Goal: Task Accomplishment & Management: Complete application form

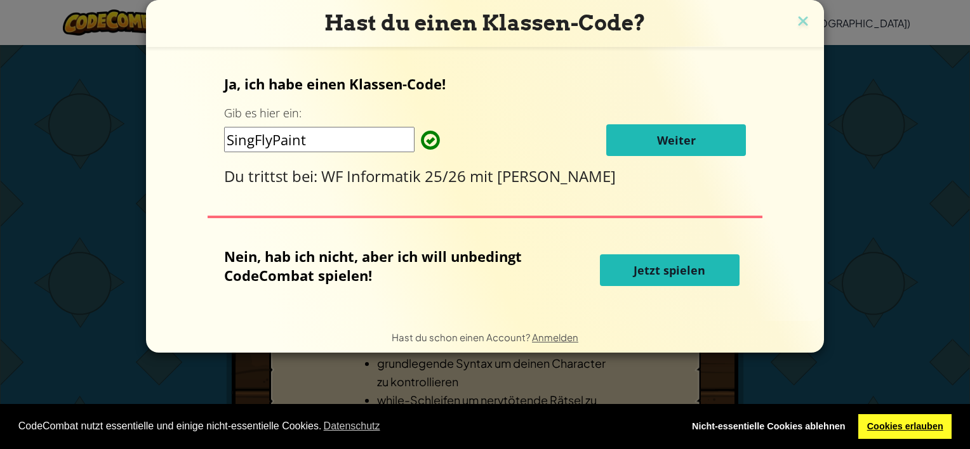
click at [872, 424] on link "Cookies erlauben" at bounding box center [904, 426] width 93 height 25
click at [674, 142] on span "Weiter" at bounding box center [676, 140] width 39 height 15
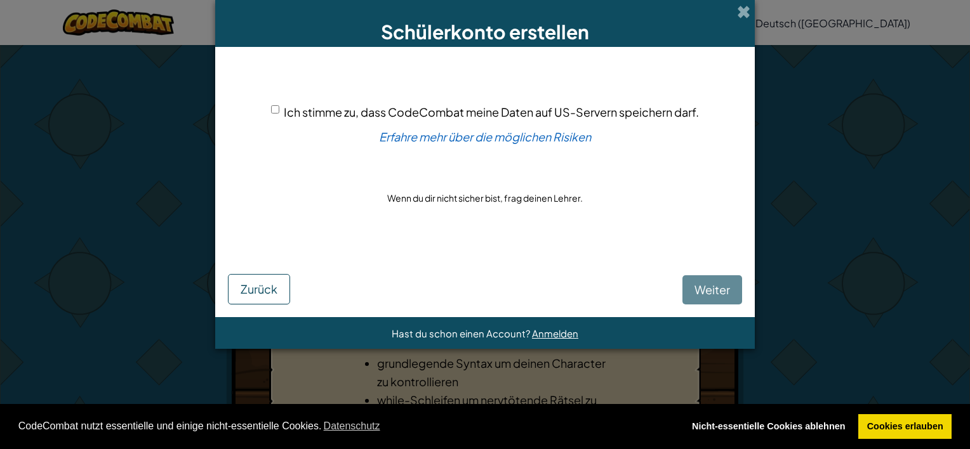
click at [285, 114] on span "Ich stimme zu, dass CodeCombat meine Daten auf US-Servern speichern darf." at bounding box center [491, 112] width 415 height 15
click at [279, 114] on input "Ich stimme zu, dass CodeCombat meine Daten auf US-Servern speichern darf." at bounding box center [275, 109] width 8 height 8
checkbox input "true"
click at [714, 298] on button "Weiter" at bounding box center [712, 289] width 60 height 29
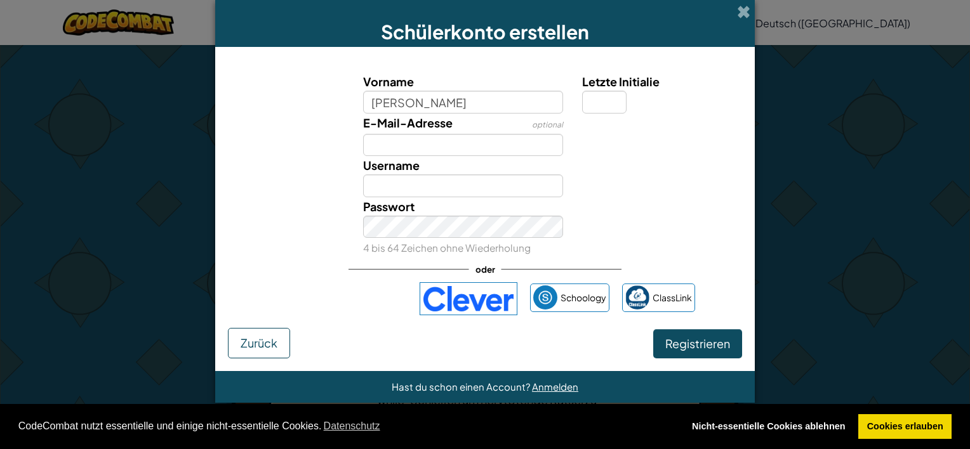
type input "jeronimo"
click at [487, 147] on input "E-Mail-Adresse" at bounding box center [463, 145] width 201 height 22
click at [464, 181] on input "Jeronimo" at bounding box center [463, 185] width 201 height 22
type input "J"
click at [584, 105] on input "Letzte Initialie" at bounding box center [604, 102] width 44 height 22
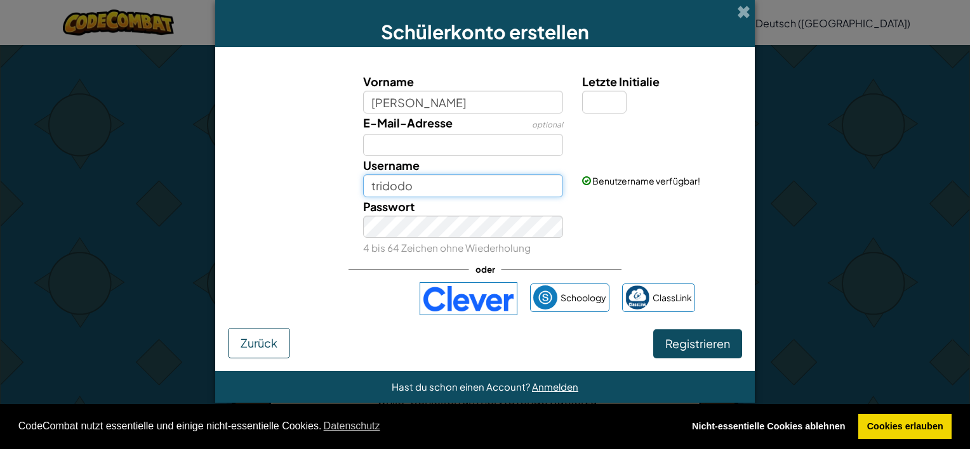
click at [449, 190] on input "tridodo" at bounding box center [463, 185] width 201 height 22
type input "tridod"
click at [582, 98] on input "Letzte Initialie" at bounding box center [604, 102] width 44 height 22
type input "0"
click at [507, 184] on input "tridod" at bounding box center [463, 185] width 201 height 22
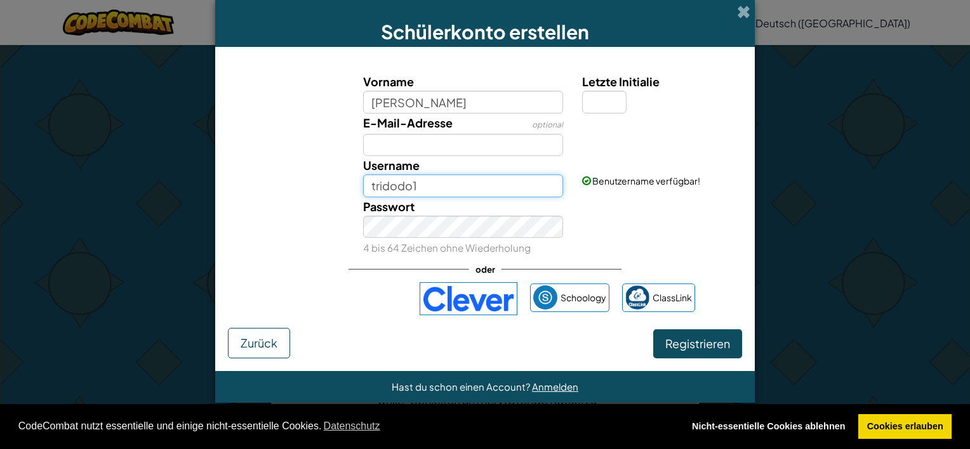
type input "tridodo1"
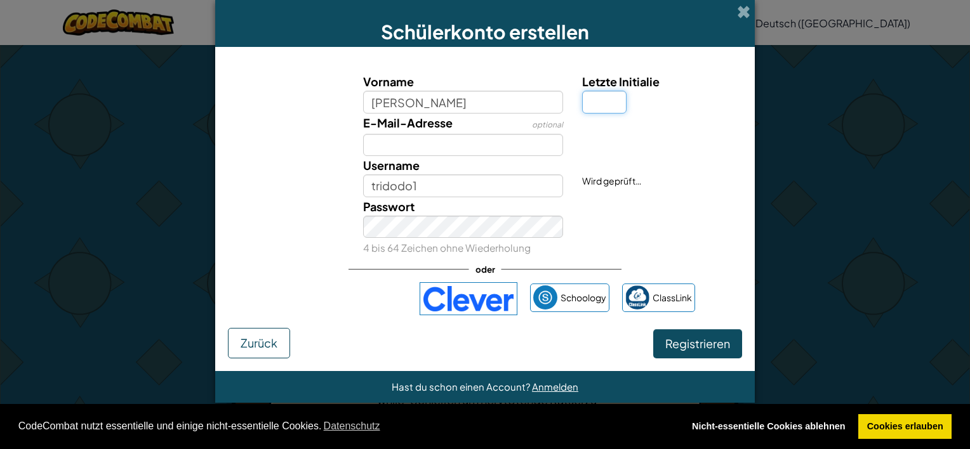
click at [586, 102] on input "Letzte Initialie" at bounding box center [604, 102] width 44 height 22
type input "0"
click at [685, 339] on span "Registrieren" at bounding box center [697, 343] width 65 height 15
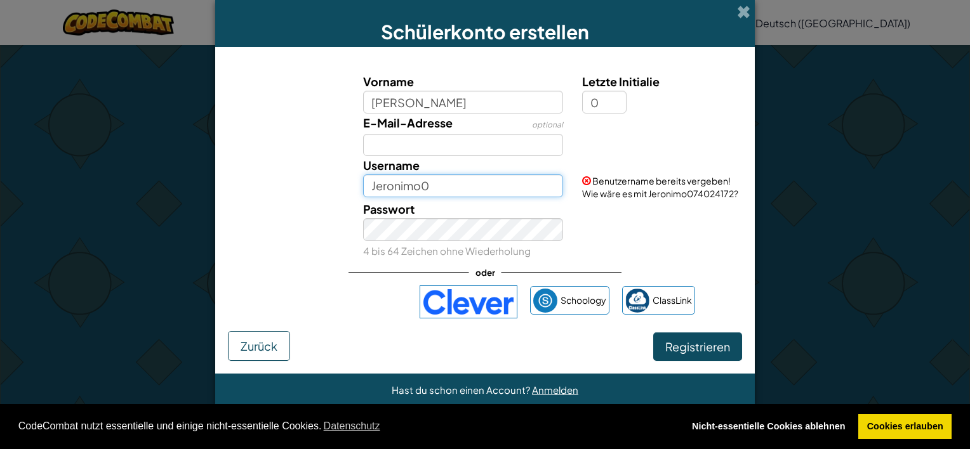
click at [420, 185] on input "Jeronimo0" at bounding box center [463, 185] width 201 height 22
click at [477, 185] on input "tridodo10" at bounding box center [463, 185] width 201 height 22
type input "tridodo1"
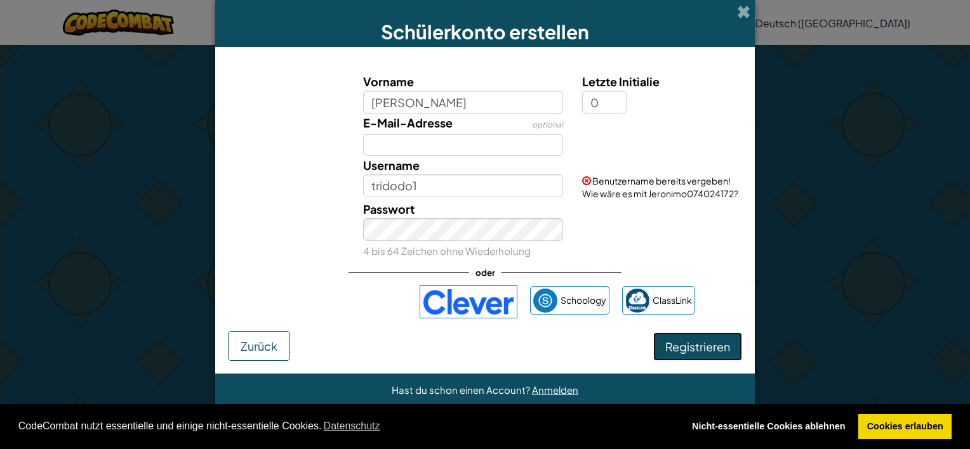
click at [698, 346] on button "Registrieren" at bounding box center [697, 346] width 89 height 29
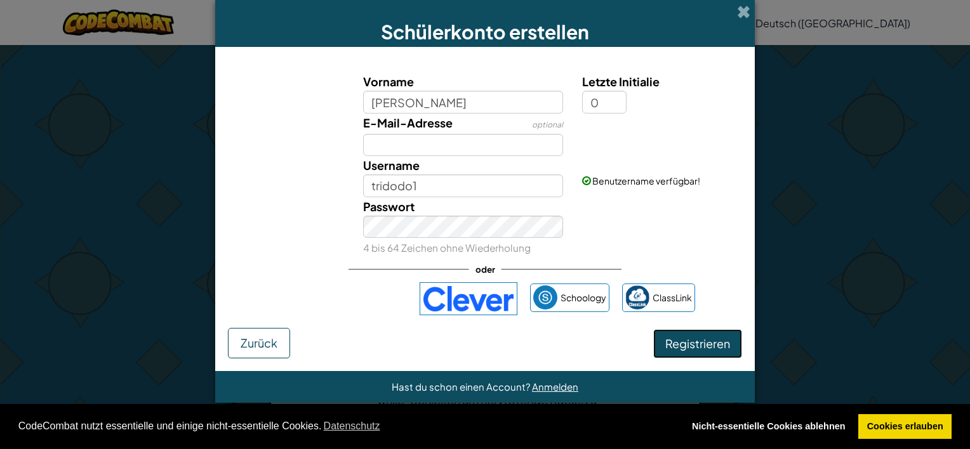
click at [678, 338] on button "Registrieren" at bounding box center [697, 343] width 89 height 29
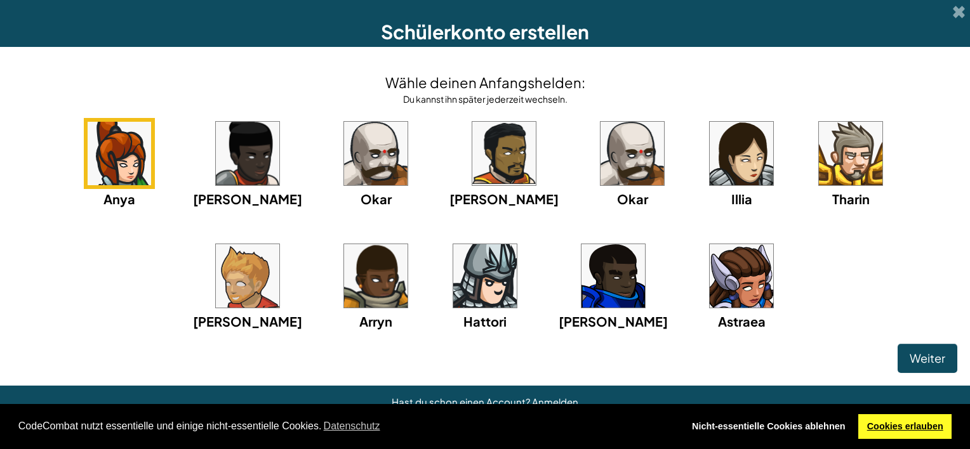
click at [881, 416] on link "Cookies erlauben" at bounding box center [904, 426] width 93 height 25
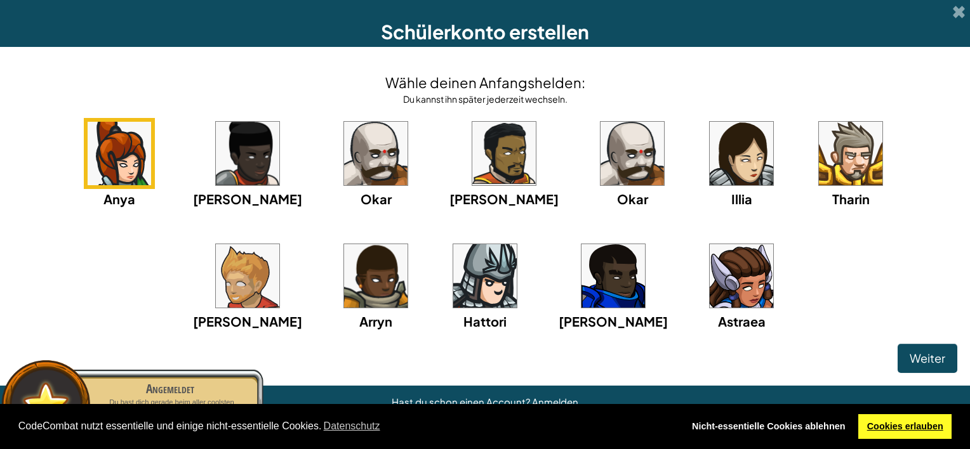
click at [882, 424] on link "Cookies erlauben" at bounding box center [904, 426] width 93 height 25
click at [817, 310] on div "Anya Ida Okar Alejandro Okar Illia Tharin Ned Arryn Hattori Gordon Astraea" at bounding box center [485, 240] width 944 height 245
click at [472, 174] on img at bounding box center [503, 153] width 63 height 63
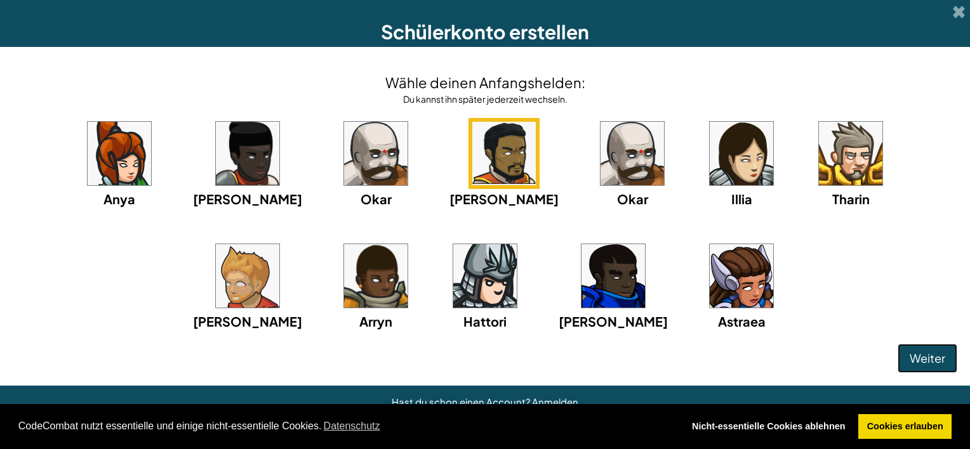
click at [917, 362] on span "Weiter" at bounding box center [927, 358] width 36 height 15
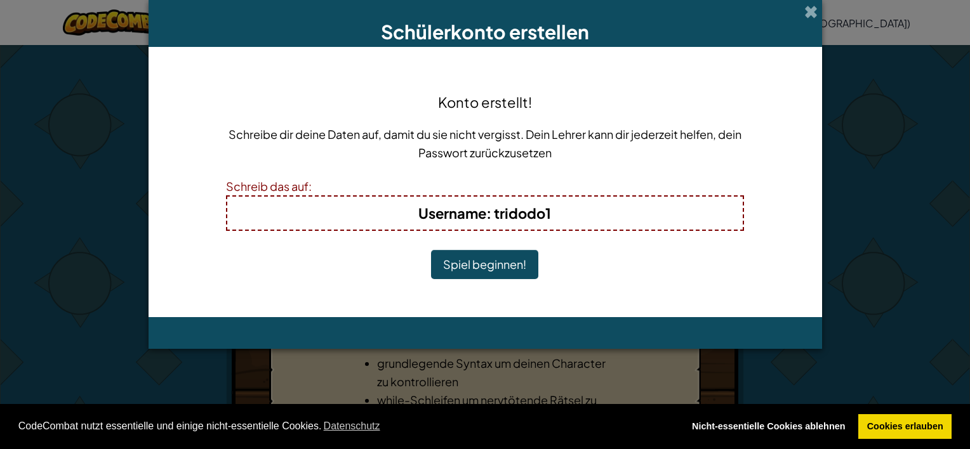
click at [515, 264] on button "Spiel beginnen!" at bounding box center [484, 264] width 107 height 29
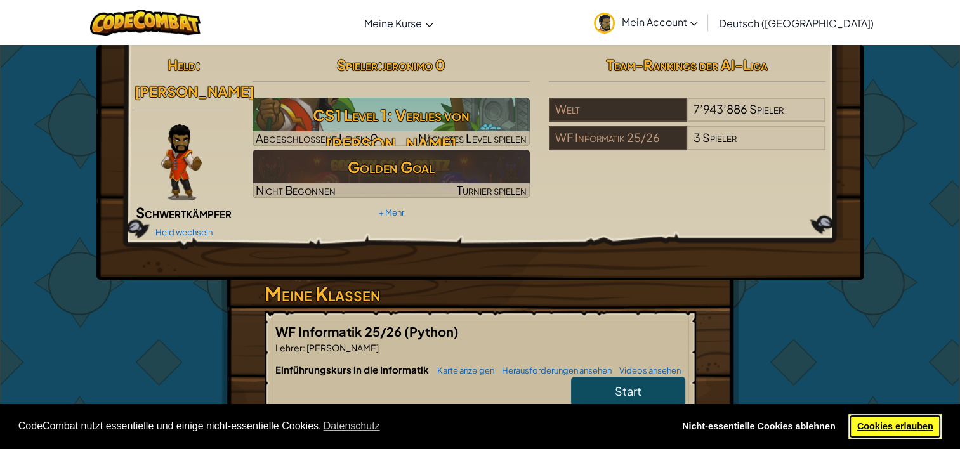
click at [878, 430] on link "Cookies erlauben" at bounding box center [894, 426] width 93 height 25
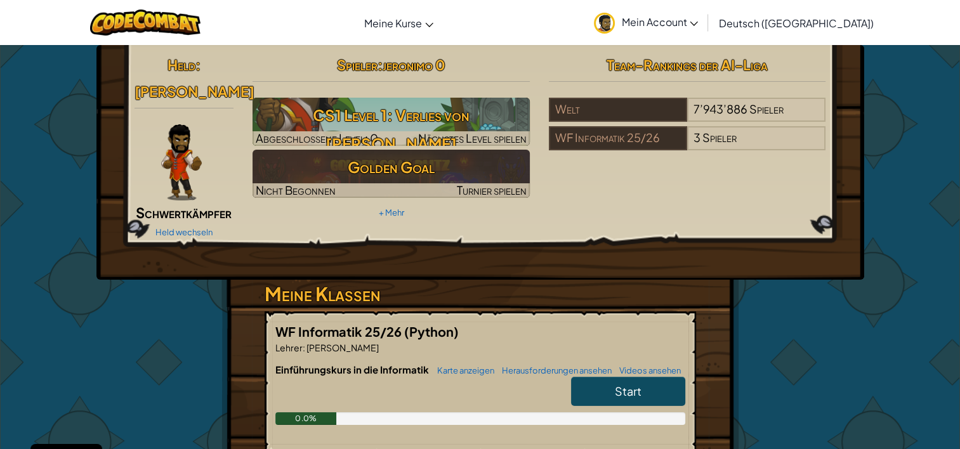
click at [615, 384] on span "Start" at bounding box center [628, 391] width 27 height 15
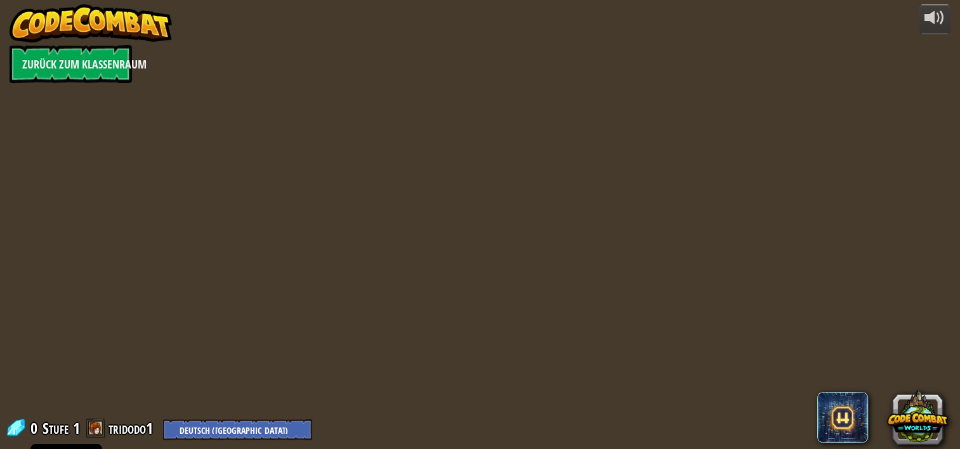
select select "de-DE"
click at [614, 368] on div at bounding box center [484, 224] width 687 height 449
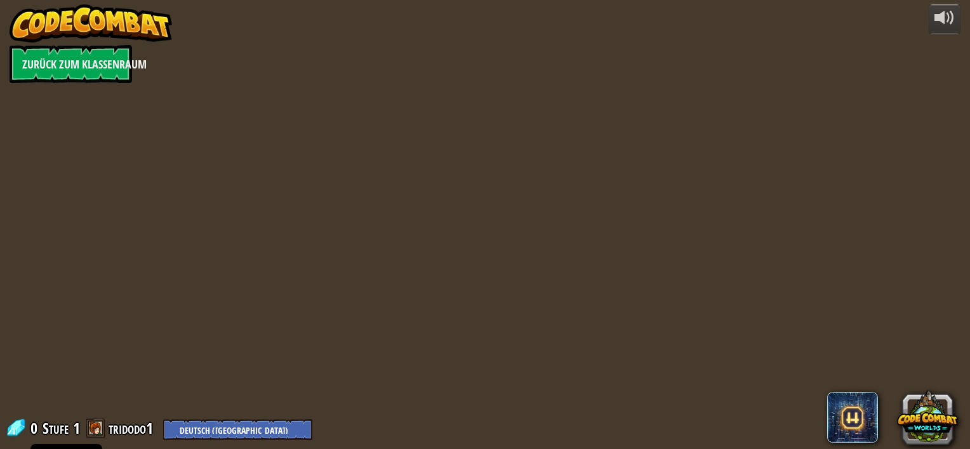
select select "de-DE"
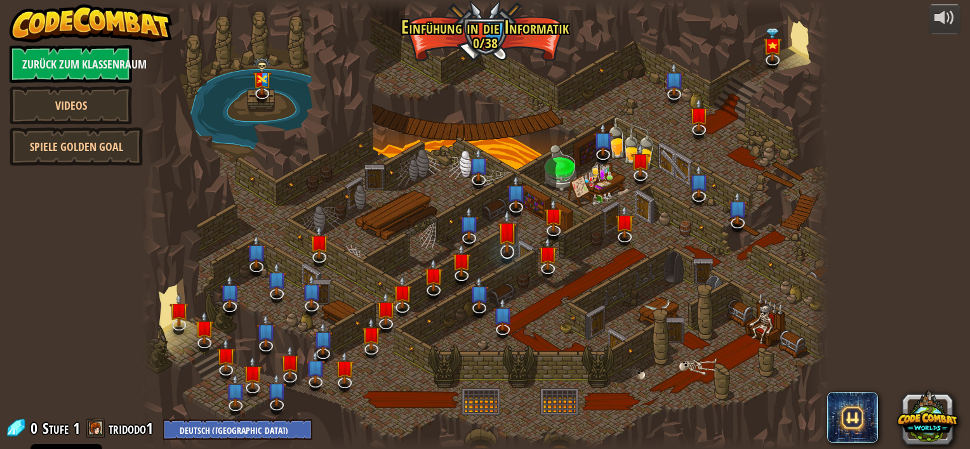
select select "de-DE"
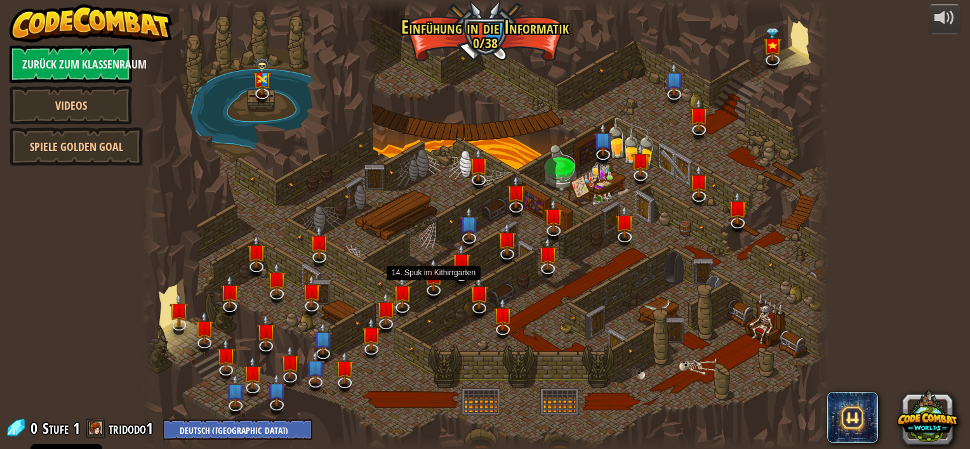
select select "de-DE"
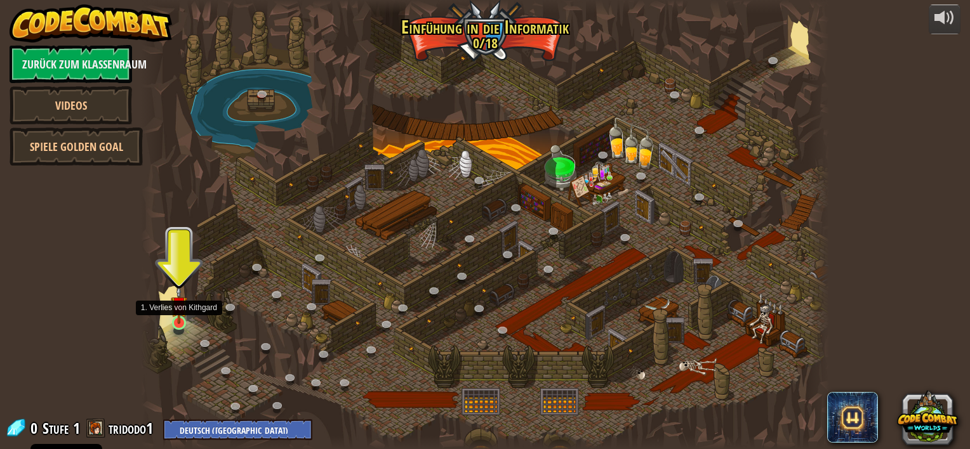
click at [178, 322] on img at bounding box center [179, 305] width 17 height 39
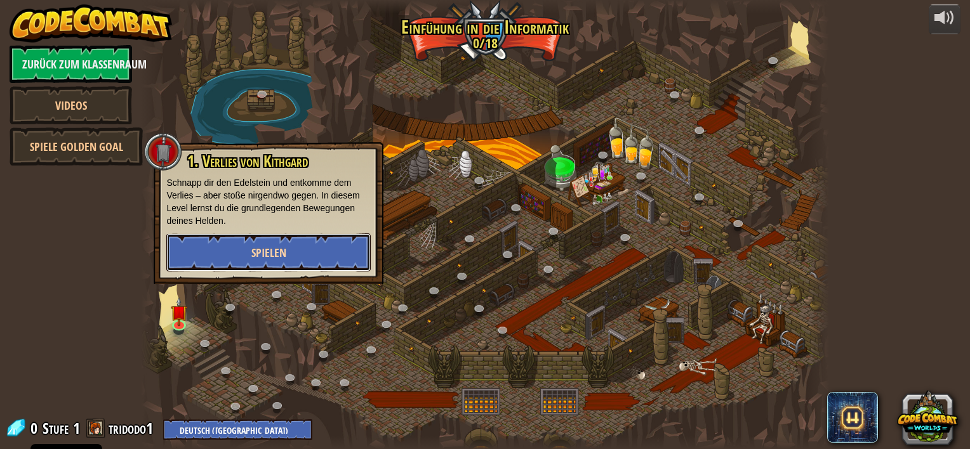
click at [274, 261] on button "Spielen" at bounding box center [268, 252] width 204 height 38
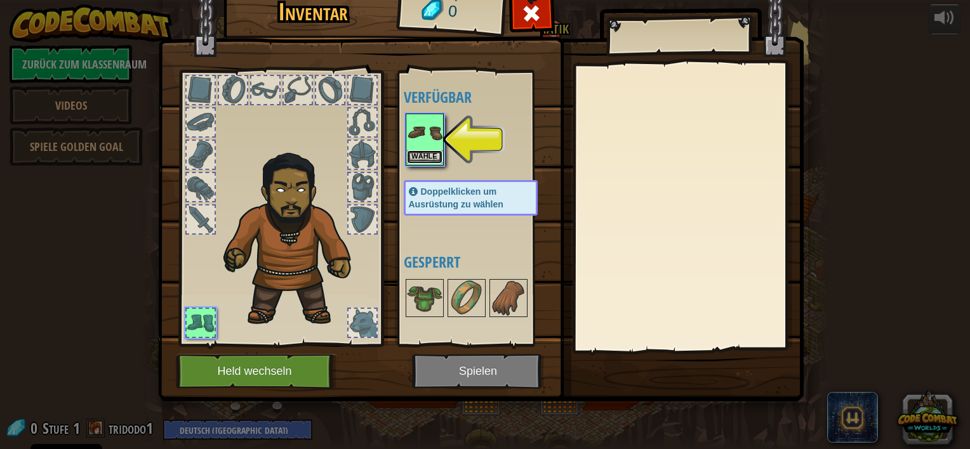
click at [417, 152] on button "Wähle" at bounding box center [425, 156] width 36 height 13
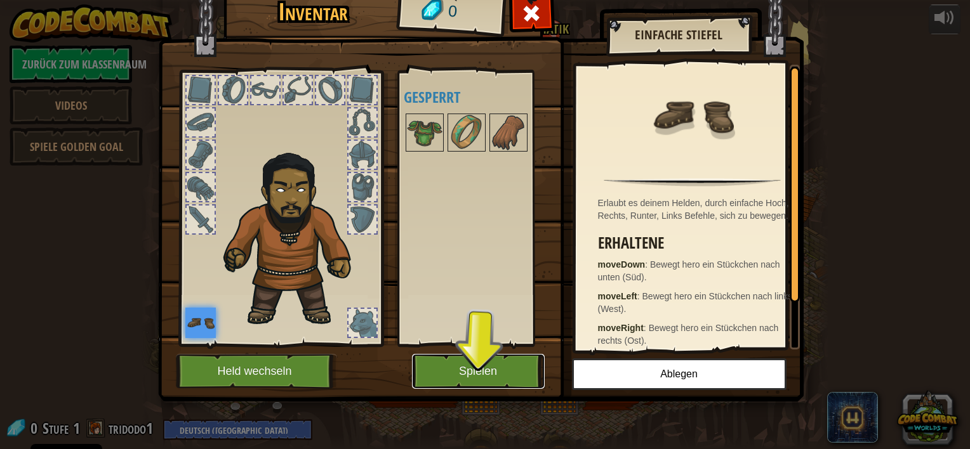
click at [505, 360] on button "Spielen" at bounding box center [478, 371] width 133 height 35
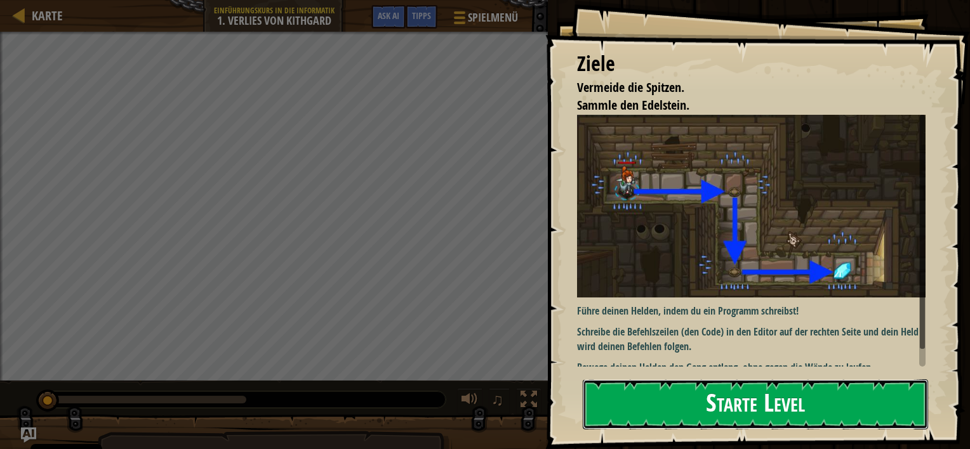
click at [640, 385] on button "Starte Level" at bounding box center [754, 404] width 345 height 50
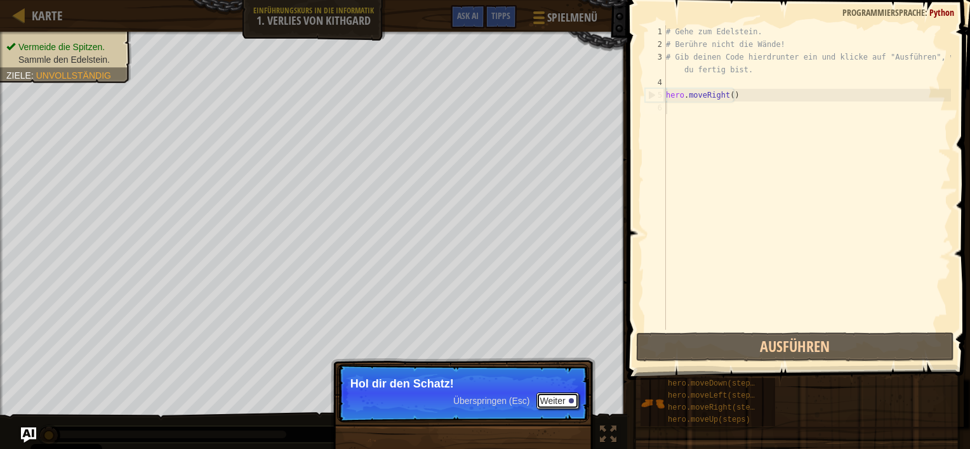
click at [552, 398] on button "Weiter" at bounding box center [557, 401] width 43 height 16
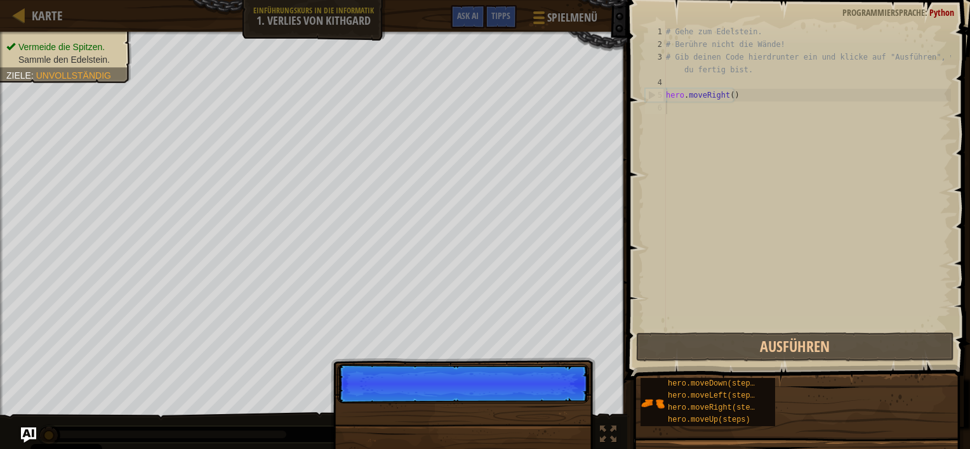
scroll to position [6, 0]
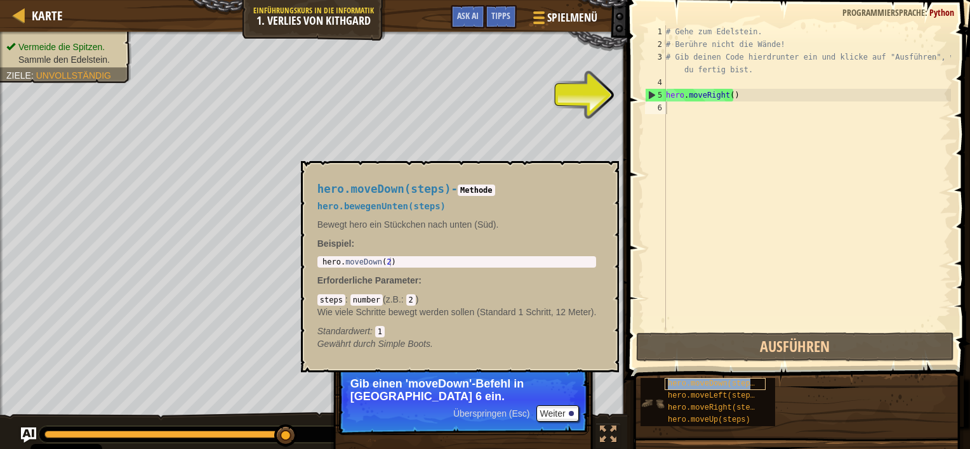
click at [672, 386] on span "hero.moveDown(steps)" at bounding box center [712, 383] width 91 height 9
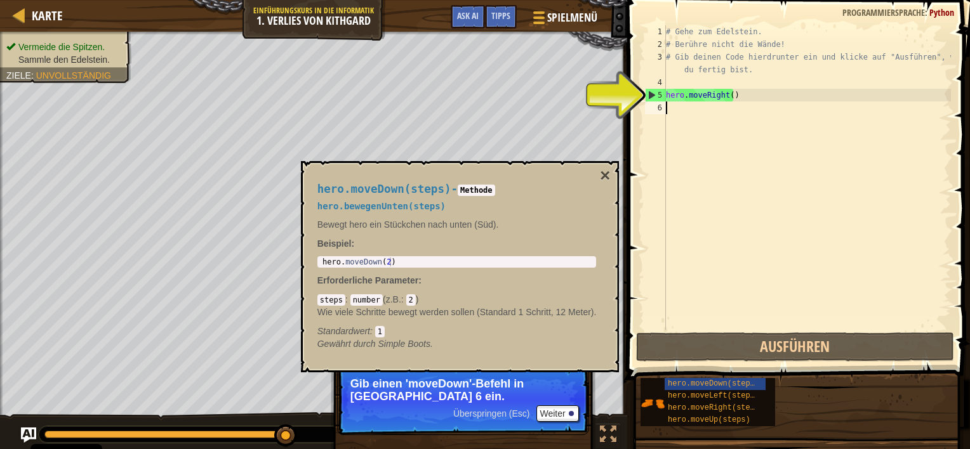
click at [703, 112] on div "# Gehe zum Edelstein. # Berühre nicht die Wände! # Gib deinen Code hierdrunter …" at bounding box center [806, 190] width 287 height 330
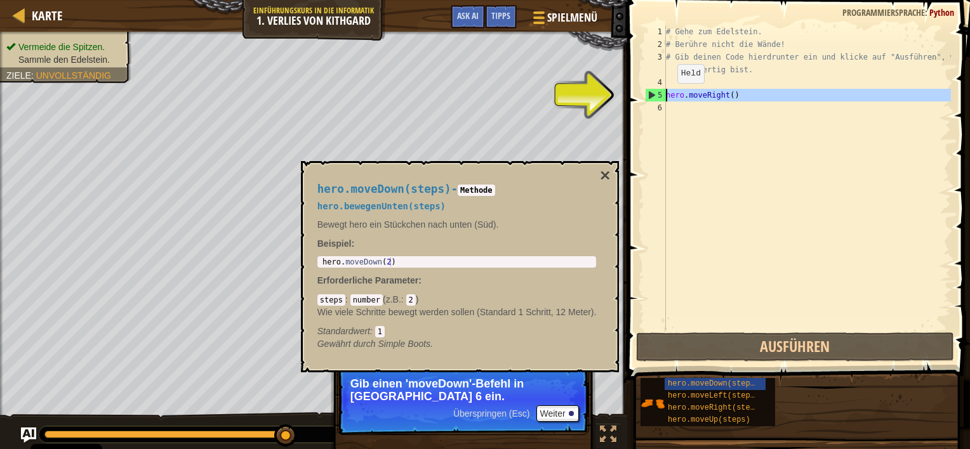
click at [655, 97] on div "5" at bounding box center [655, 95] width 20 height 13
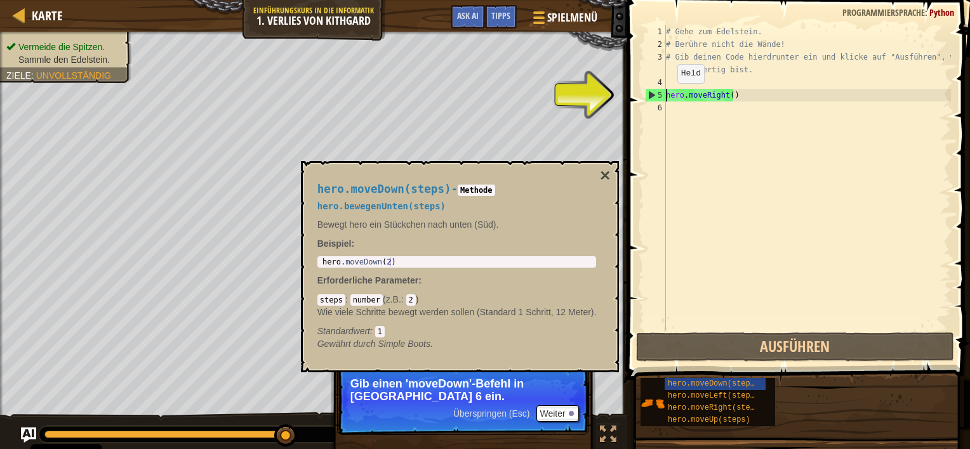
click at [645, 93] on div "5" at bounding box center [655, 95] width 20 height 13
click at [643, 96] on div "hero.moveRight() 1 2 3 4 5 6 # Gehe zum Edelstein. # Berühre nicht die Wände! #…" at bounding box center [796, 177] width 308 height 305
click at [655, 95] on div "5" at bounding box center [655, 95] width 20 height 13
click at [653, 93] on div "5" at bounding box center [655, 95] width 20 height 13
type textarea "hero.moveRight()"
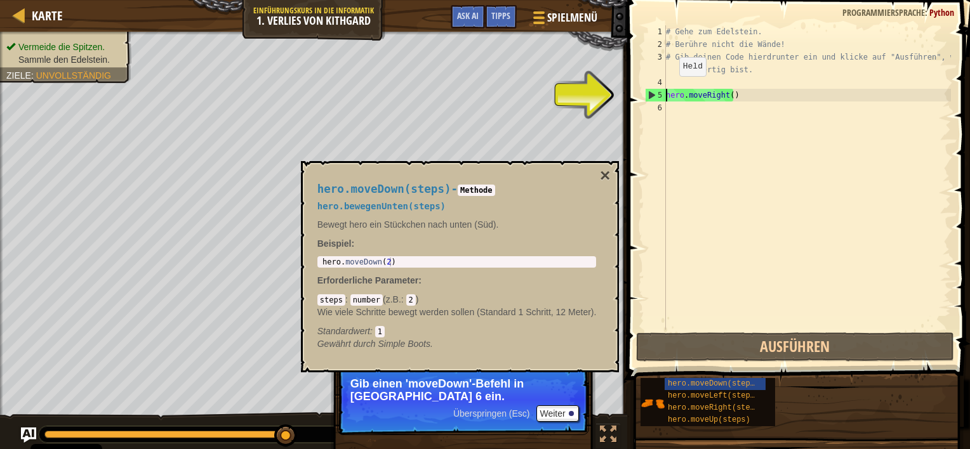
click at [653, 93] on div "5" at bounding box center [655, 95] width 20 height 13
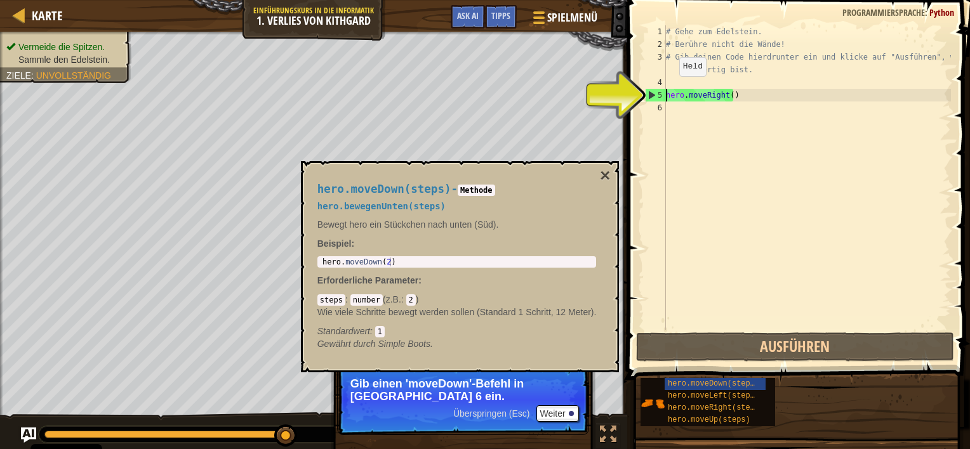
click at [653, 93] on div "5" at bounding box center [655, 95] width 20 height 13
type textarea "hero.moveRight()"
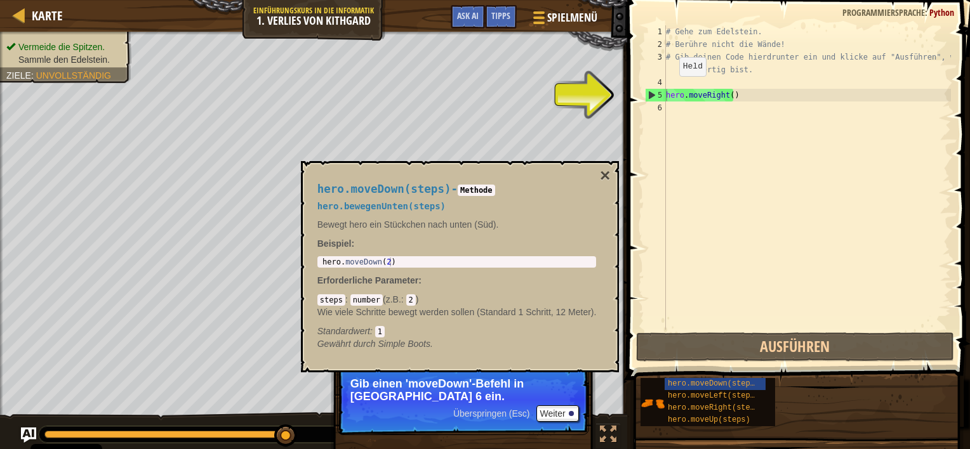
click at [419, 254] on div "hero.moveDown(steps) - Methode hero.bewegenUnten(steps) Bewegt hero ein Stückch…" at bounding box center [456, 266] width 297 height 191
type textarea "hero.moveDown(2)"
click at [423, 265] on div "hero . moveDown ( 2 )" at bounding box center [457, 271] width 274 height 27
click at [598, 178] on div "hero.moveDown(steps) - Methode hero.bewegenUnten(steps) Bewegt hero ein Stückch…" at bounding box center [456, 266] width 297 height 191
click at [603, 178] on button "×" at bounding box center [605, 176] width 10 height 18
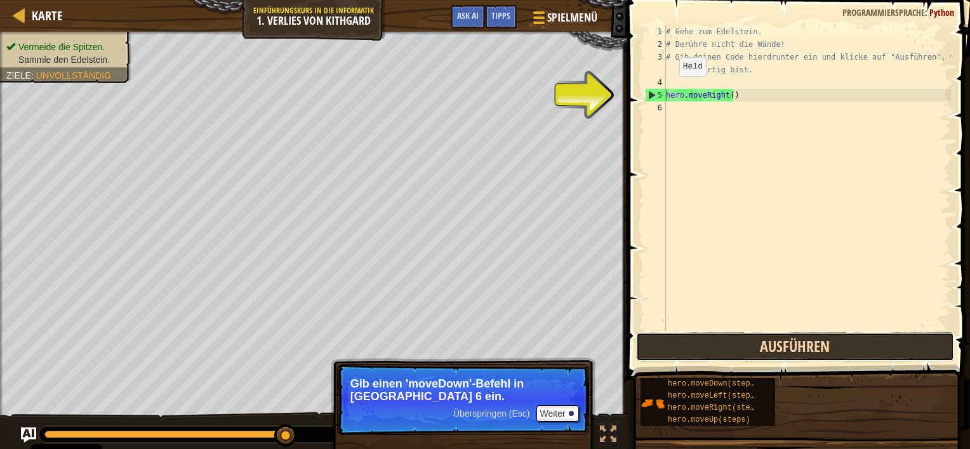
click at [665, 358] on button "Ausführen" at bounding box center [795, 346] width 318 height 29
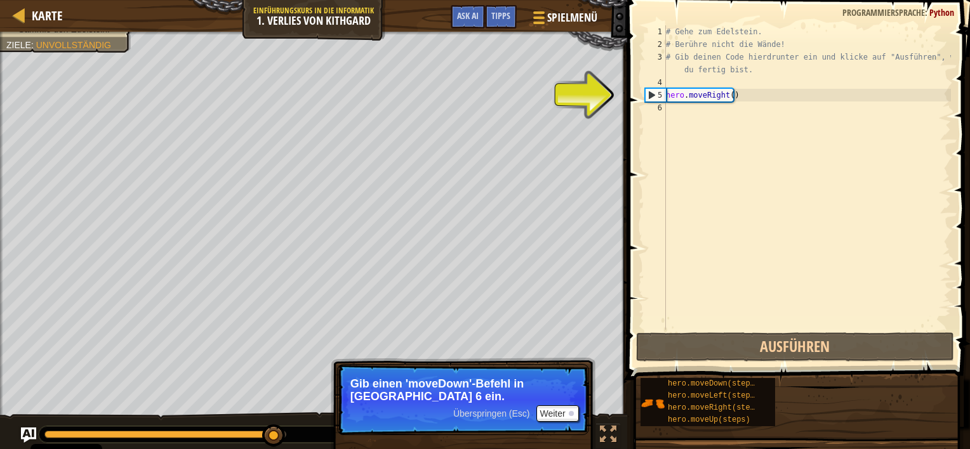
click at [660, 114] on div "6" at bounding box center [655, 108] width 21 height 13
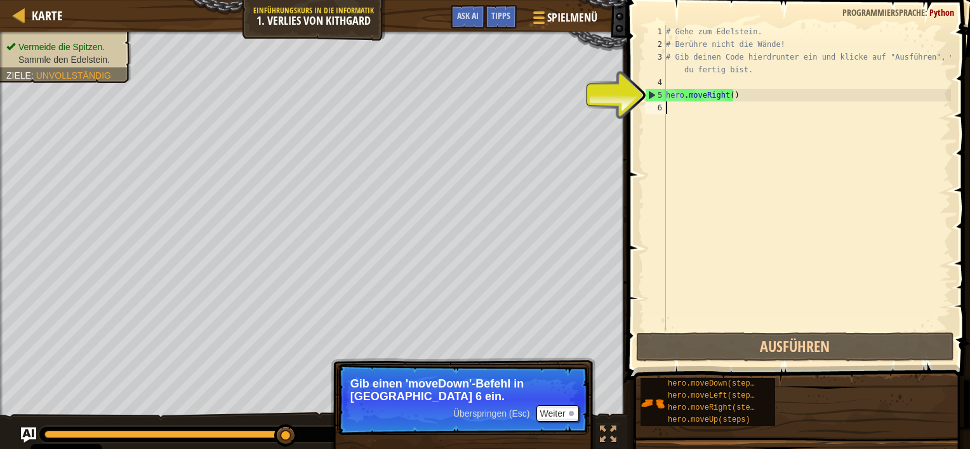
click at [670, 112] on div "# Gehe zum Edelstein. # Berühre nicht die Wände! # Gib deinen Code hierdrunter …" at bounding box center [806, 190] width 287 height 330
click at [653, 96] on div "5" at bounding box center [655, 95] width 20 height 13
type textarea "hero.moveRight()"
drag, startPoint x: 653, startPoint y: 96, endPoint x: 756, endPoint y: 86, distance: 103.3
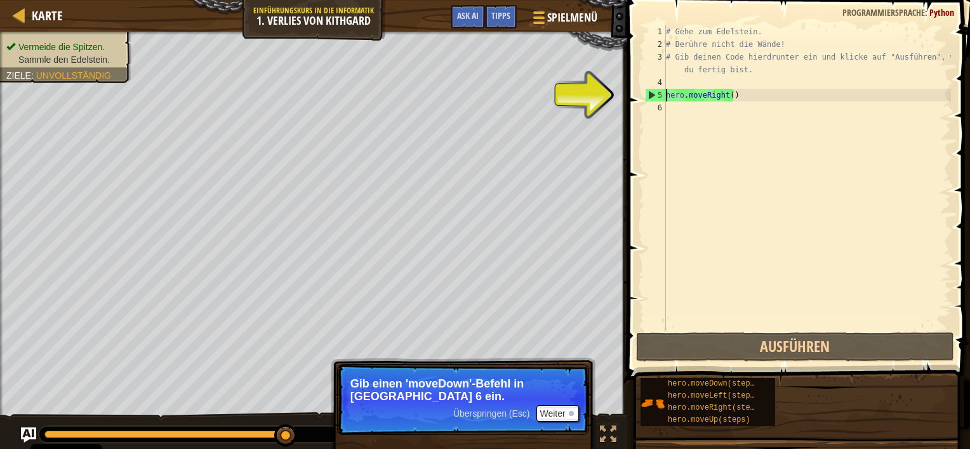
click at [756, 86] on div "# Gehe zum Edelstein. # Berühre nicht die Wände! # Gib deinen Code hierdrunter …" at bounding box center [806, 190] width 287 height 330
click at [655, 95] on div "5" at bounding box center [655, 95] width 20 height 13
type textarea "hero.moveRight()"
click at [655, 95] on div "5" at bounding box center [655, 95] width 20 height 13
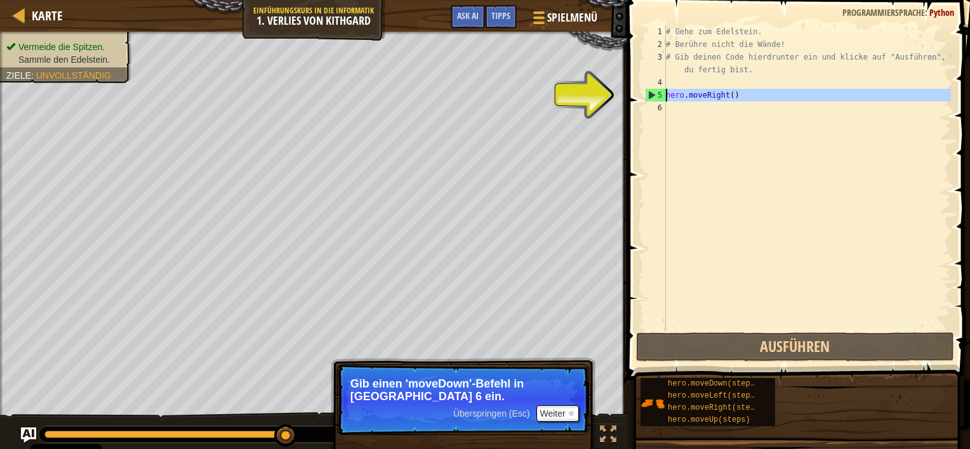
click at [655, 95] on div "5" at bounding box center [655, 95] width 20 height 13
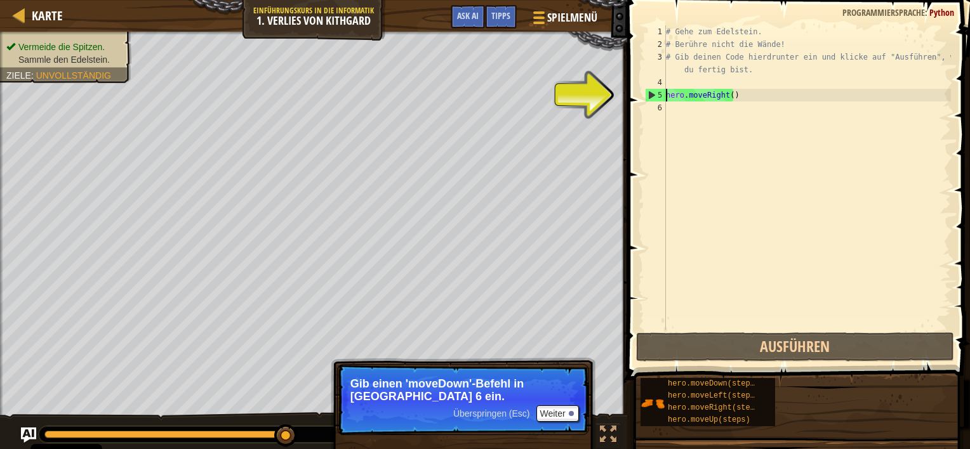
click at [655, 95] on div "5" at bounding box center [655, 95] width 20 height 13
type textarea "hero.moveRight()"
click at [655, 95] on div "5" at bounding box center [655, 95] width 20 height 13
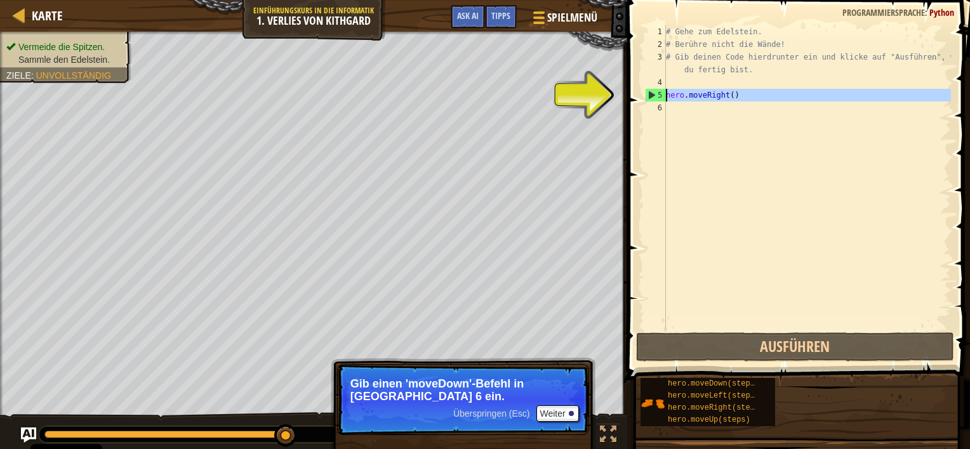
click at [655, 95] on div "5" at bounding box center [655, 95] width 20 height 13
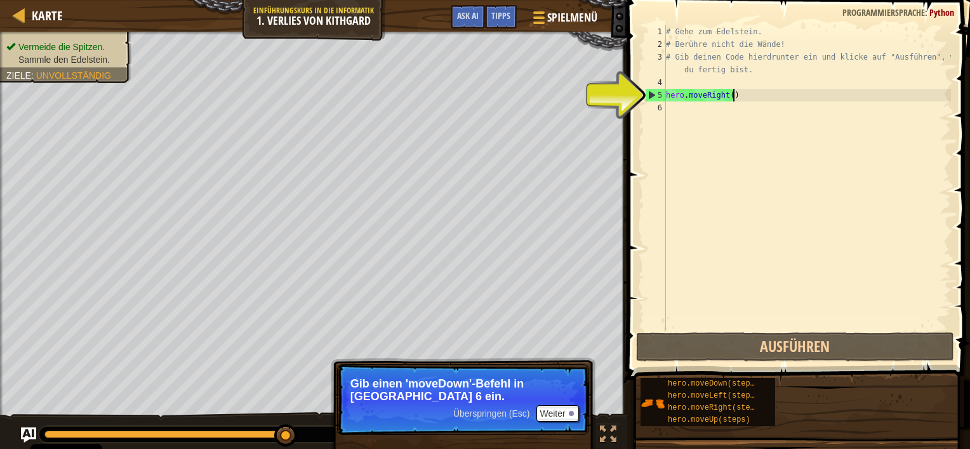
click at [731, 101] on div "# Gehe zum Edelstein. # Berühre nicht die Wände! # Gib deinen Code hierdrunter …" at bounding box center [806, 190] width 287 height 330
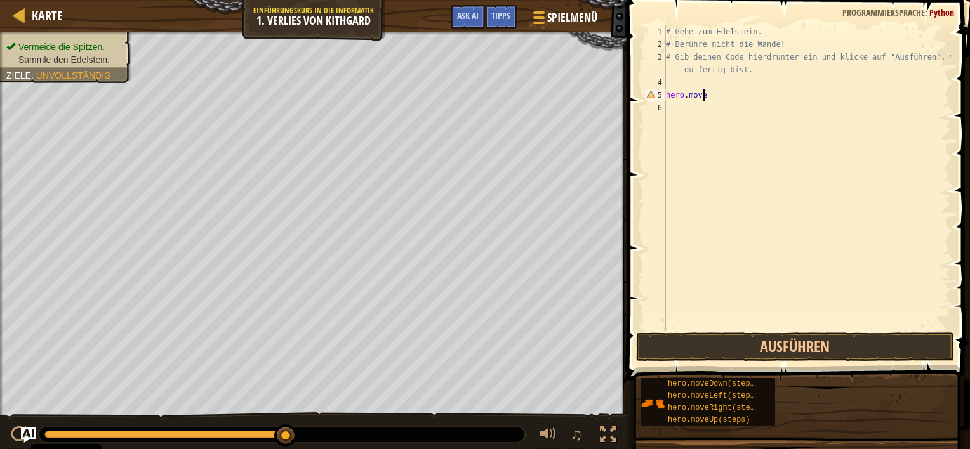
type textarea "h"
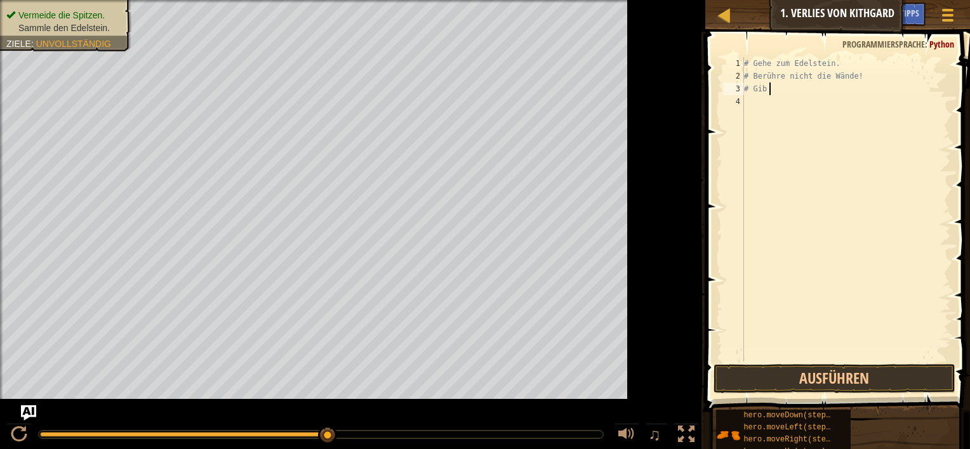
type textarea "#"
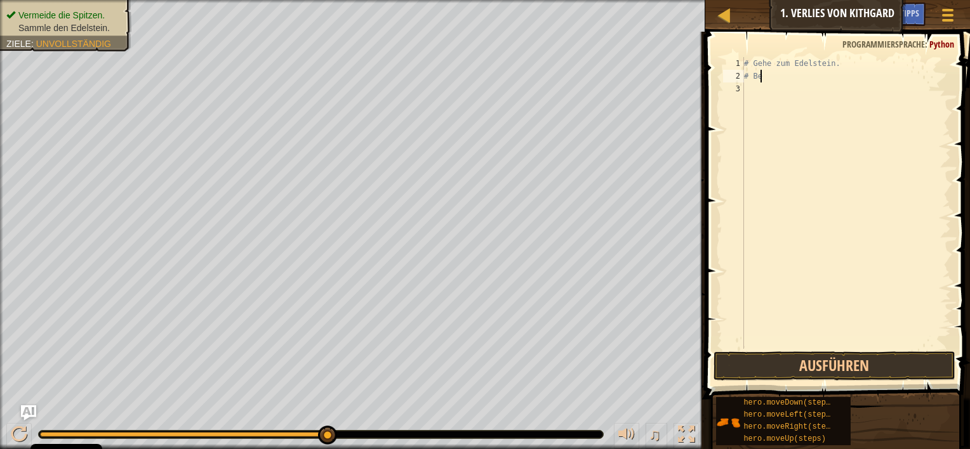
type textarea "#"
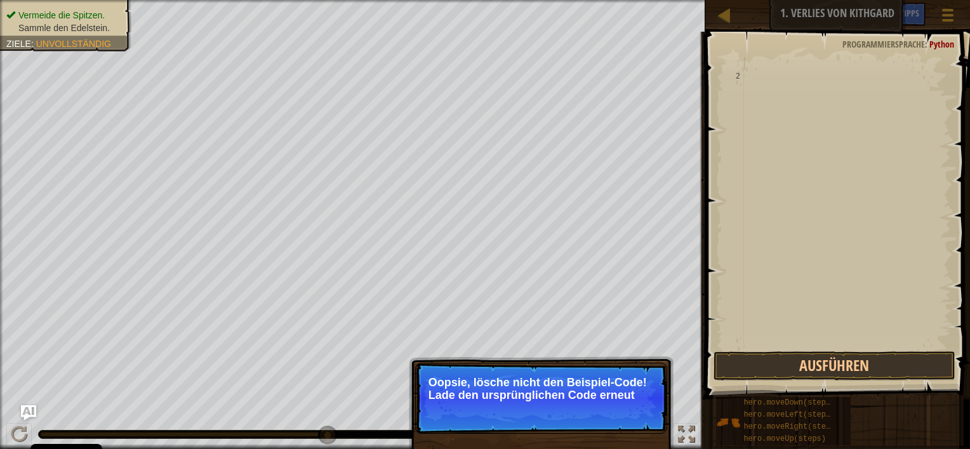
click at [525, 414] on p "↻ Neu laden Oopsie, lösche nicht den Beispiel-Code! Lade den ursprünglichen Cod…" at bounding box center [541, 398] width 252 height 71
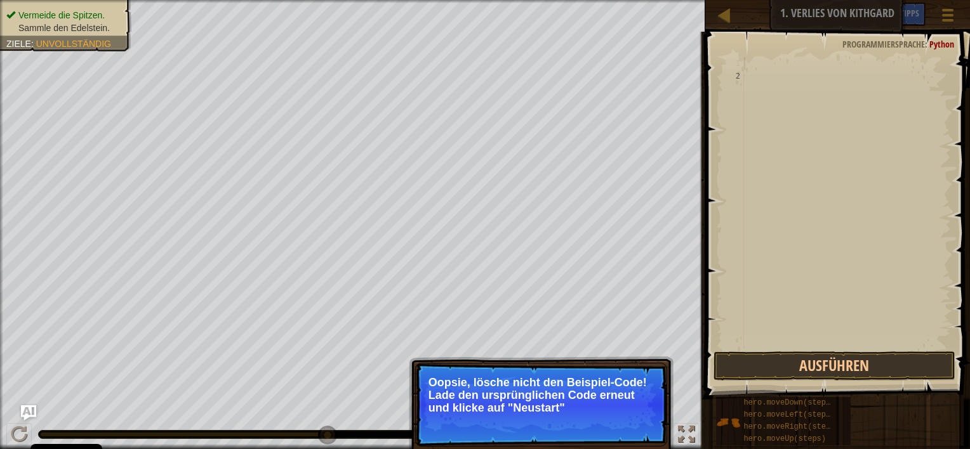
click at [534, 429] on p "↻ Neu laden Oopsie, lösche nicht den Beispiel-Code! Lade den ursprünglichen Cod…" at bounding box center [541, 405] width 252 height 84
click at [773, 361] on button "Ausführen" at bounding box center [834, 366] width 242 height 29
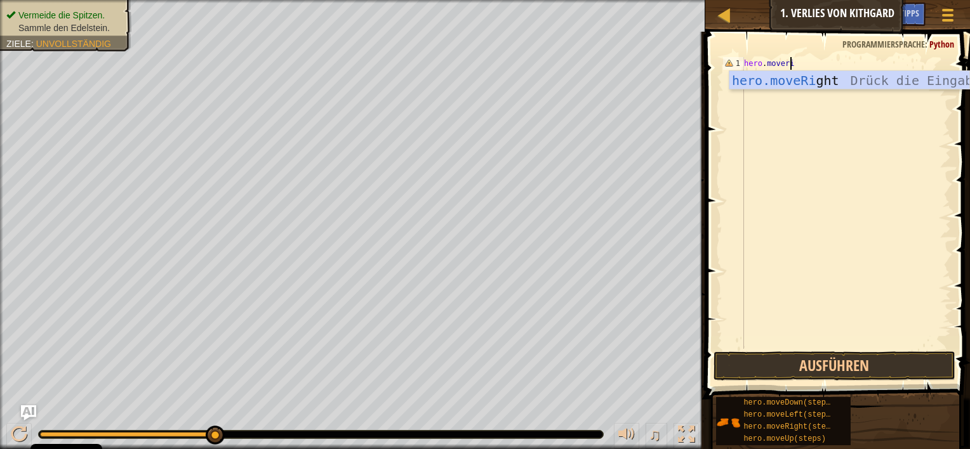
scroll to position [6, 3]
type textarea "hero.moveright"
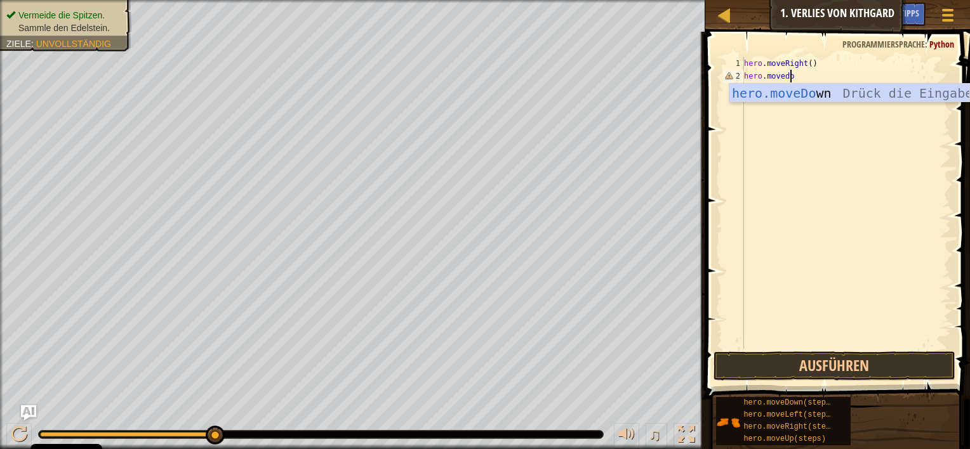
scroll to position [6, 3]
type textarea "hero.movedown"
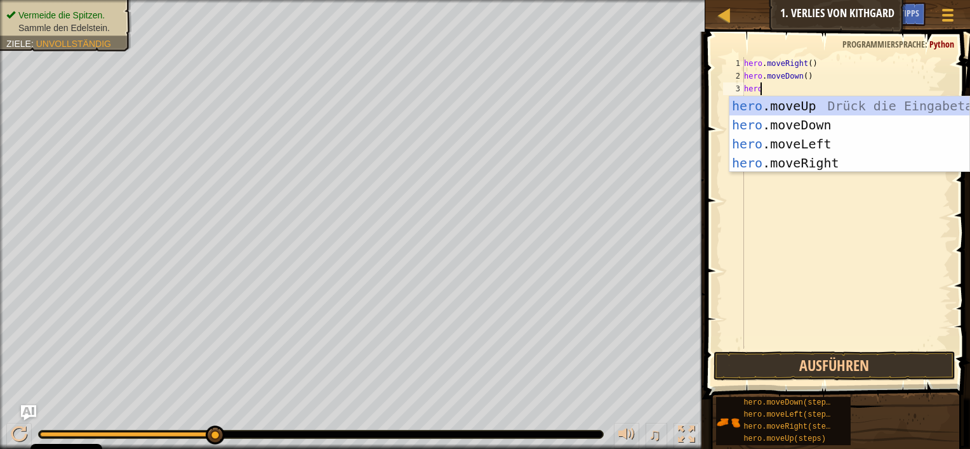
scroll to position [6, 0]
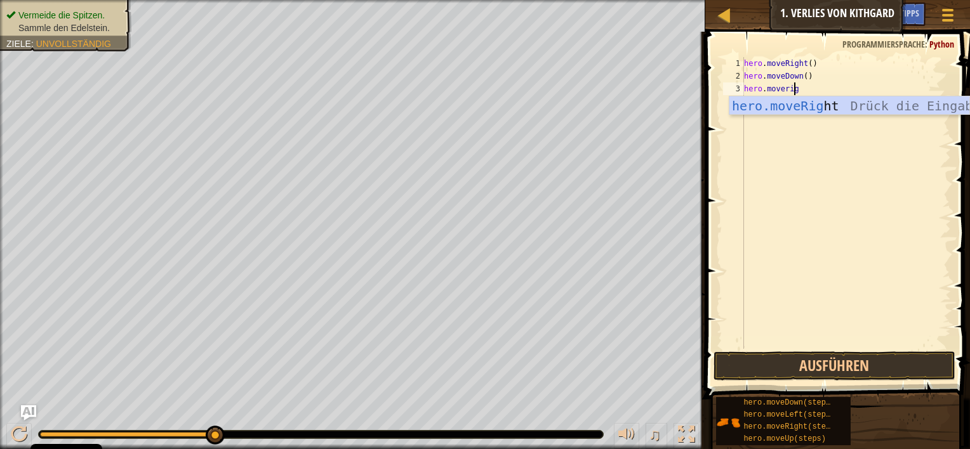
type textarea "hero.moveright"
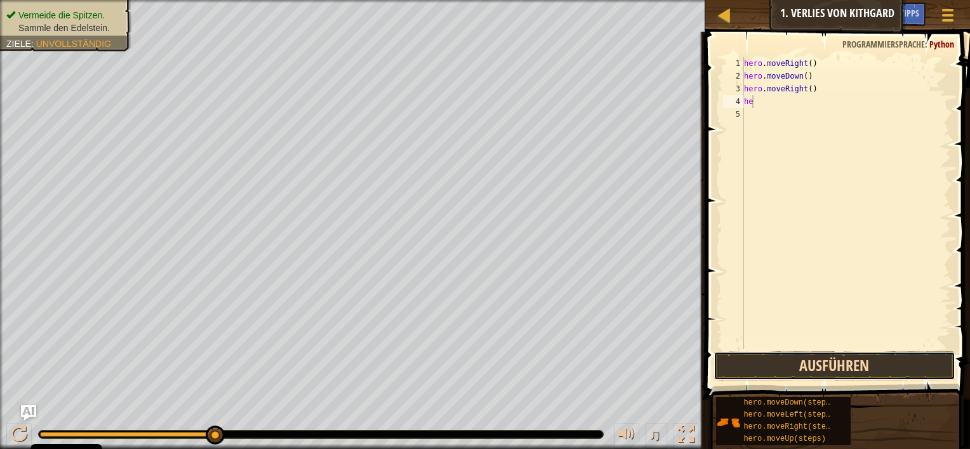
click at [841, 355] on button "Ausführen" at bounding box center [834, 366] width 242 height 29
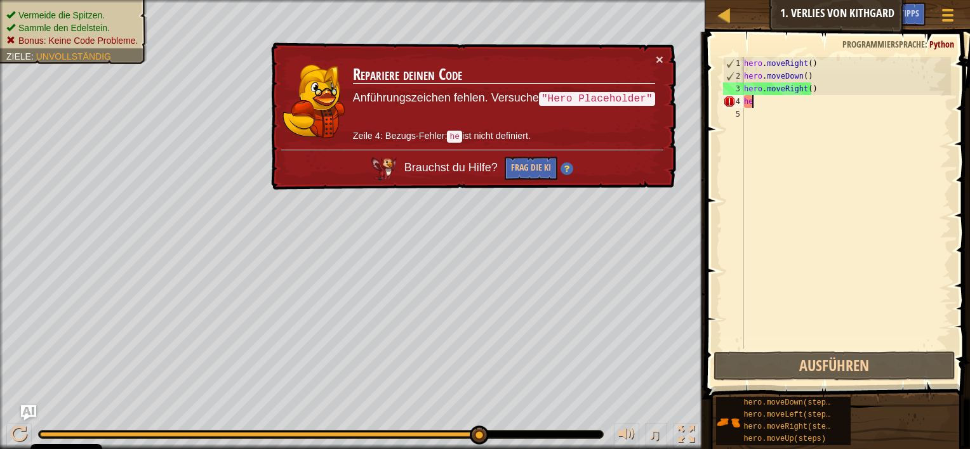
type textarea "h"
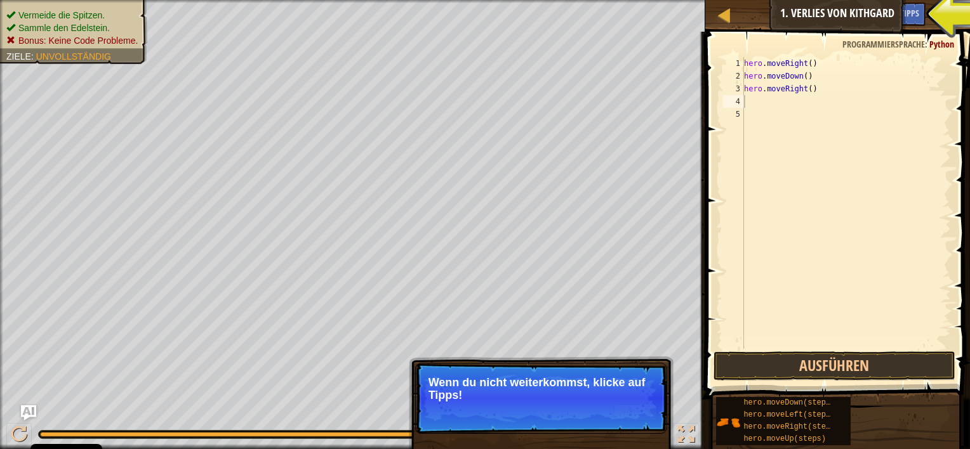
click at [638, 398] on p "Wenn du nicht weiterkommst, klicke auf Tipps!" at bounding box center [540, 388] width 225 height 25
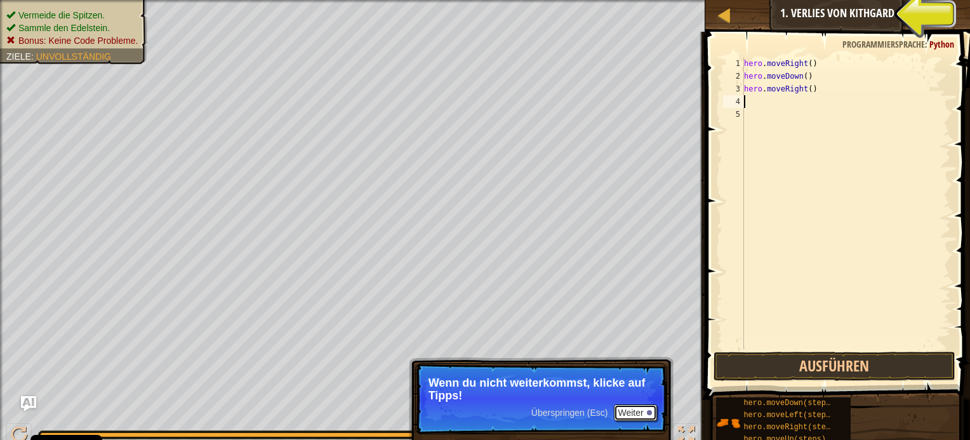
click at [619, 419] on button "Weiter" at bounding box center [635, 412] width 43 height 16
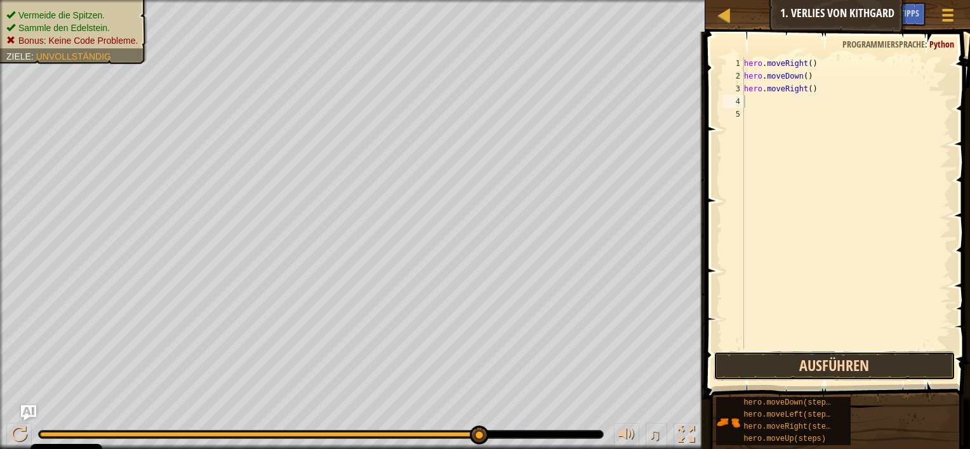
click at [737, 358] on button "Ausführen" at bounding box center [834, 366] width 242 height 29
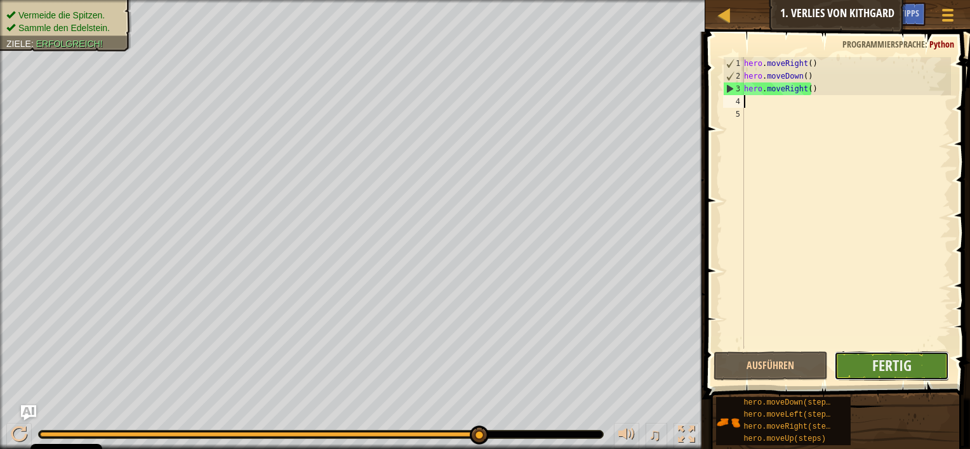
click at [871, 378] on button "Fertig" at bounding box center [891, 366] width 115 height 29
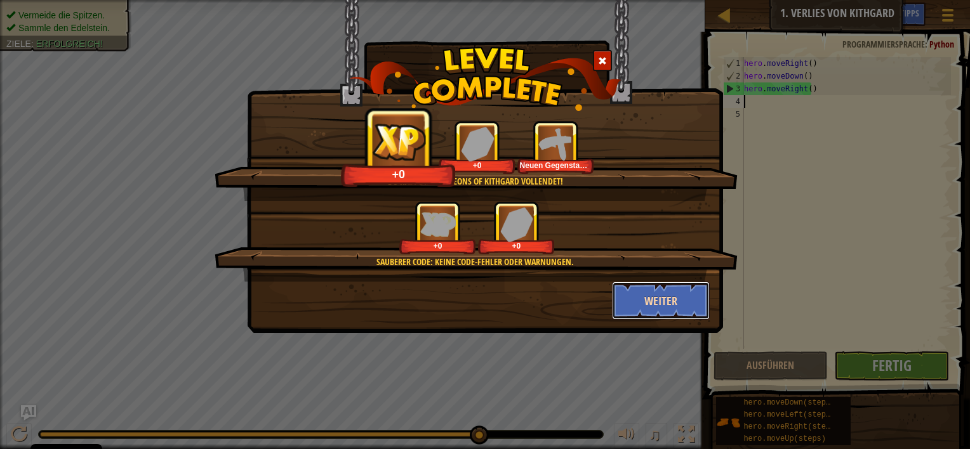
click at [655, 294] on button "Weiter" at bounding box center [661, 301] width 98 height 38
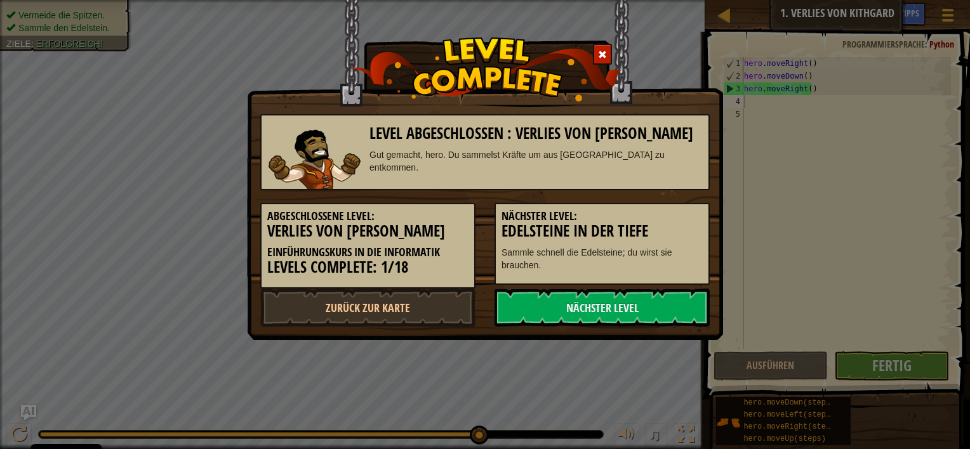
click at [655, 294] on link "Nächster Level" at bounding box center [601, 308] width 215 height 38
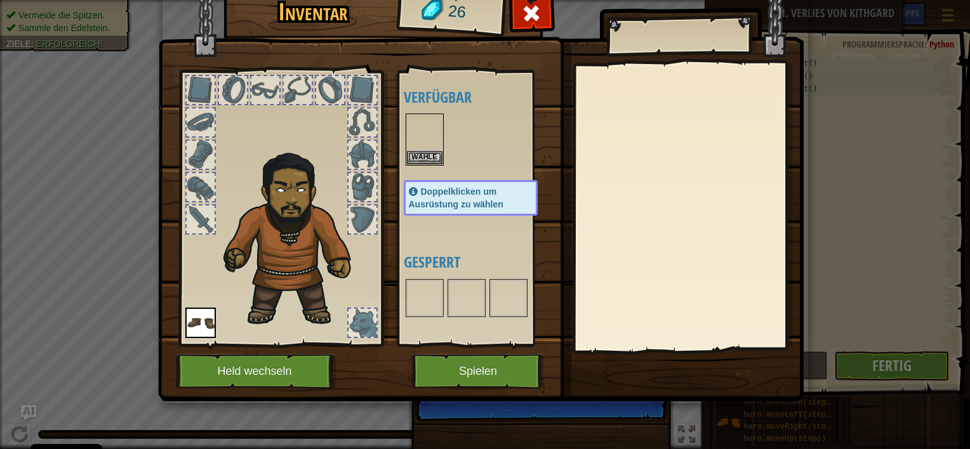
click at [655, 1] on body "Cookie Policy CodeCombat nutzt essentielle und einige nicht-essentielle Cookies…" at bounding box center [485, 0] width 970 height 1
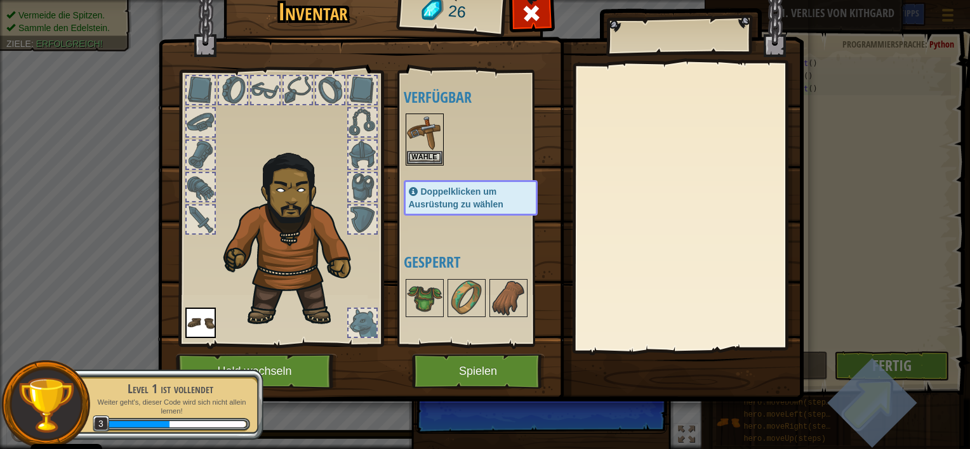
click at [569, 378] on img at bounding box center [480, 171] width 645 height 461
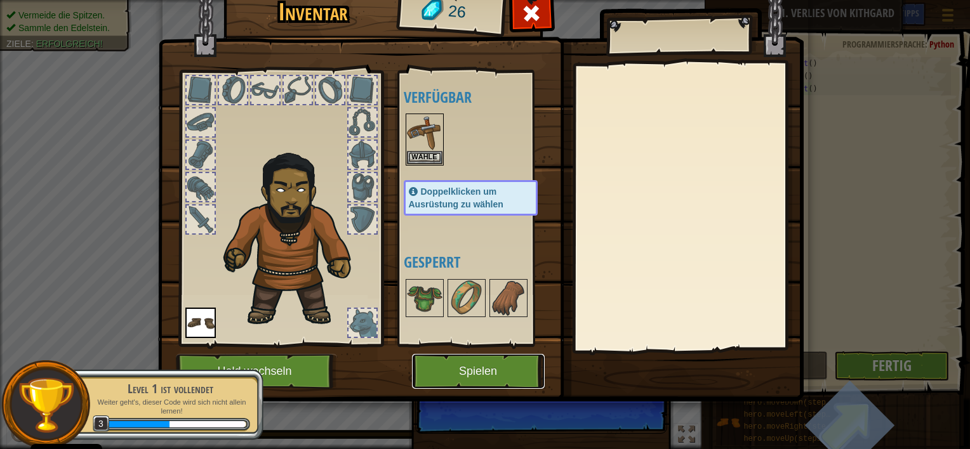
click at [475, 369] on button "Spielen" at bounding box center [478, 371] width 133 height 35
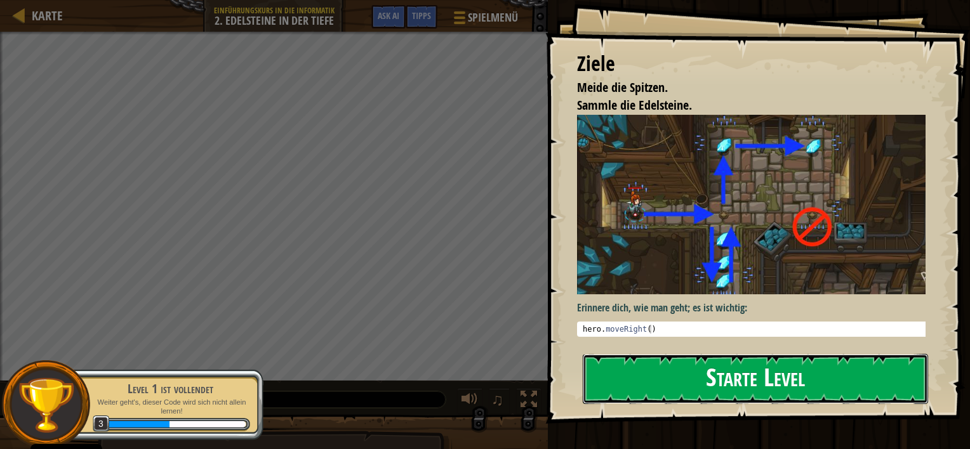
click at [680, 393] on button "Starte Level" at bounding box center [754, 379] width 345 height 50
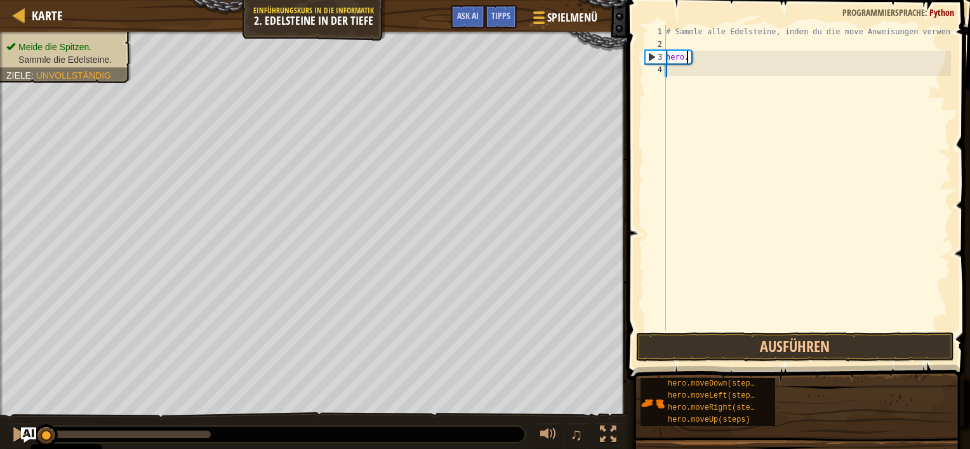
type textarea "h"
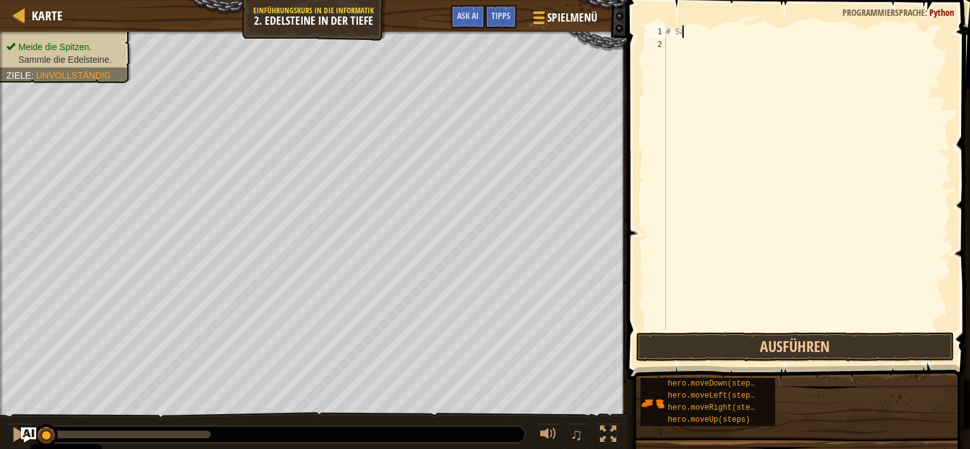
type textarea "#"
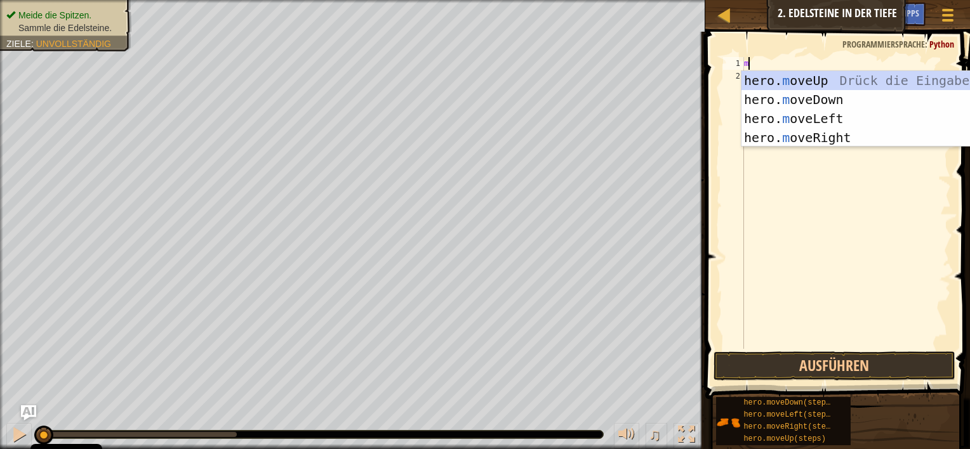
scroll to position [6, 0]
type textarea "m"
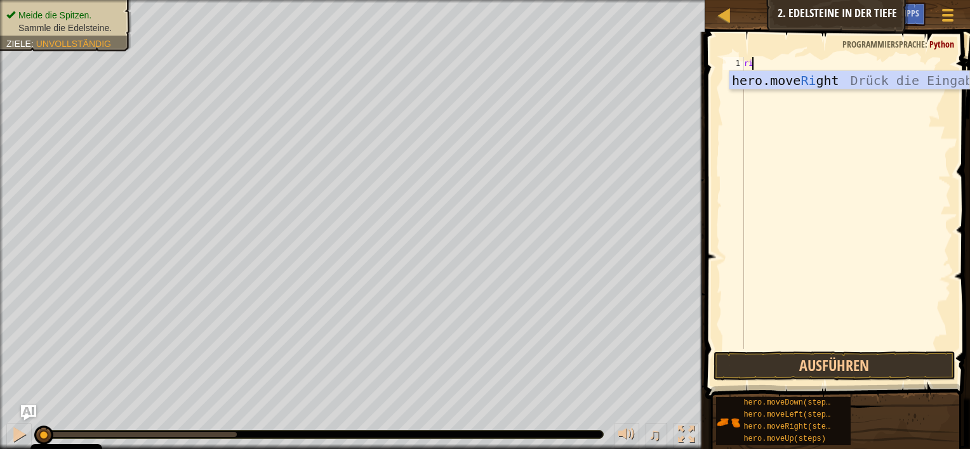
type textarea "righ"
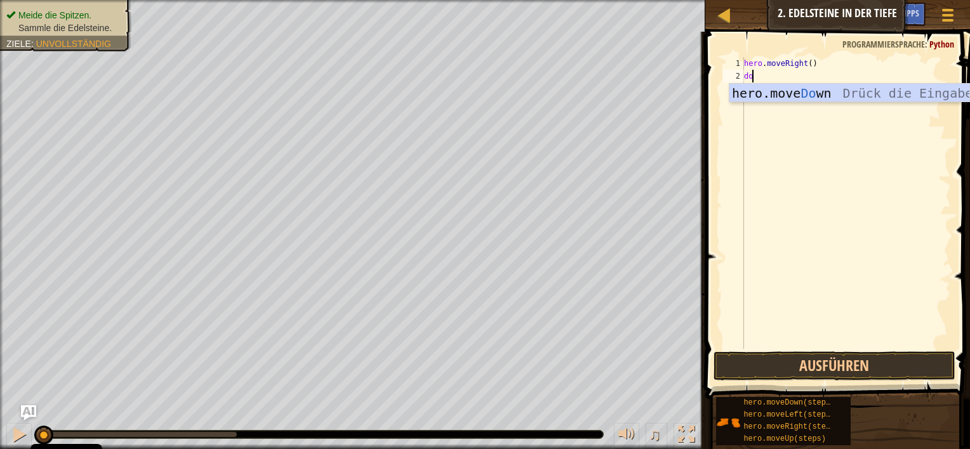
type textarea "dow"
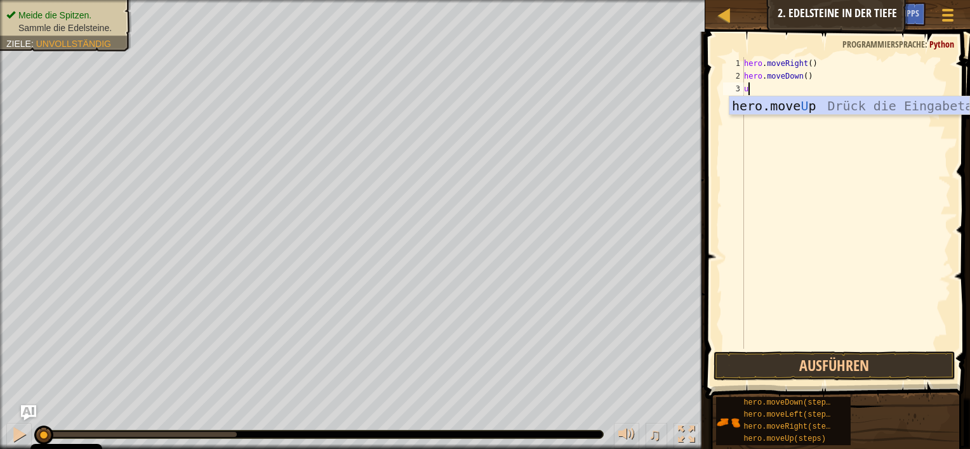
type textarea "up"
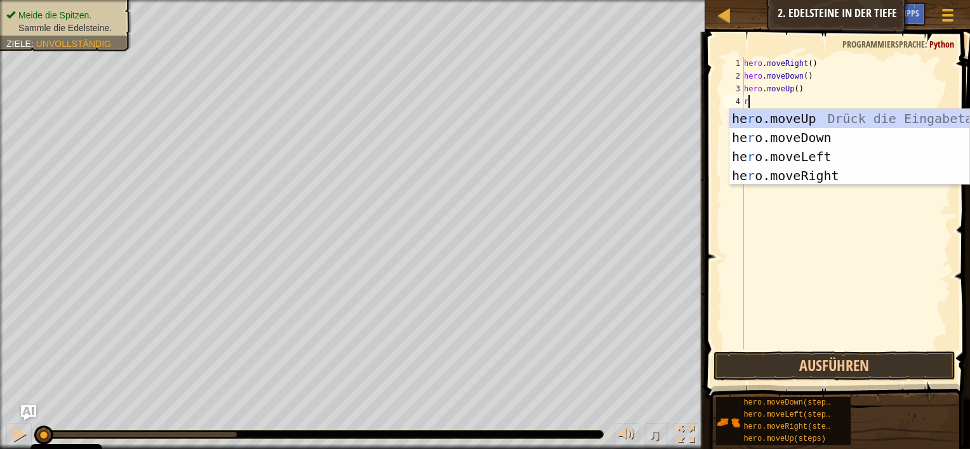
type textarea "ri"
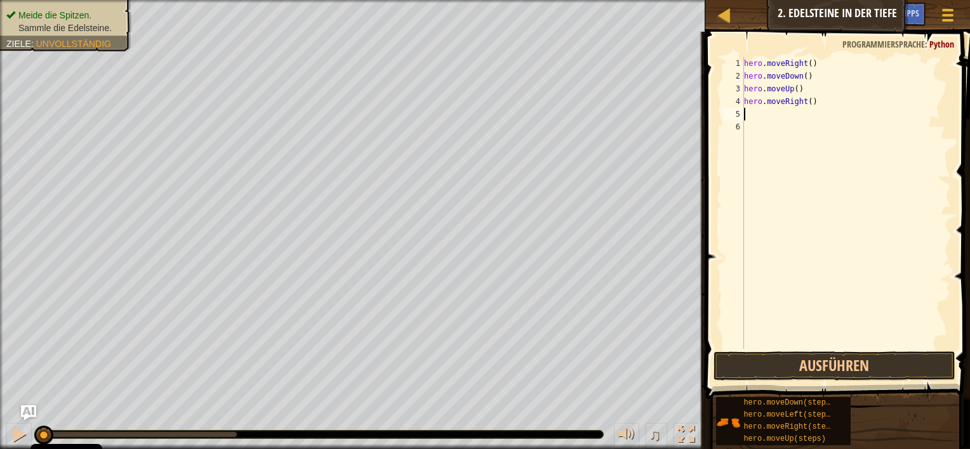
type textarea "r"
type textarea "h"
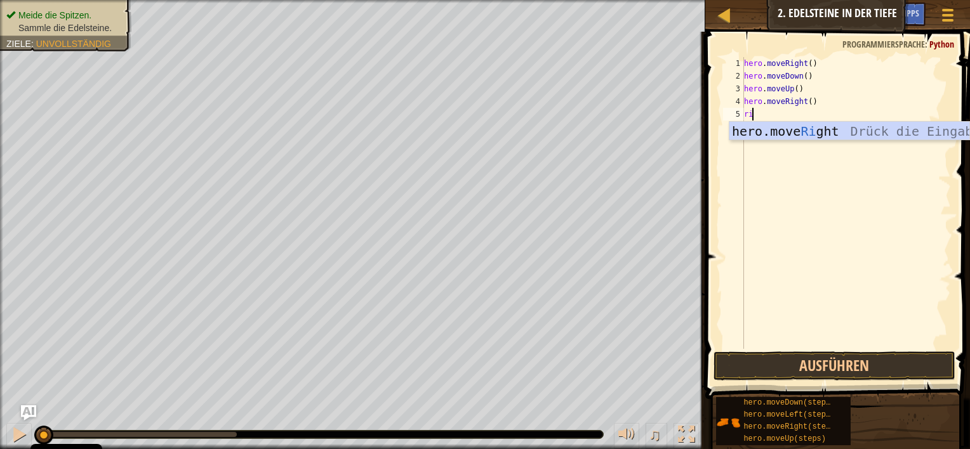
type textarea "rig"
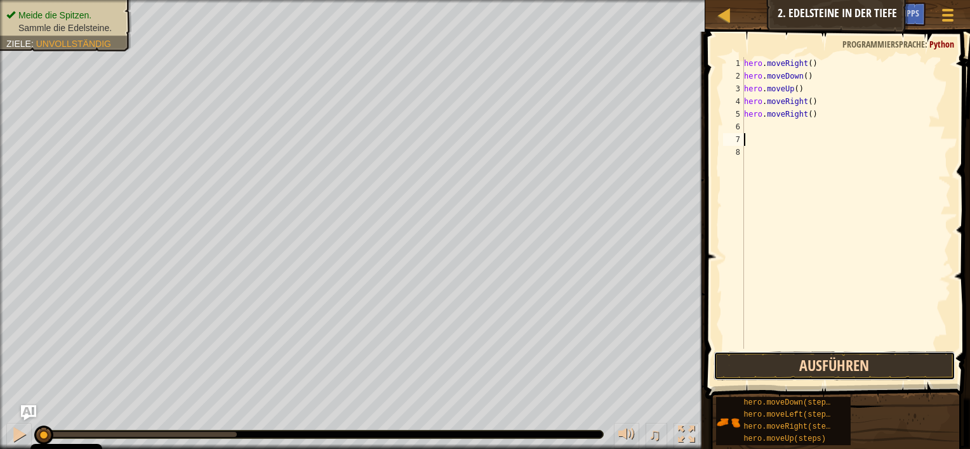
click at [839, 359] on button "Ausführen" at bounding box center [834, 366] width 242 height 29
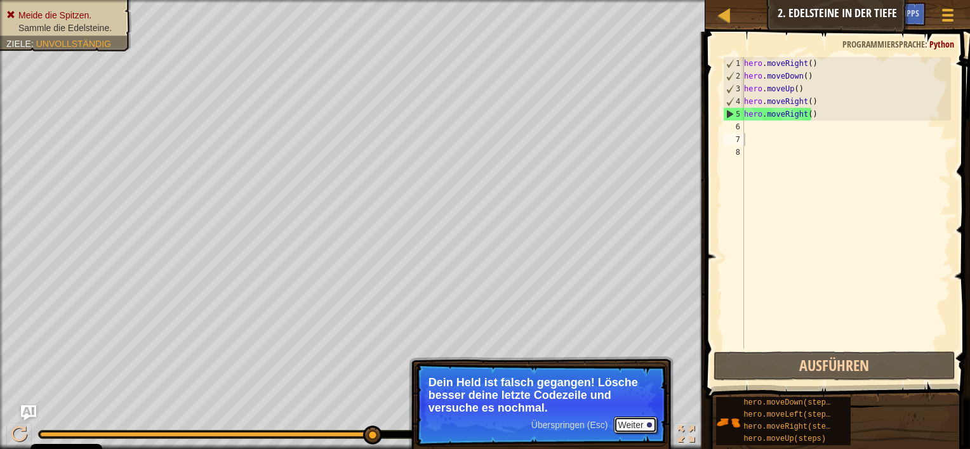
click at [622, 431] on button "Weiter" at bounding box center [635, 425] width 43 height 16
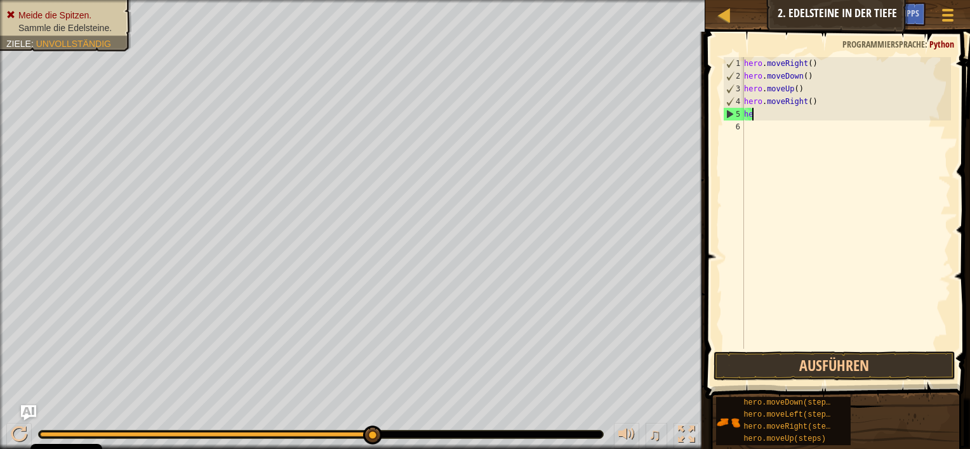
type textarea "h"
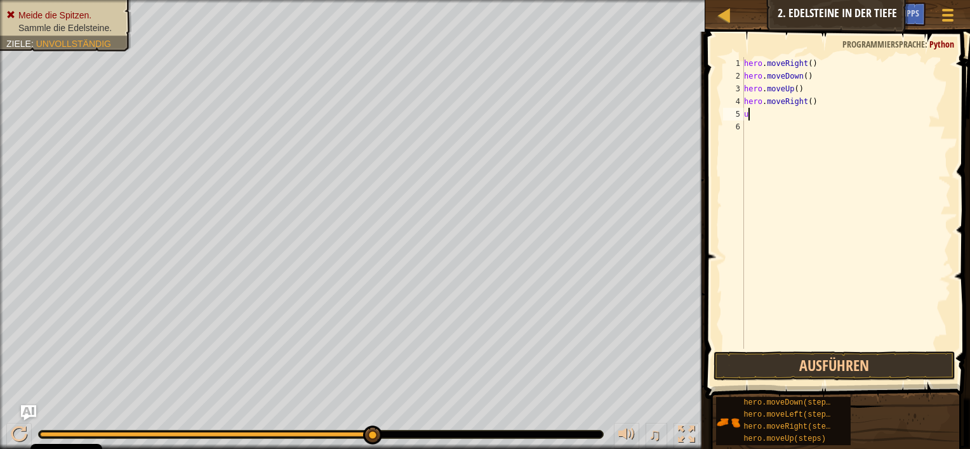
type textarea "up"
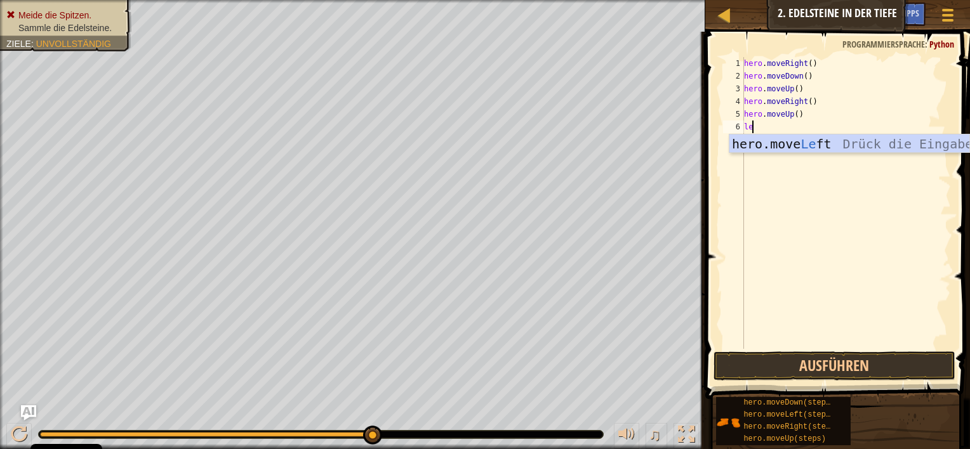
type textarea "le"
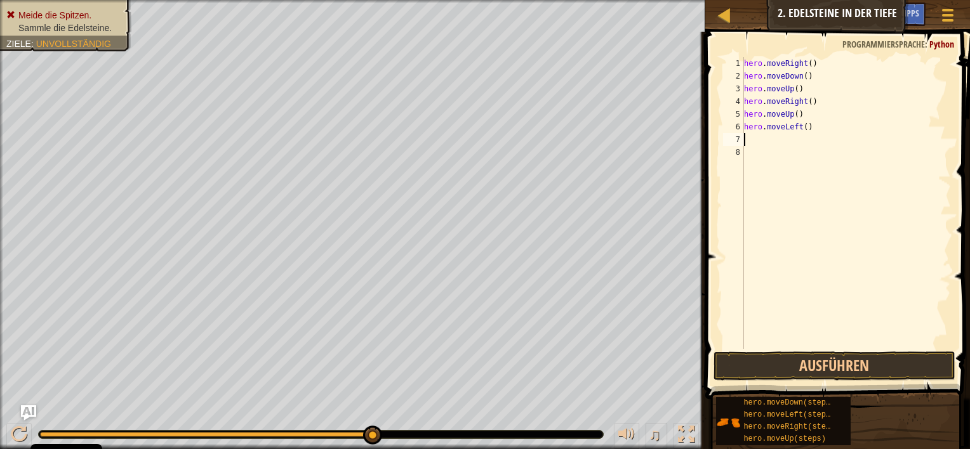
type textarea "d"
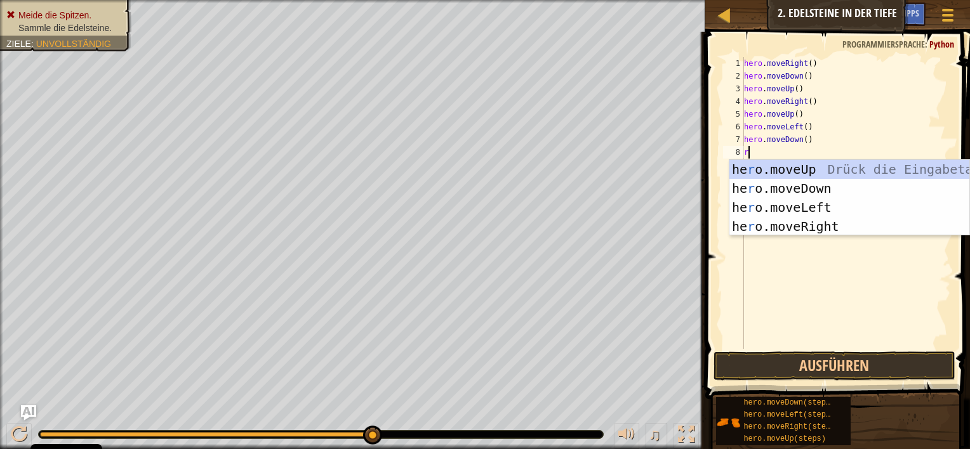
type textarea "ri"
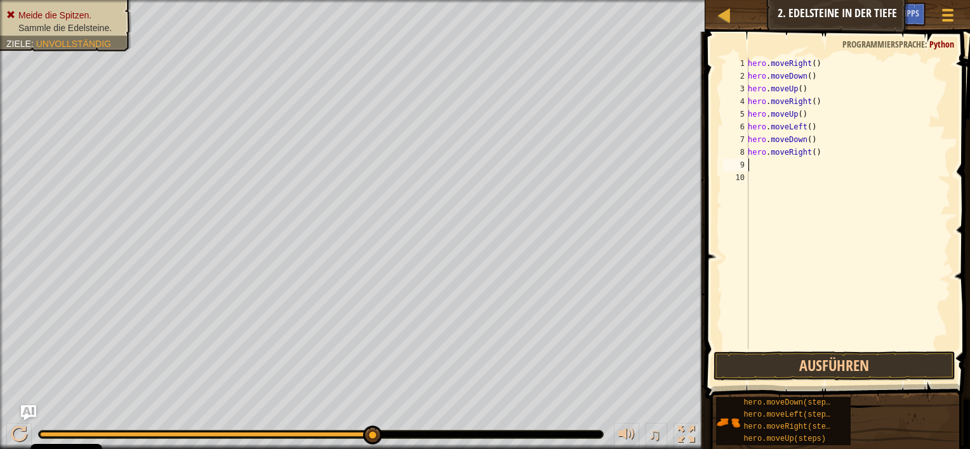
type textarea "up"
click at [727, 358] on button "Ausführen" at bounding box center [834, 366] width 242 height 29
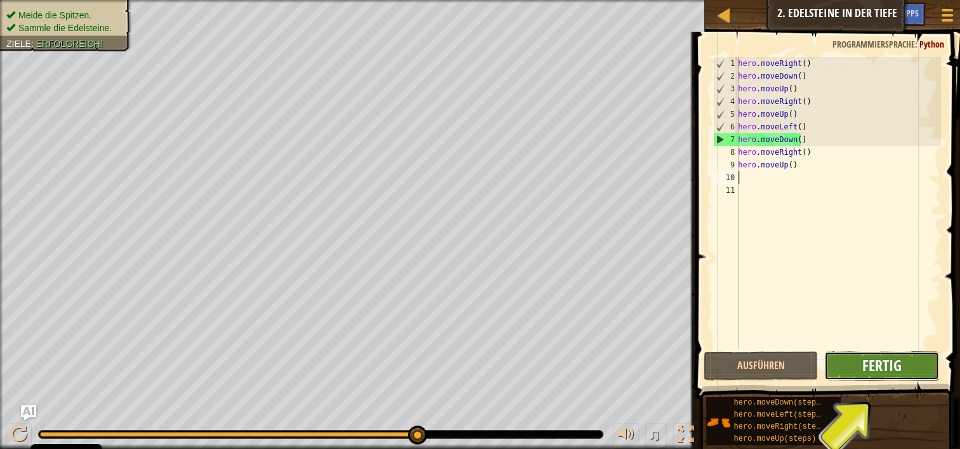
click at [897, 364] on span "Fertig" at bounding box center [881, 365] width 39 height 20
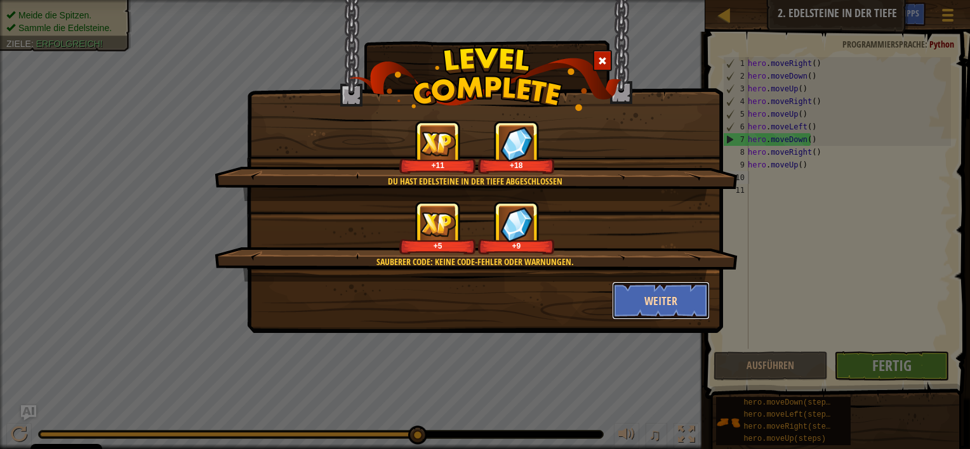
click at [662, 304] on button "Weiter" at bounding box center [661, 301] width 98 height 38
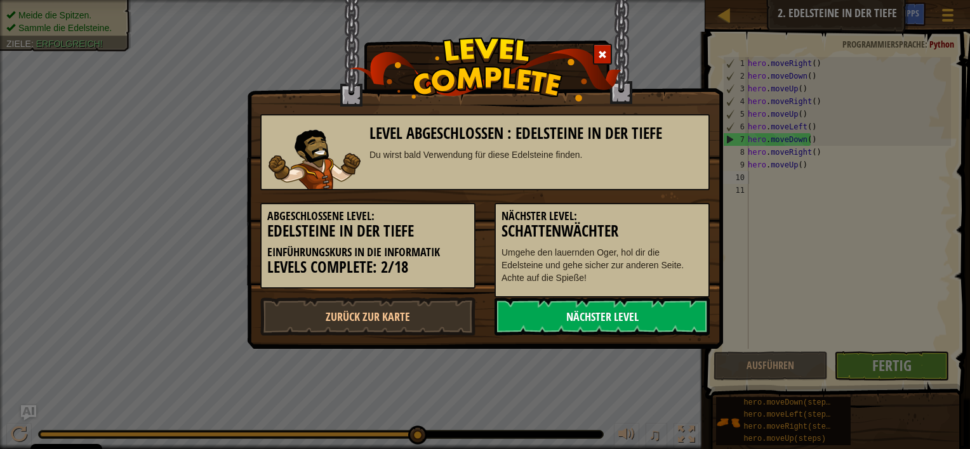
click at [565, 319] on link "Nächster Level" at bounding box center [601, 317] width 215 height 38
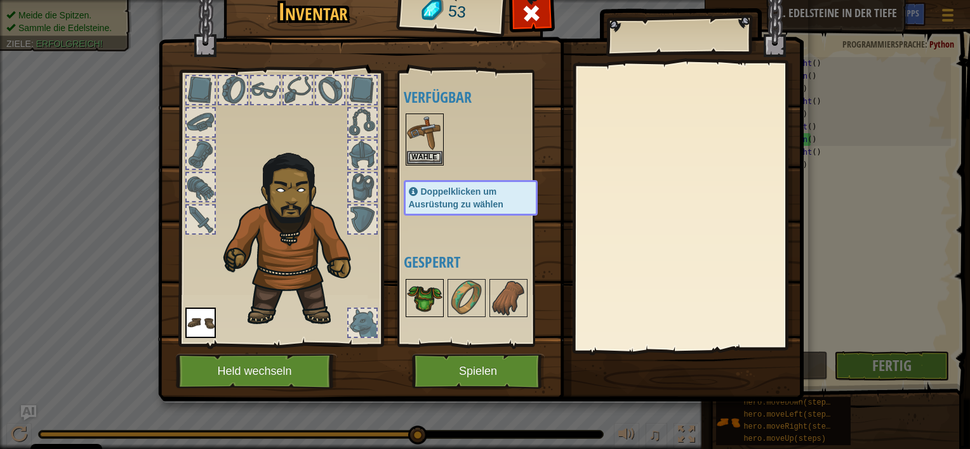
click at [419, 289] on img at bounding box center [425, 298] width 36 height 36
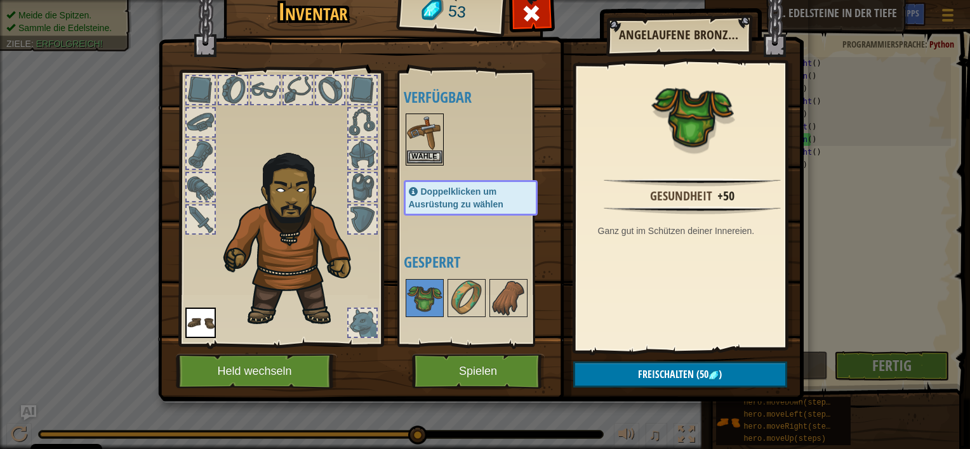
click at [425, 135] on img at bounding box center [425, 133] width 36 height 36
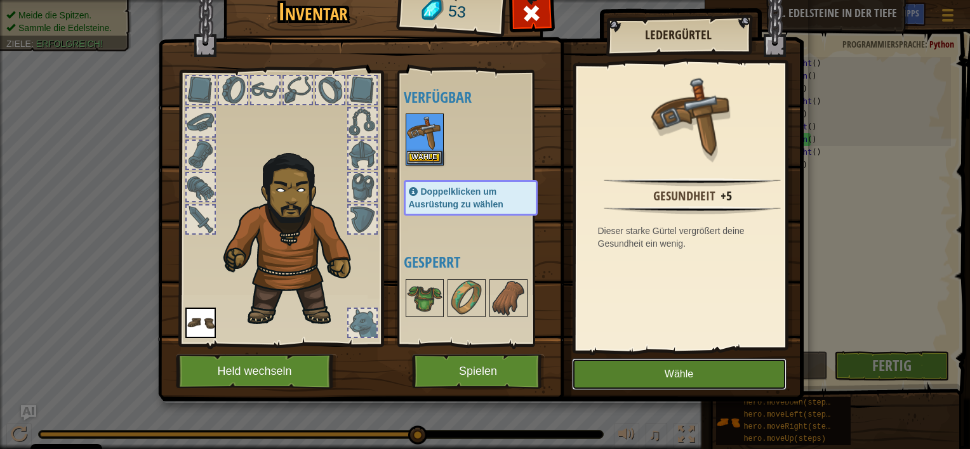
click at [675, 367] on button "Wähle" at bounding box center [679, 374] width 214 height 32
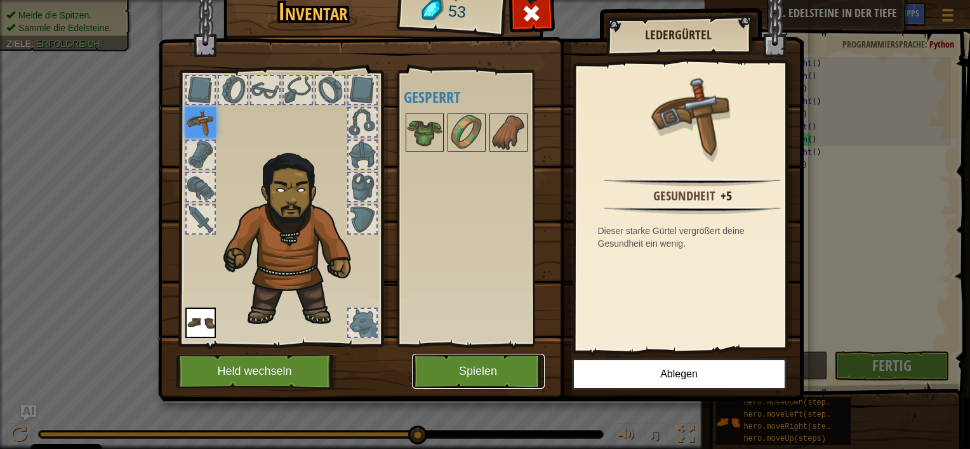
click at [449, 360] on button "Spielen" at bounding box center [478, 371] width 133 height 35
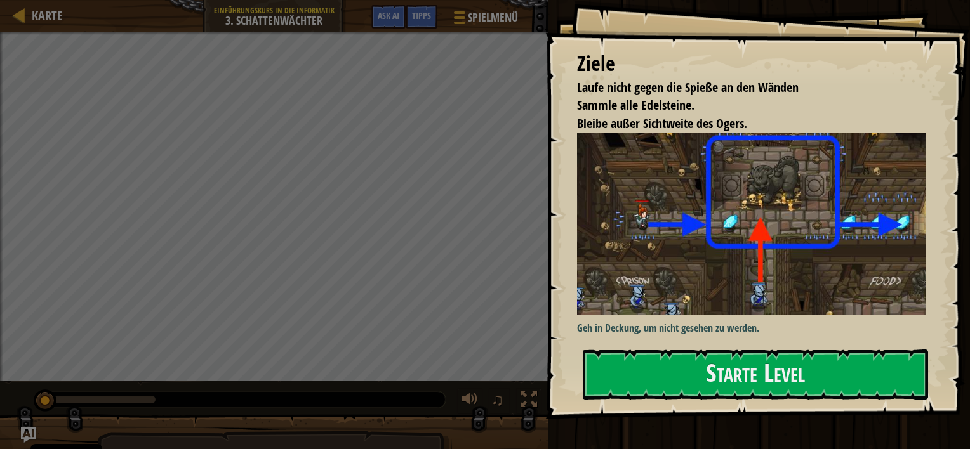
click at [718, 332] on div "Geh in Deckung, um nicht gesehen zu werden." at bounding box center [756, 235] width 358 height 204
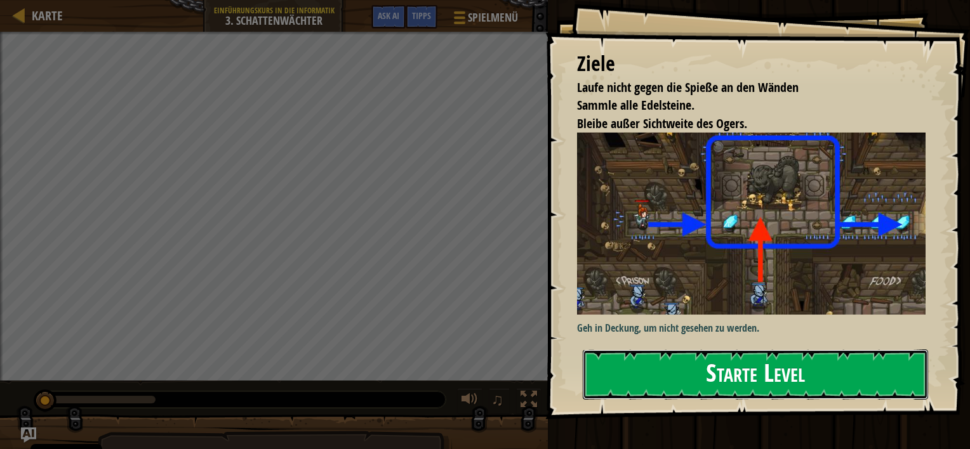
click at [698, 378] on button "Starte Level" at bounding box center [754, 375] width 345 height 50
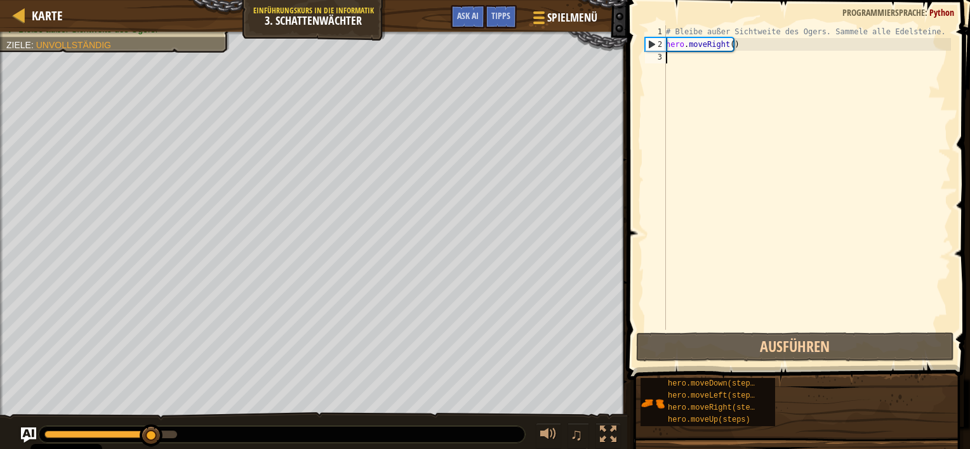
scroll to position [6, 0]
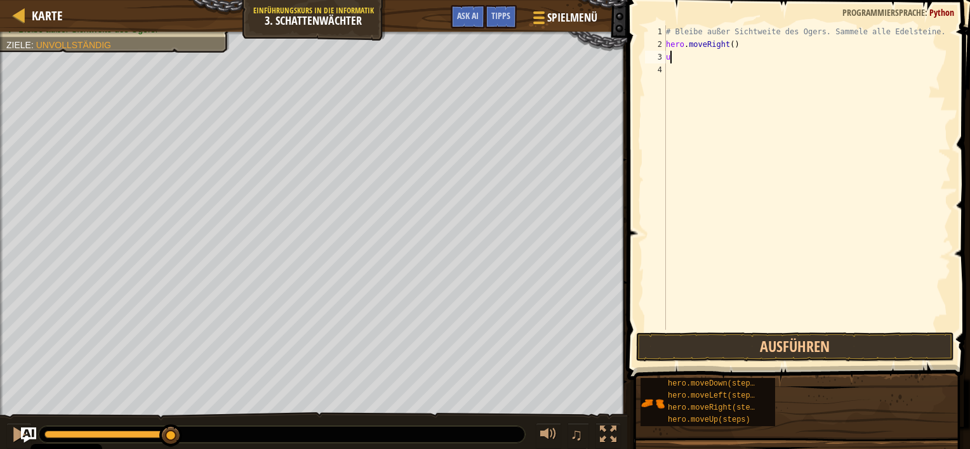
type textarea "up"
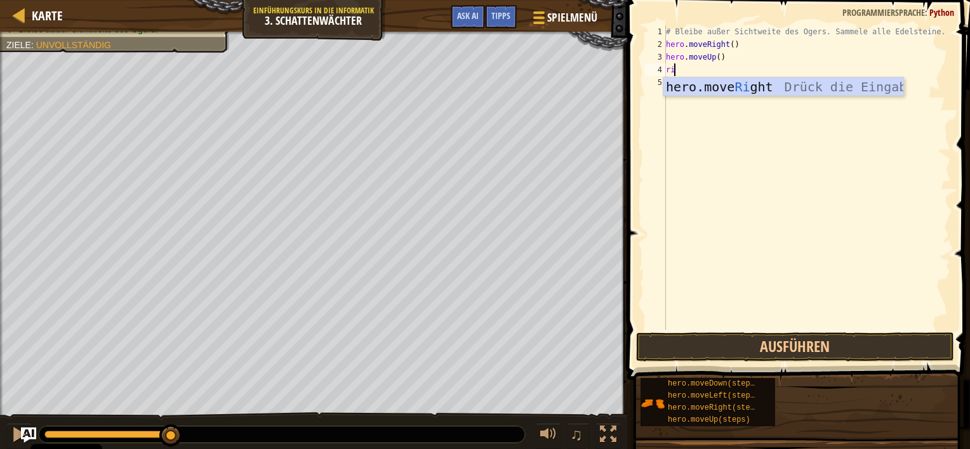
type textarea "rig"
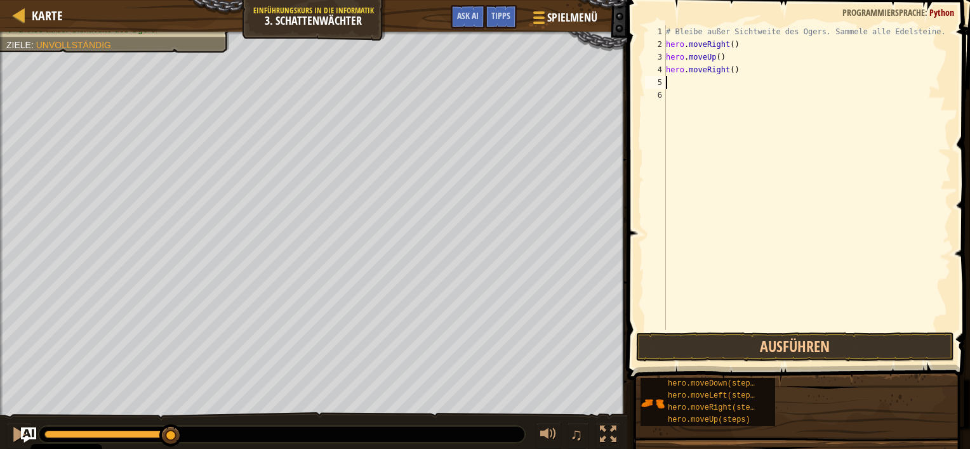
type textarea "down"
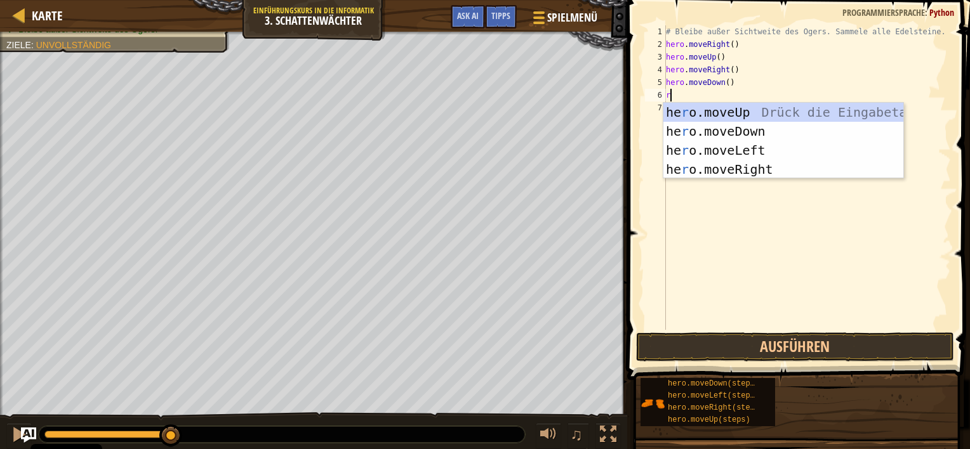
type textarea "rig"
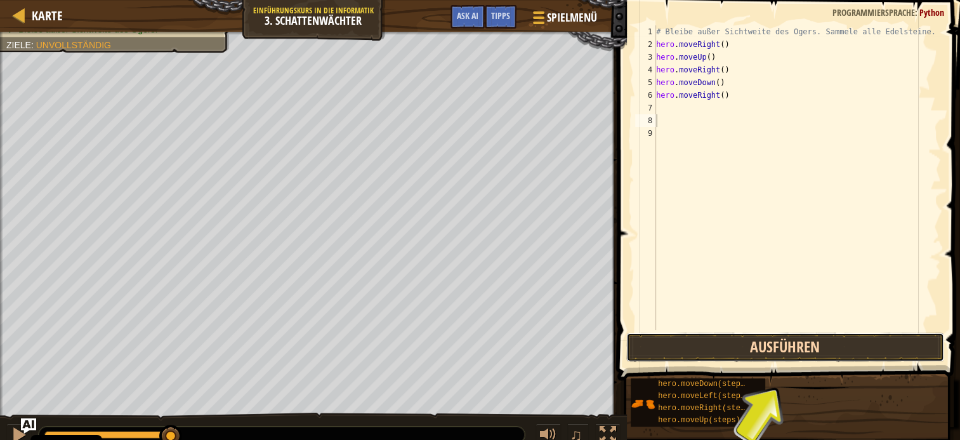
click at [693, 349] on button "Ausführen" at bounding box center [785, 346] width 318 height 29
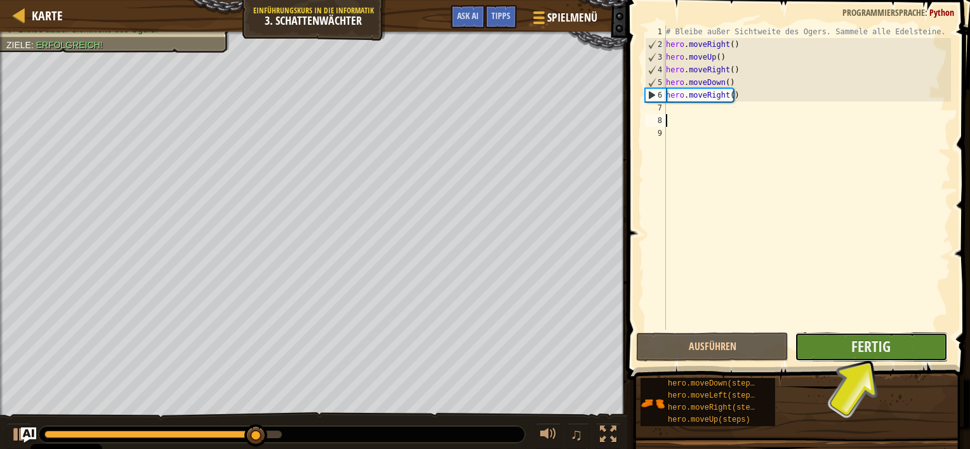
click at [822, 346] on button "Fertig" at bounding box center [870, 346] width 152 height 29
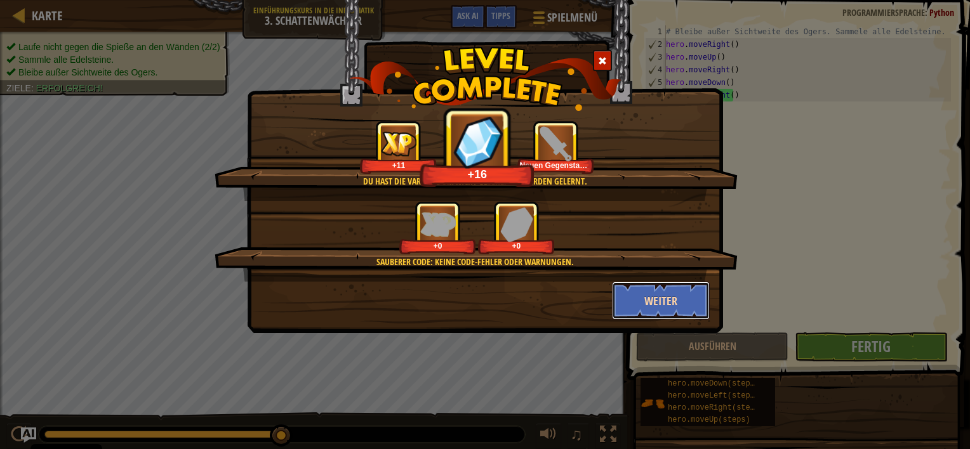
click at [669, 308] on button "Weiter" at bounding box center [661, 301] width 98 height 38
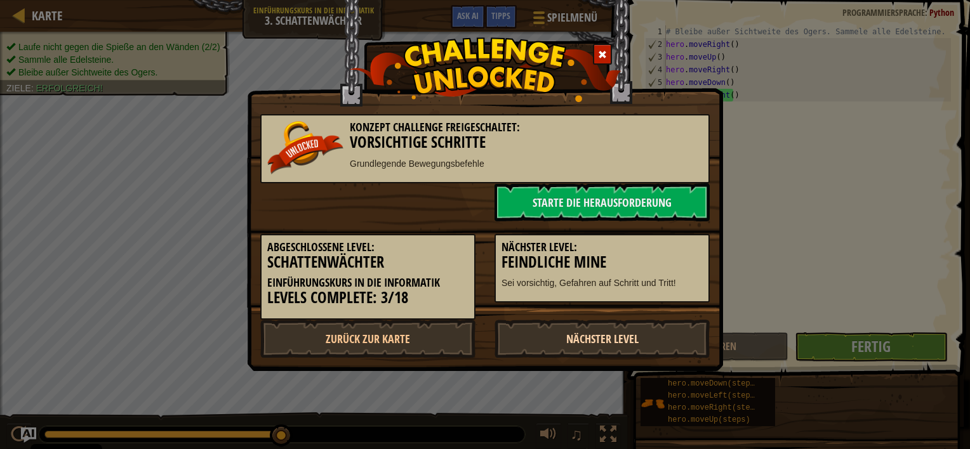
click at [584, 340] on link "Nächster Level" at bounding box center [601, 339] width 215 height 38
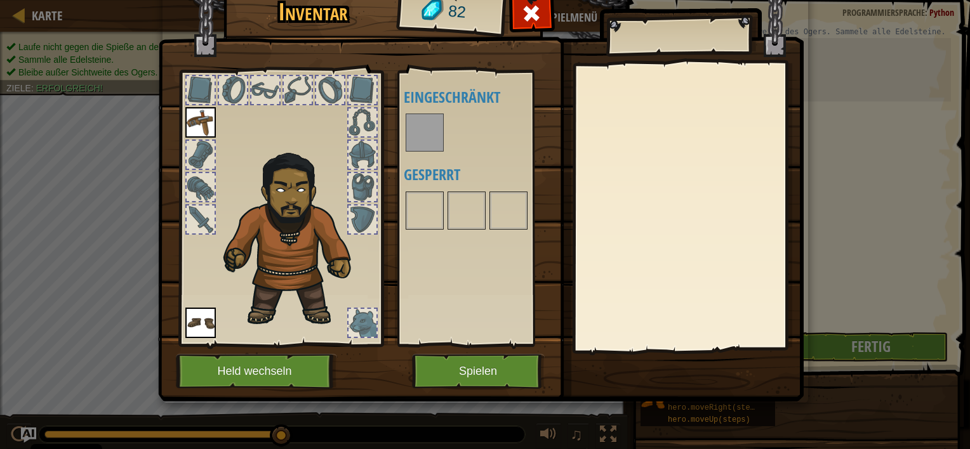
click at [584, 1] on body "Cookie Policy CodeCombat nutzt essentielle und einige nicht-essentielle Cookies…" at bounding box center [485, 0] width 970 height 1
click at [429, 119] on img at bounding box center [425, 133] width 36 height 36
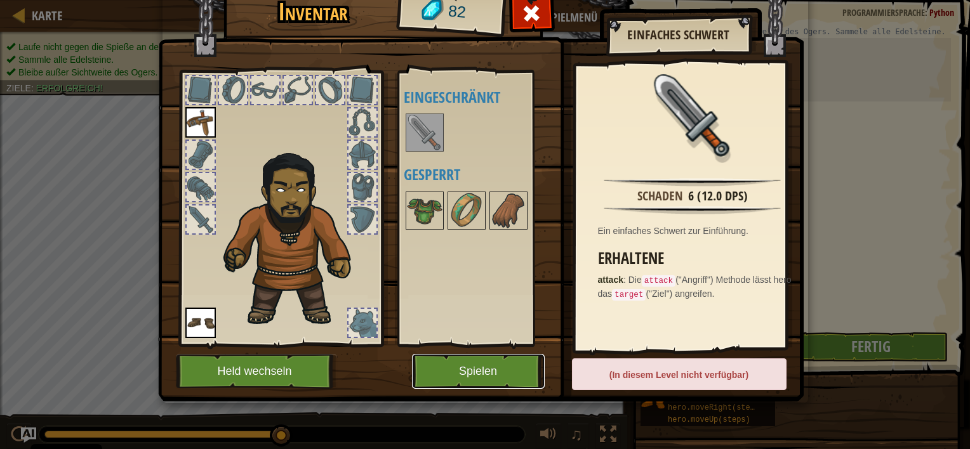
click at [487, 376] on button "Spielen" at bounding box center [478, 371] width 133 height 35
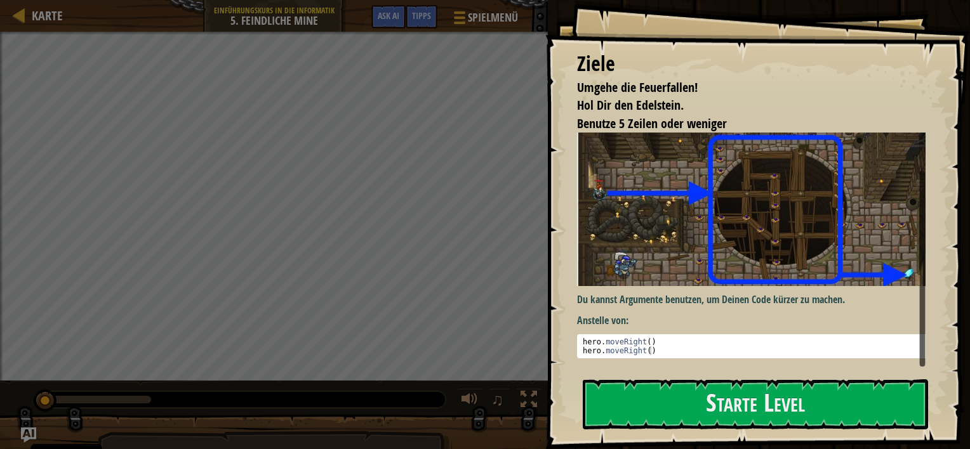
scroll to position [36, 0]
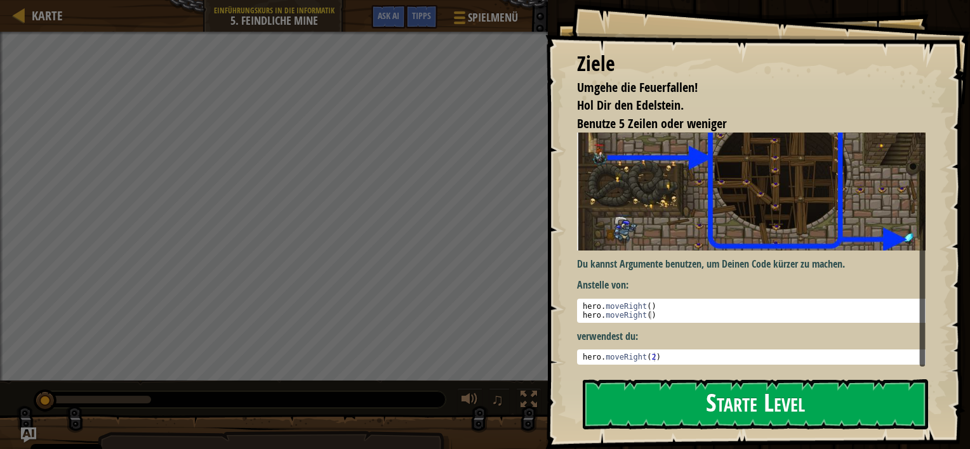
click at [612, 405] on button "Starte Level" at bounding box center [754, 404] width 345 height 50
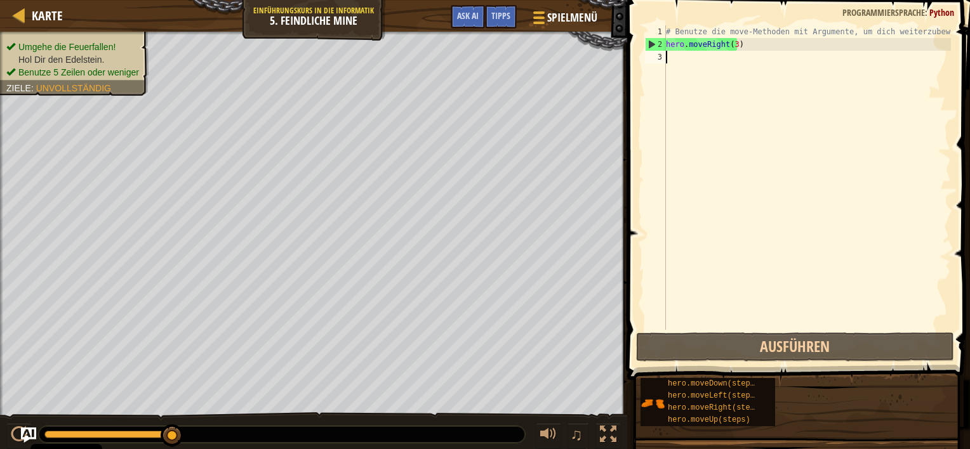
scroll to position [6, 0]
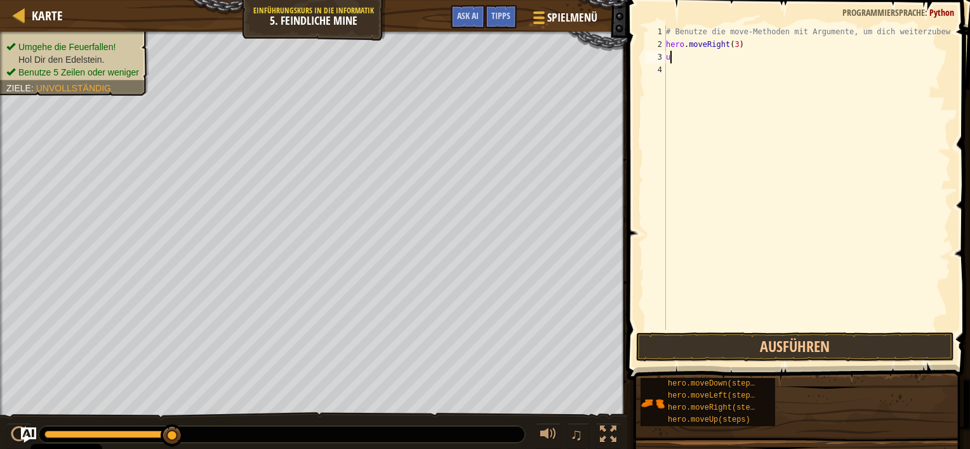
type textarea "up"
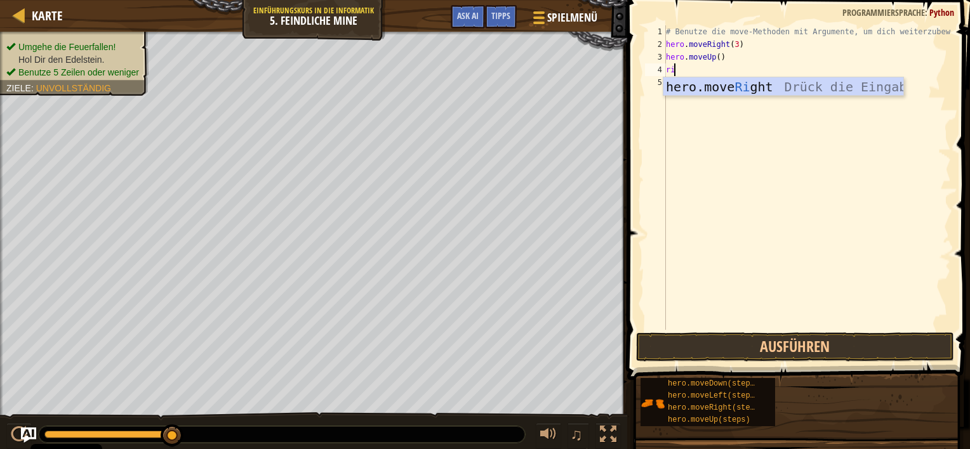
type textarea "rig"
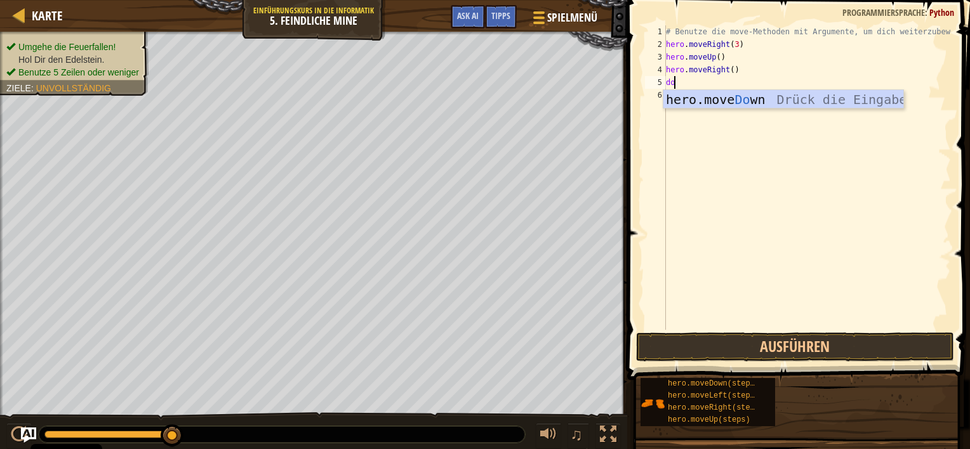
type textarea "dow"
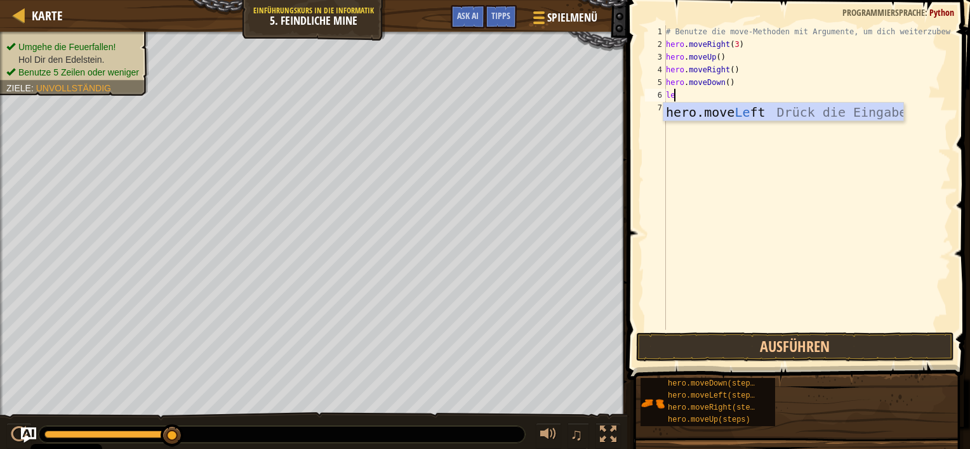
type textarea "lef"
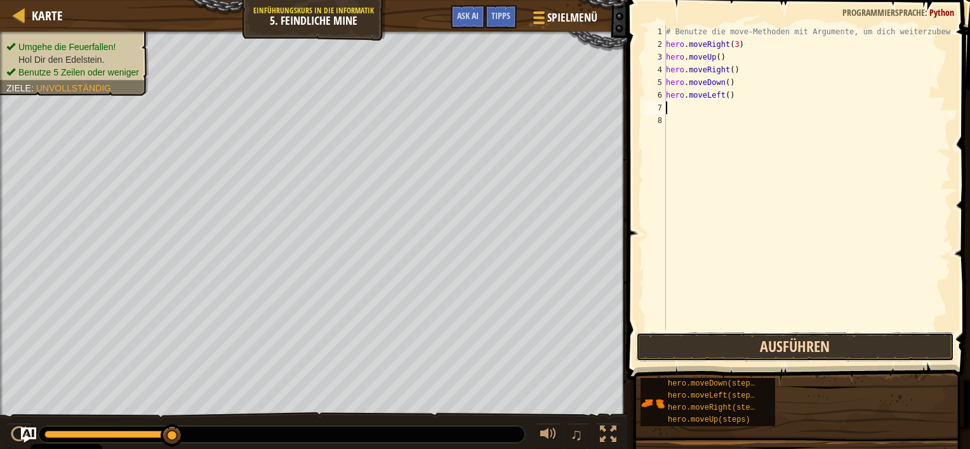
click at [636, 338] on button "Ausführen" at bounding box center [795, 346] width 318 height 29
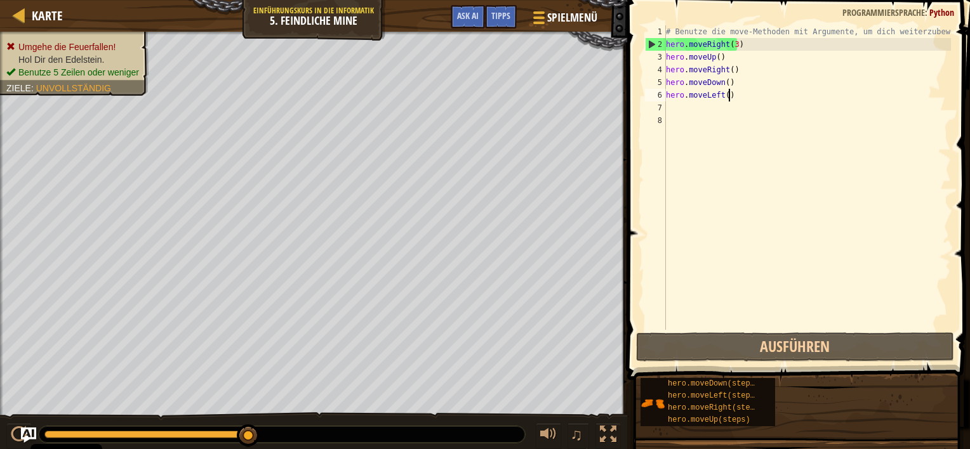
click at [728, 98] on div "# Benutze die move-Methoden mit Argumente, um dich weiterzubewegen hero . moveR…" at bounding box center [806, 190] width 287 height 330
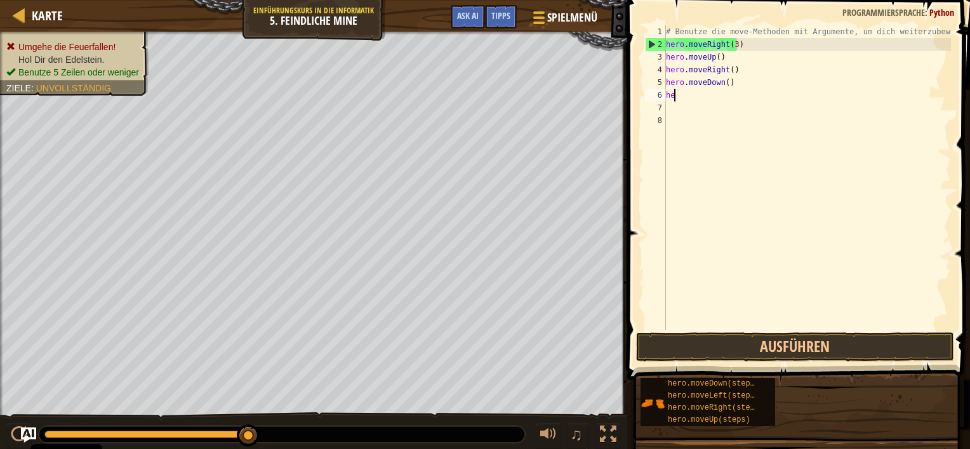
type textarea "h"
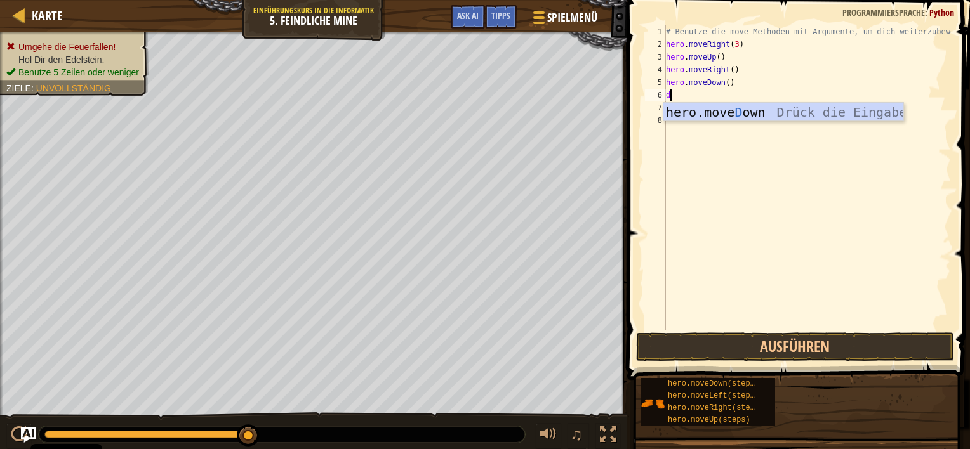
type textarea "do"
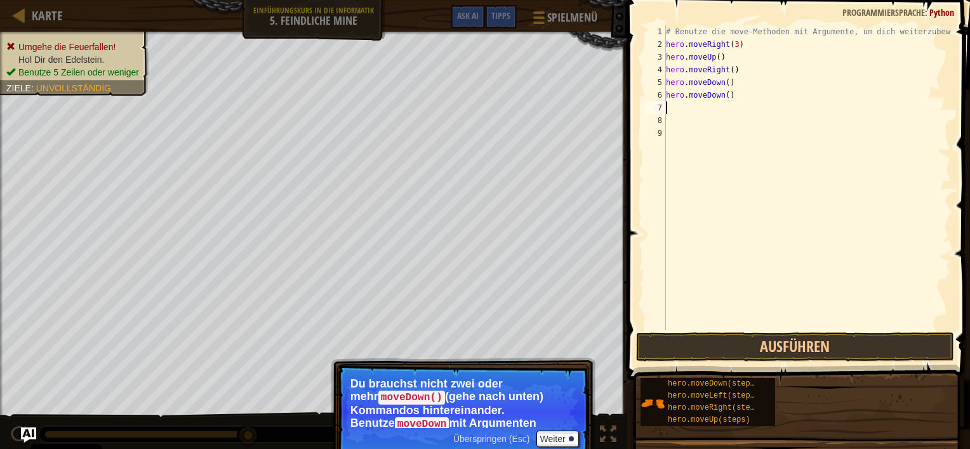
click at [753, 107] on div "# Benutze die move-Methoden mit Argumente, um dich weiterzubewegen hero . moveR…" at bounding box center [806, 190] width 287 height 330
click at [734, 99] on div "# Benutze die move-Methoden mit Argumente, um dich weiterzubewegen hero . moveR…" at bounding box center [806, 190] width 287 height 330
type textarea "h"
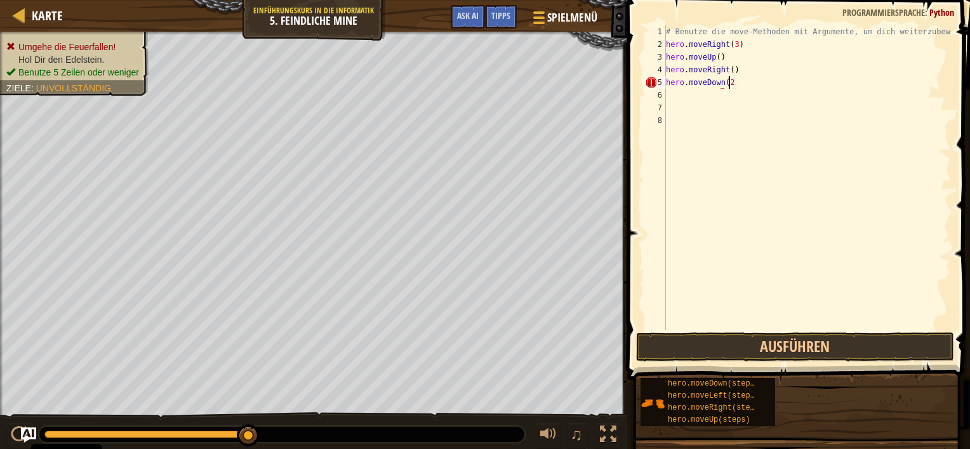
scroll to position [6, 4]
type textarea "hero.moveDown(2)"
type textarea "hero.moveDown(3)"
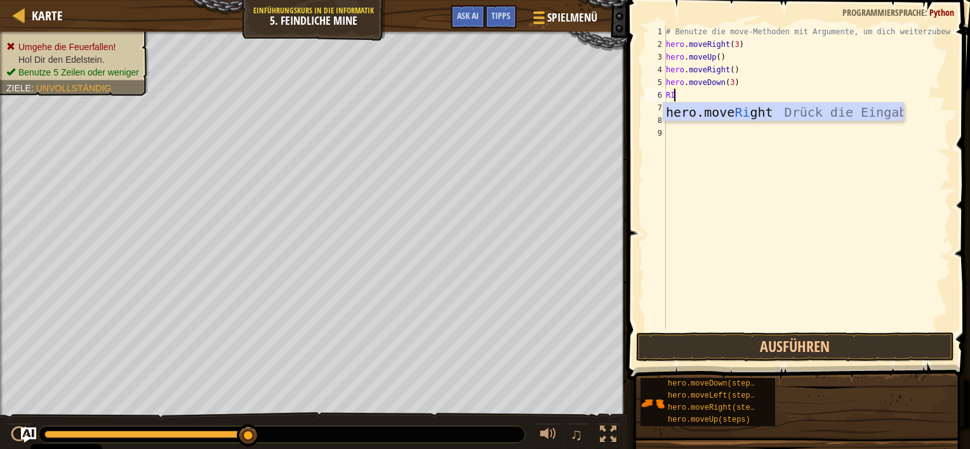
type textarea "RIH"
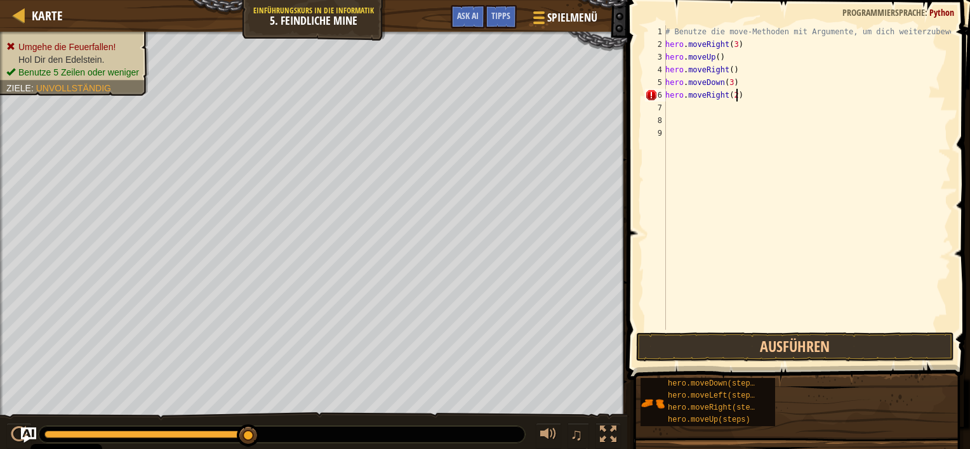
scroll to position [6, 5]
type textarea "hero.moveRight(2)"
click at [828, 334] on button "Ausführen" at bounding box center [795, 346] width 318 height 29
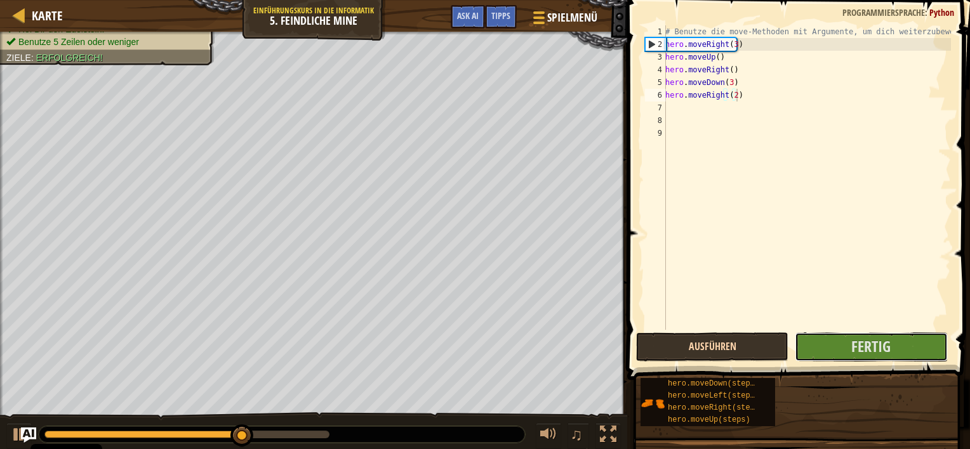
click at [828, 334] on button "Fertig" at bounding box center [870, 346] width 152 height 29
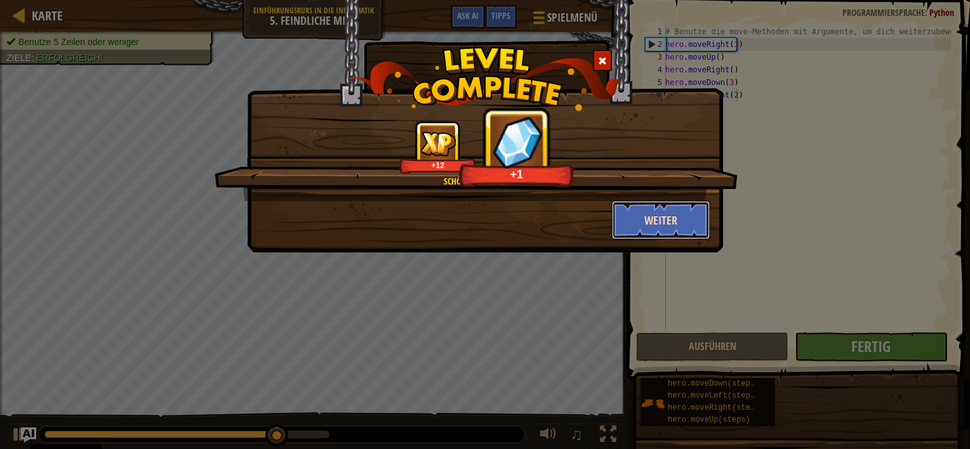
click at [639, 221] on button "Weiter" at bounding box center [661, 220] width 98 height 38
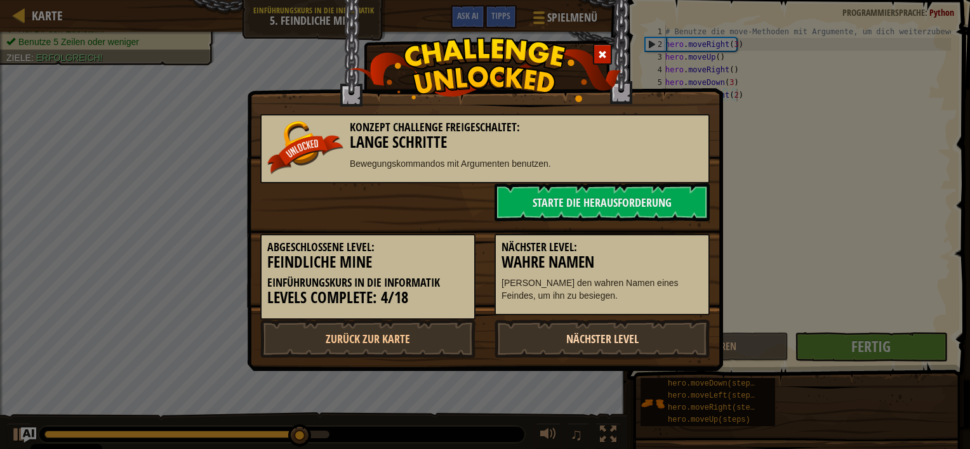
click at [586, 324] on link "Nächster Level" at bounding box center [601, 339] width 215 height 38
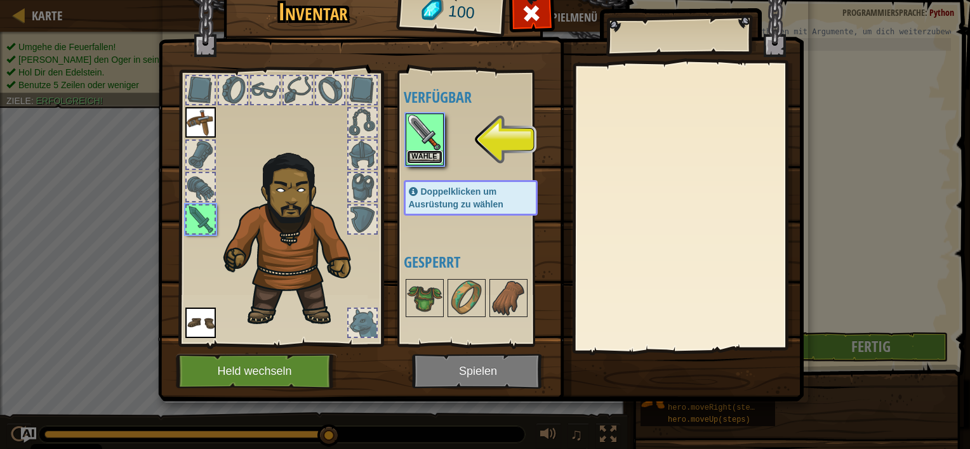
click at [433, 153] on button "Wähle" at bounding box center [425, 156] width 36 height 13
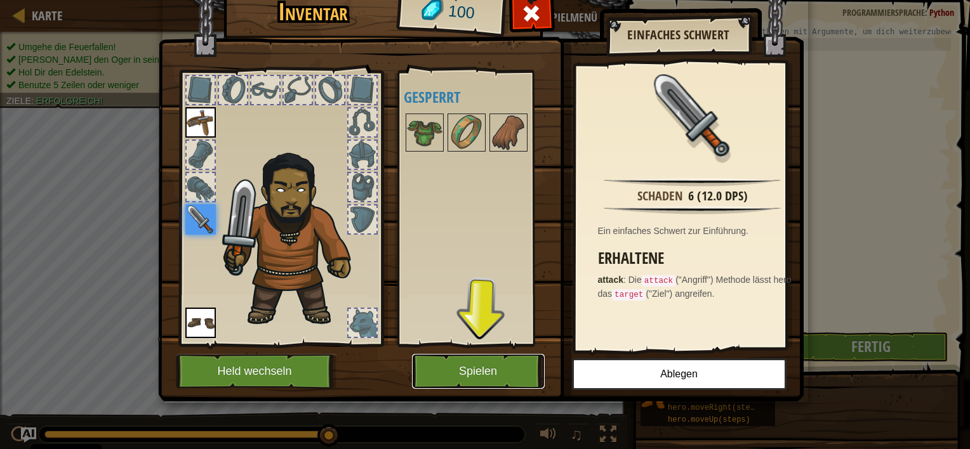
click at [458, 365] on button "Spielen" at bounding box center [478, 371] width 133 height 35
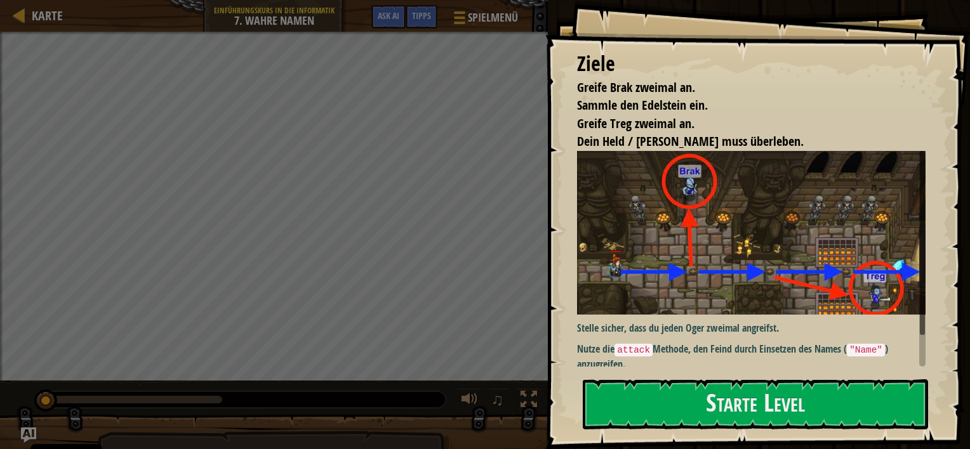
click at [680, 368] on div "Ziele Greife Brak zweimal an. Sammle den Edelstein ein. Greife Treg zweimal an.…" at bounding box center [757, 224] width 424 height 449
click at [685, 383] on button "Starte Level" at bounding box center [754, 404] width 345 height 50
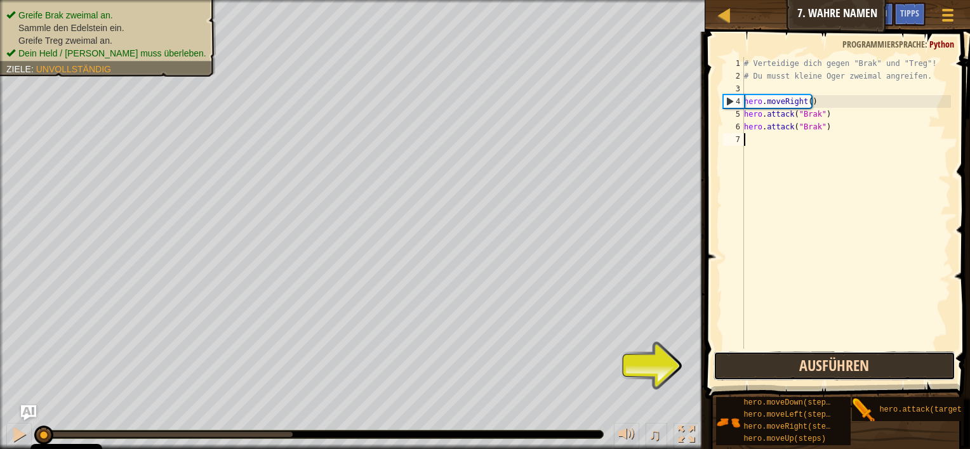
click at [761, 359] on button "Ausführen" at bounding box center [834, 366] width 242 height 29
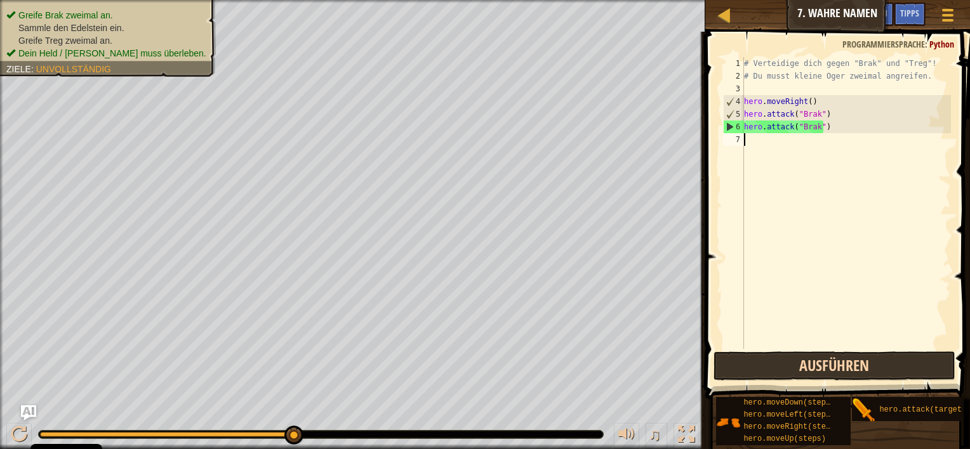
scroll to position [6, 0]
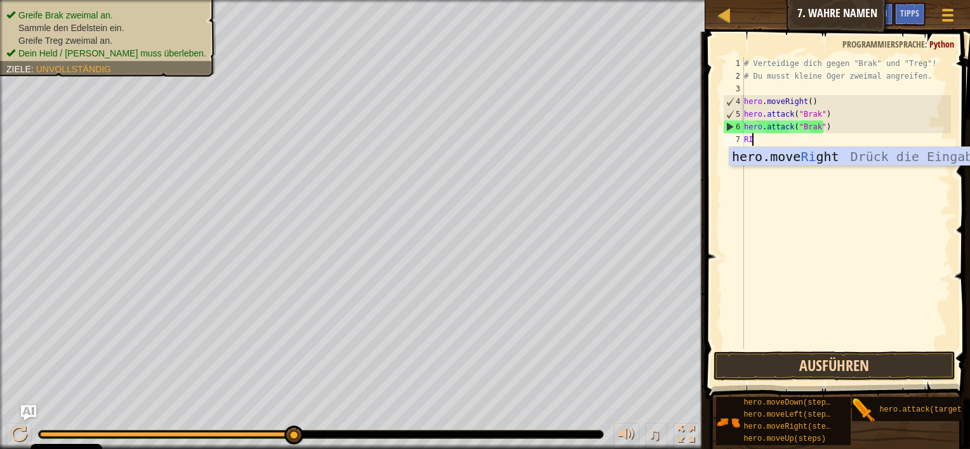
type textarea "RIG"
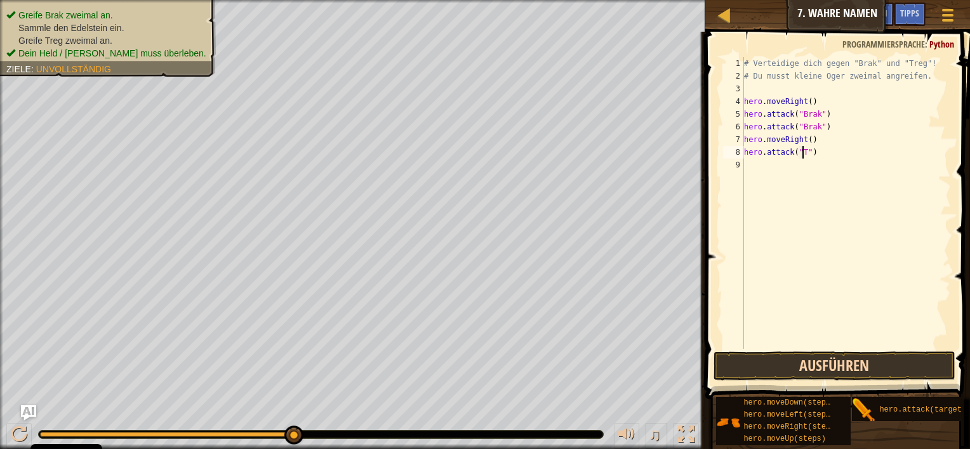
scroll to position [6, 5]
type textarea "hero.attack("TREG")"
click at [763, 359] on button "Ausführen" at bounding box center [834, 366] width 242 height 29
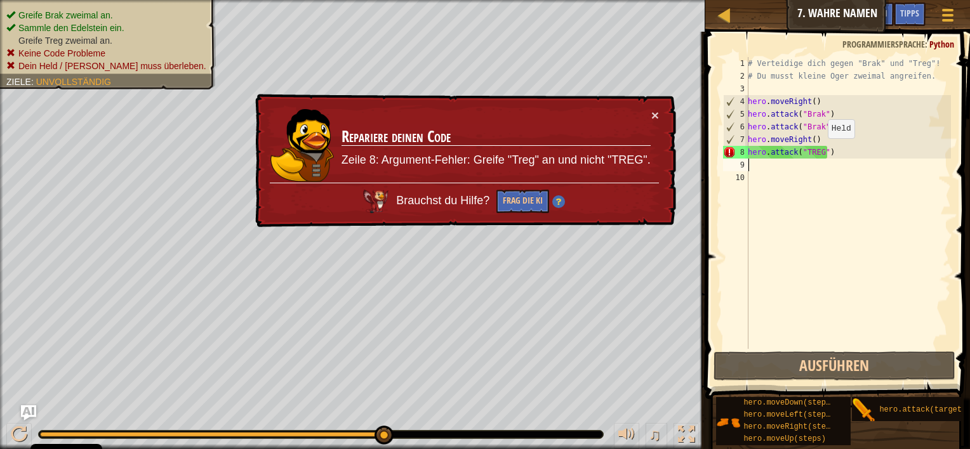
click at [820, 150] on div "# Verteidige dich gegen "Brak" und "Treg"! # Du musst kleine Oger zweimal angre…" at bounding box center [848, 215] width 206 height 317
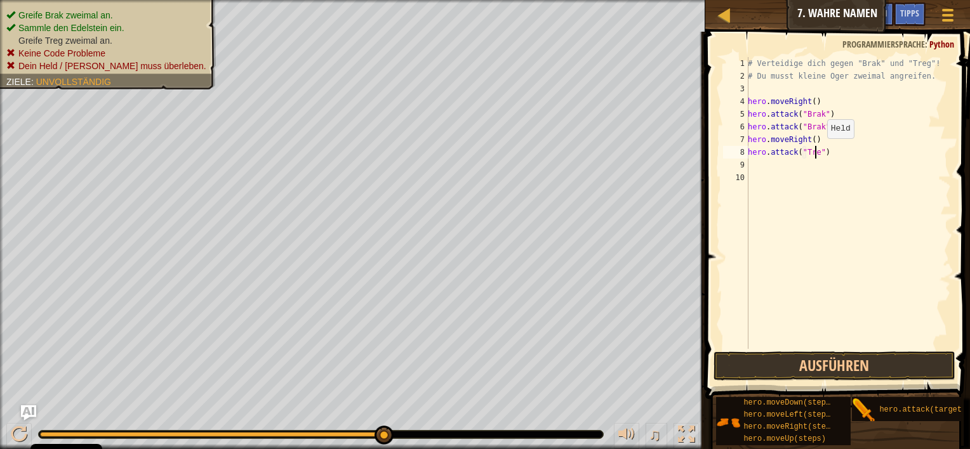
scroll to position [6, 5]
type textarea "hero.attack("Treg")"
click at [799, 358] on button "Ausführen" at bounding box center [834, 366] width 242 height 29
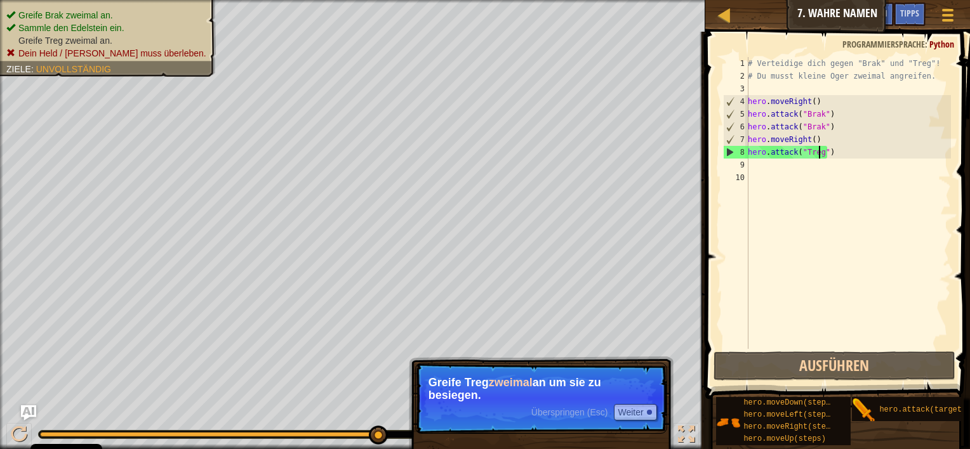
click at [575, 405] on div "Überspringen (Esc) Weiter" at bounding box center [594, 412] width 126 height 16
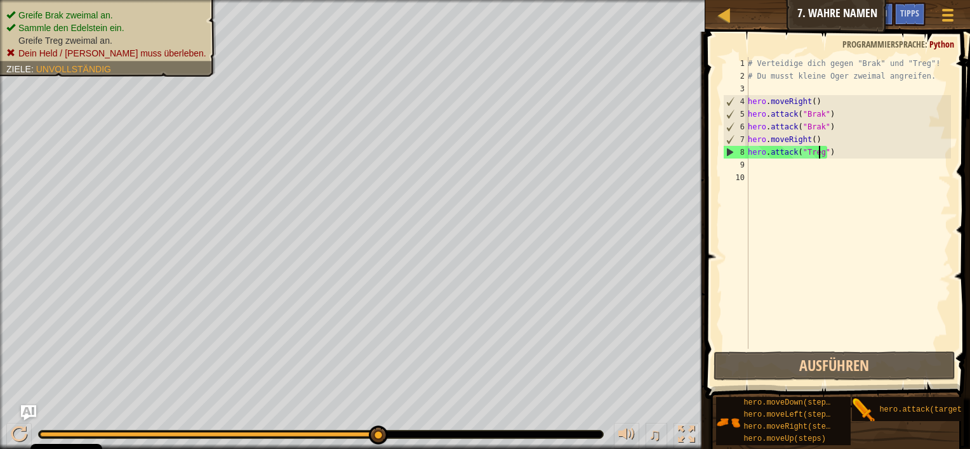
click at [844, 159] on div "# Verteidige dich gegen "Brak" und "Treg"! # Du musst kleine Oger zweimal angre…" at bounding box center [848, 215] width 206 height 317
click at [826, 156] on div "# Verteidige dich gegen "Brak" und "Treg"! # Du musst kleine Oger zweimal angre…" at bounding box center [848, 215] width 206 height 317
click at [829, 153] on div "# Verteidige dich gegen "Brak" und "Treg"! # Du musst kleine Oger zweimal angre…" at bounding box center [848, 215] width 206 height 317
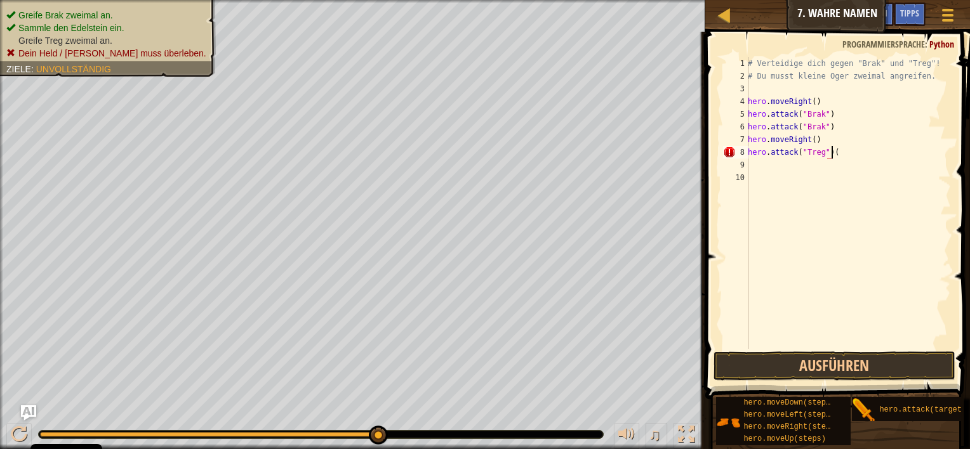
scroll to position [6, 6]
type textarea "hero.attack("Treg")(2)"
click at [812, 372] on button "Ausführen" at bounding box center [834, 366] width 242 height 29
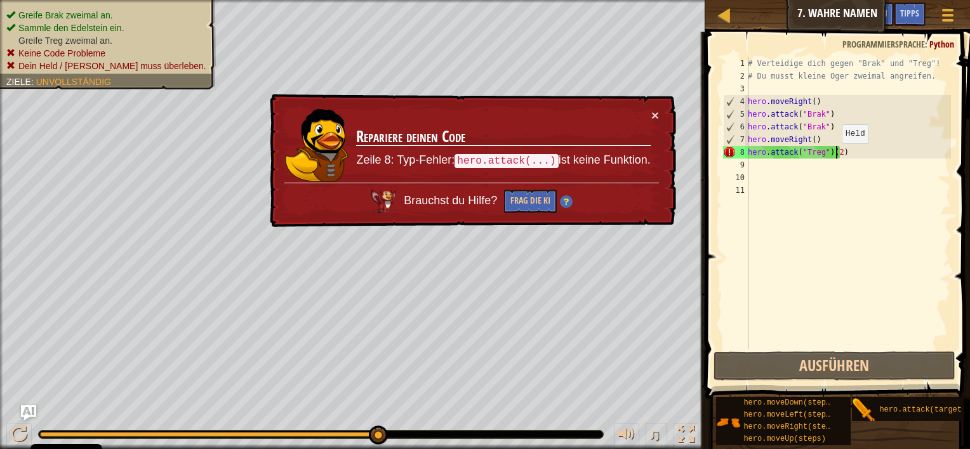
click at [834, 155] on div "# Verteidige dich gegen "Brak" und "Treg"! # Du musst kleine Oger zweimal angre…" at bounding box center [848, 215] width 206 height 317
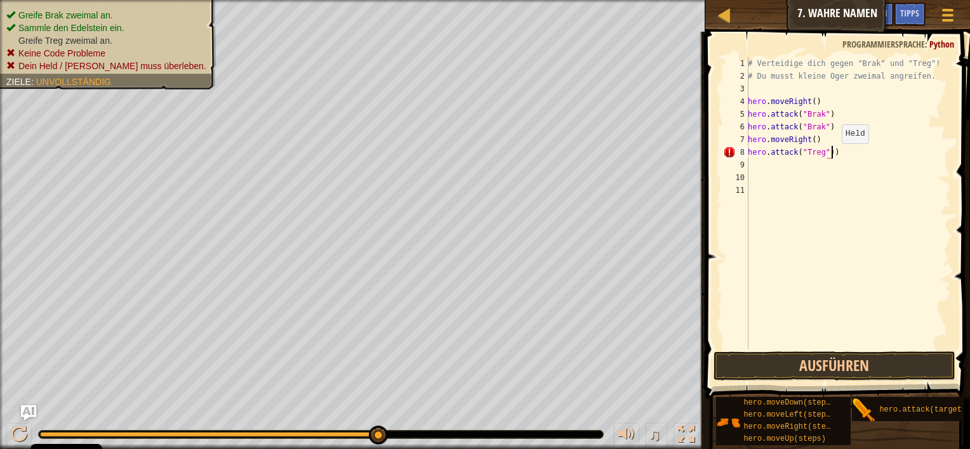
click at [834, 155] on div "# Verteidige dich gegen "Brak" und "Treg"! # Du musst kleine Oger zweimal angre…" at bounding box center [848, 215] width 206 height 317
type textarea "hero.attack("Treg")"
click at [783, 174] on div "# Verteidige dich gegen "Brak" und "Treg"! # Du musst kleine Oger zweimal angre…" at bounding box center [848, 215] width 206 height 317
click at [777, 169] on div "# Verteidige dich gegen "Brak" und "Treg"! # Du musst kleine Oger zweimal angre…" at bounding box center [848, 215] width 206 height 317
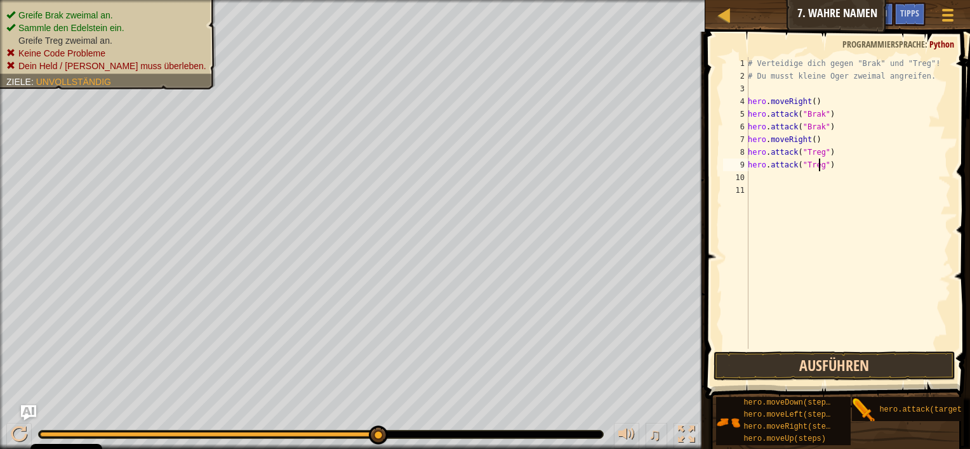
type textarea "hero.attack("Treg")"
click at [889, 378] on button "Ausführen" at bounding box center [834, 366] width 242 height 29
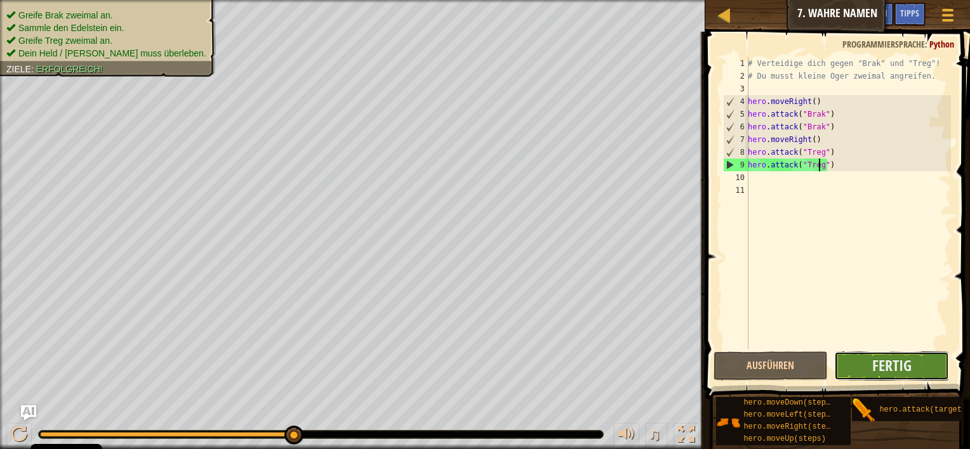
click at [865, 369] on button "Fertig" at bounding box center [891, 366] width 115 height 29
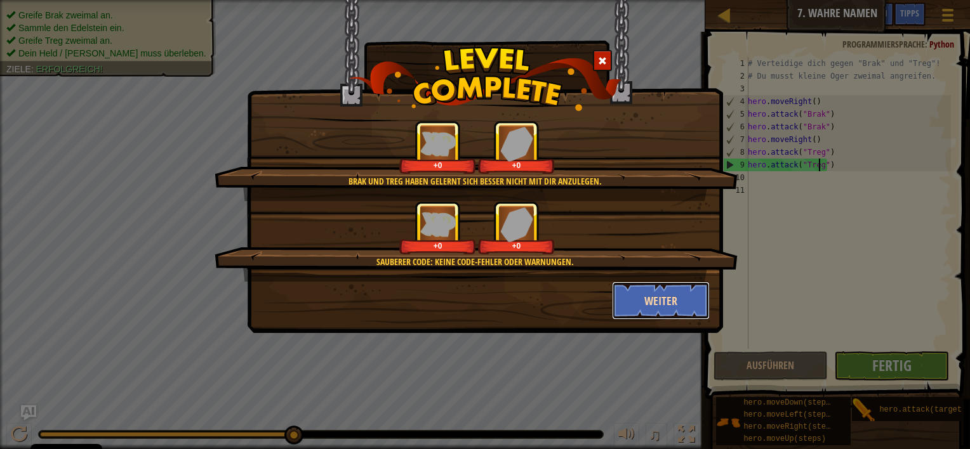
click at [693, 298] on button "Weiter" at bounding box center [661, 301] width 98 height 38
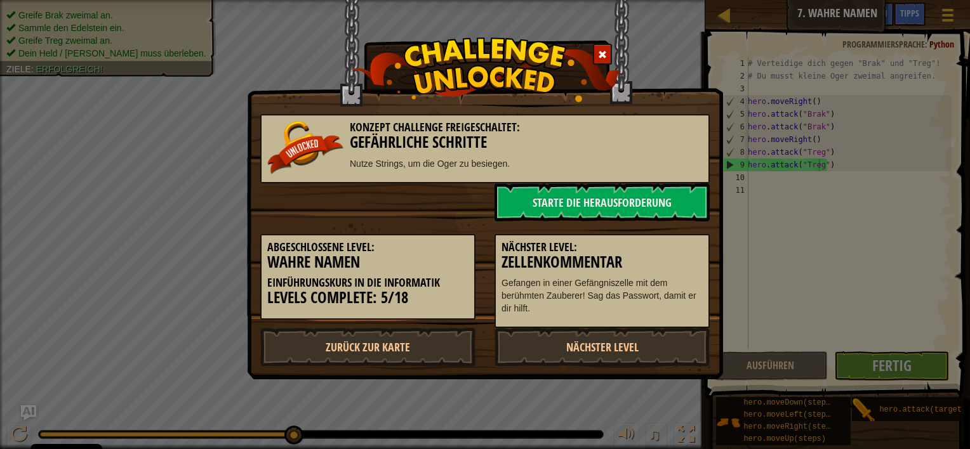
click at [693, 298] on p "Gefangen in einer Gefängniszelle mit dem berühmten Zauberer! Sag das Passwort, …" at bounding box center [601, 296] width 201 height 38
click at [574, 343] on link "Nächster Level" at bounding box center [601, 347] width 215 height 38
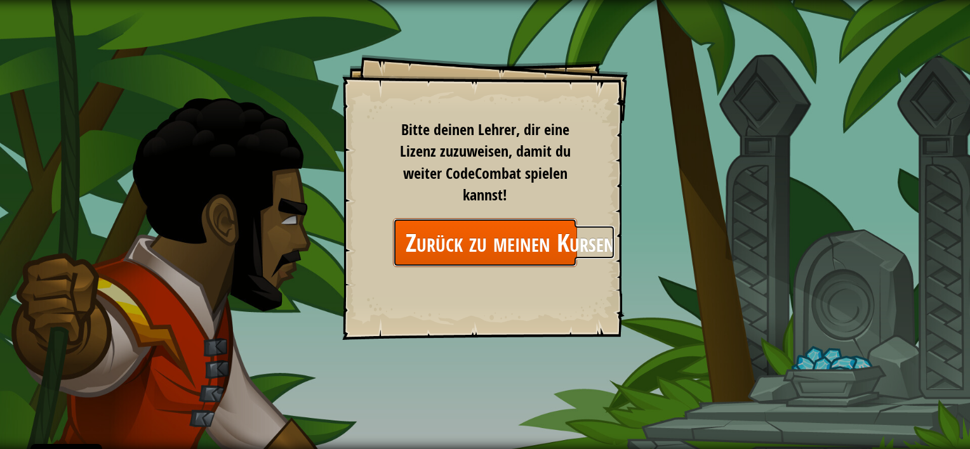
click at [523, 248] on link "Zurück zu meinen Kursen" at bounding box center [485, 242] width 184 height 49
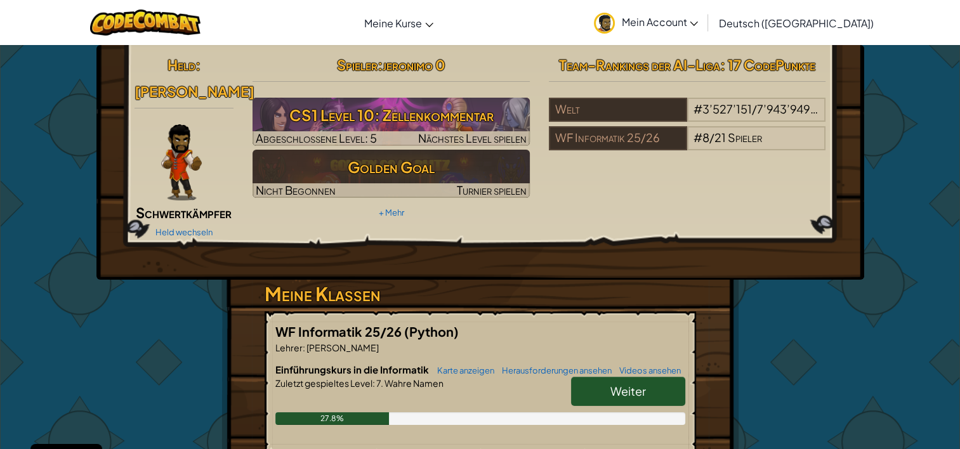
click at [641, 384] on span "Weiter" at bounding box center [628, 391] width 36 height 15
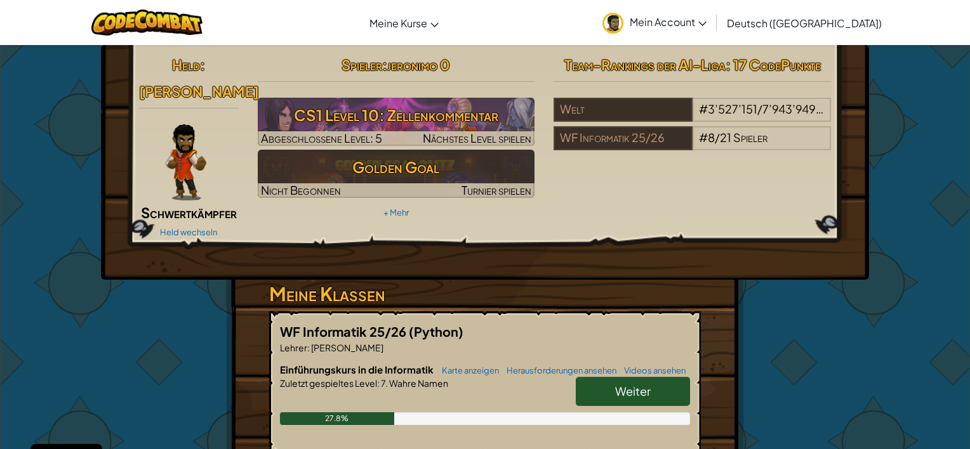
select select "de-DE"
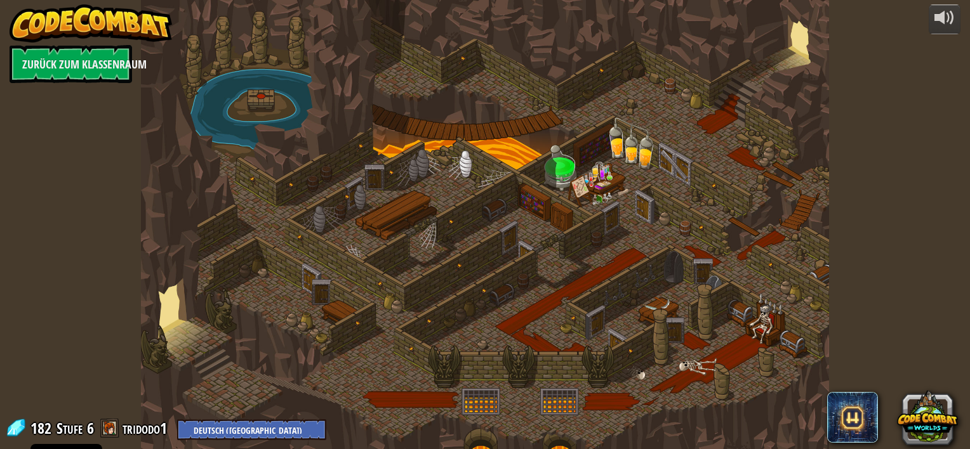
select select "de-DE"
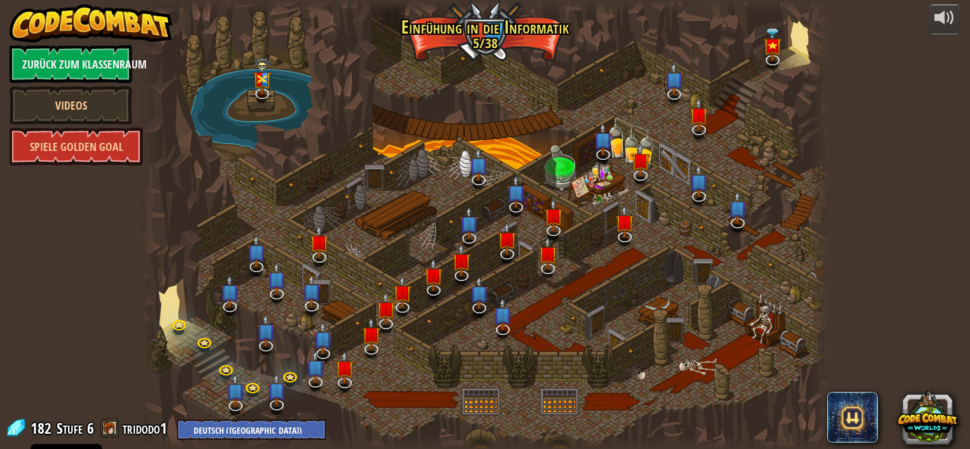
select select "de-DE"
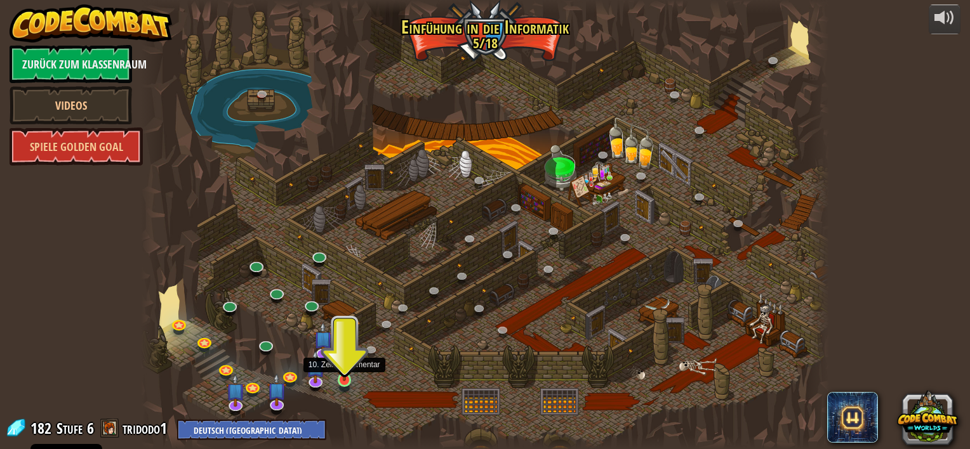
click at [341, 376] on img at bounding box center [344, 362] width 17 height 39
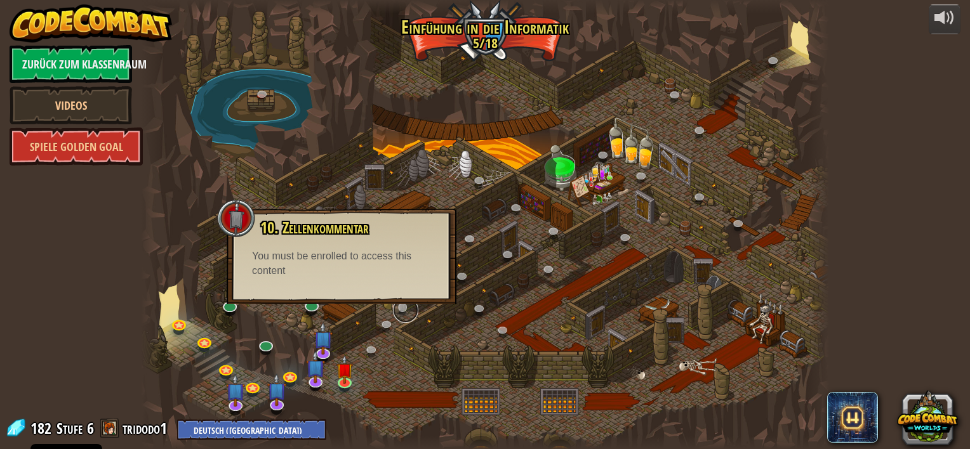
click at [409, 306] on link at bounding box center [405, 310] width 25 height 25
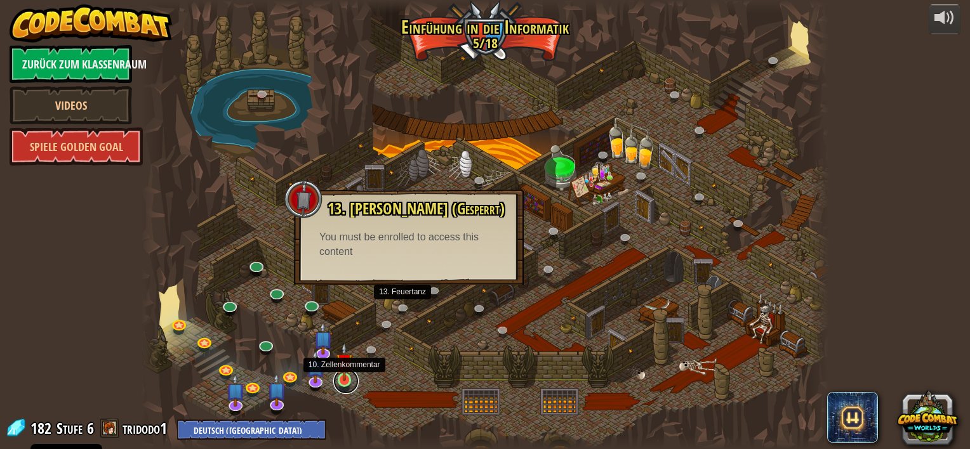
click at [353, 378] on link at bounding box center [345, 381] width 25 height 25
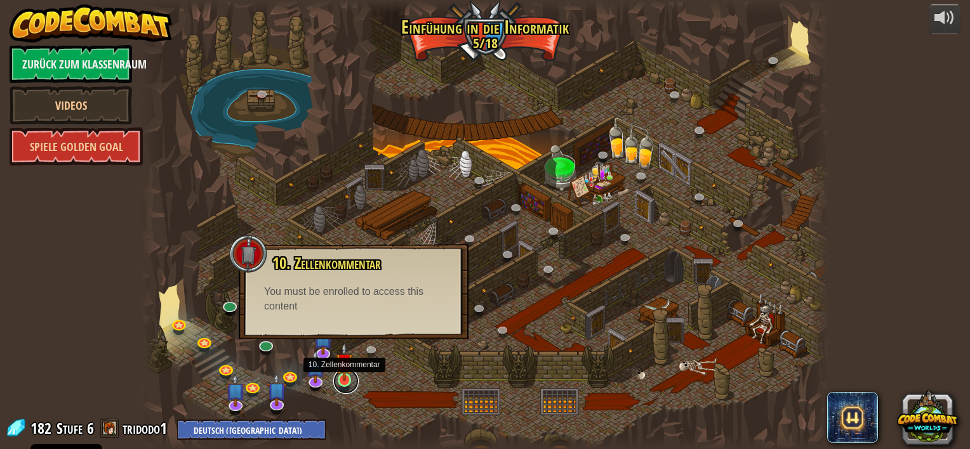
click at [353, 378] on link at bounding box center [345, 381] width 25 height 25
click at [351, 378] on img at bounding box center [344, 362] width 17 height 39
click at [348, 378] on img at bounding box center [344, 362] width 17 height 39
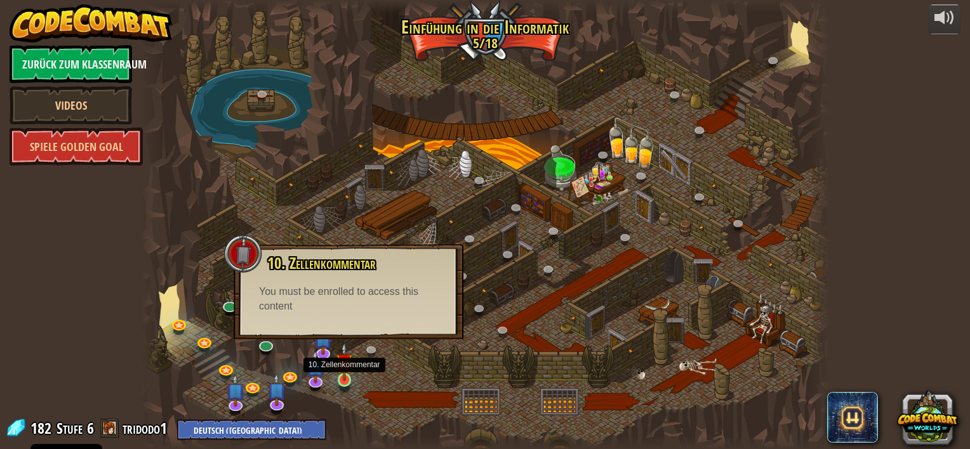
click at [338, 380] on img at bounding box center [344, 362] width 17 height 39
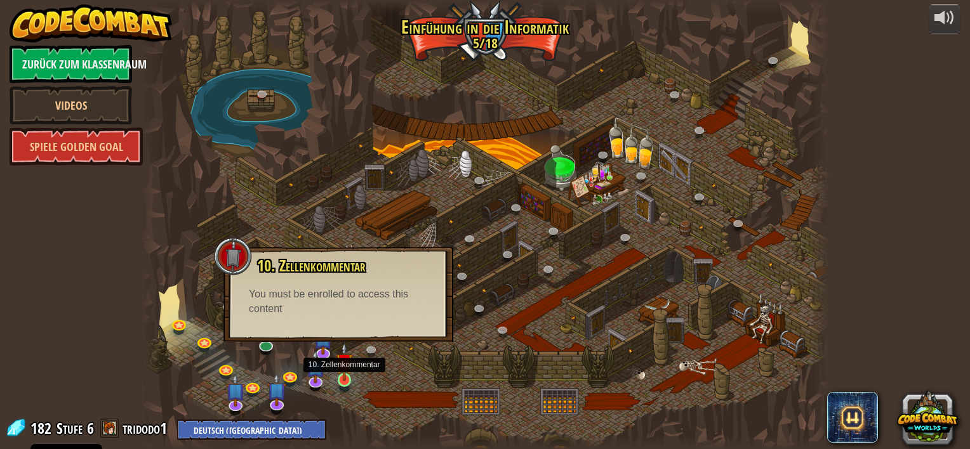
click at [338, 380] on img at bounding box center [344, 362] width 17 height 39
click at [881, 112] on div "powered by Zurück zum Klassenraum Videos Spiele Golden Goal 25. Die Tore von [P…" at bounding box center [485, 224] width 970 height 449
click at [337, 385] on link at bounding box center [345, 381] width 25 height 25
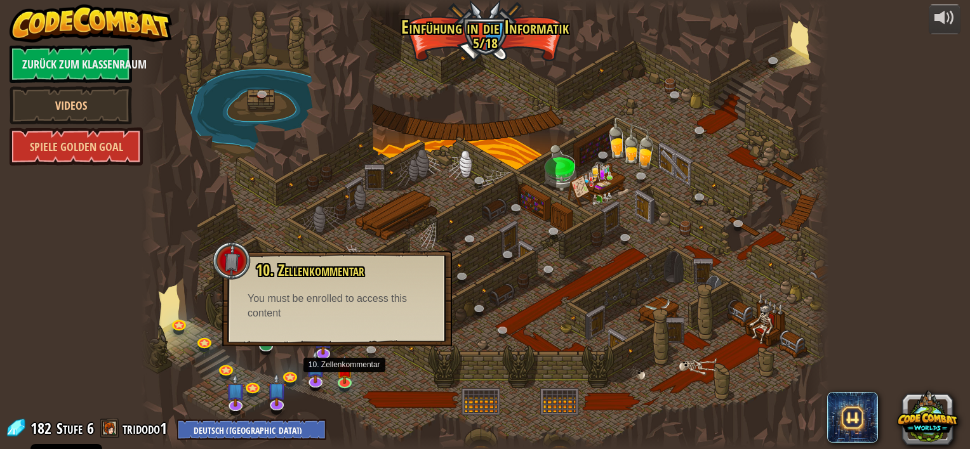
click at [404, 391] on div at bounding box center [484, 224] width 687 height 449
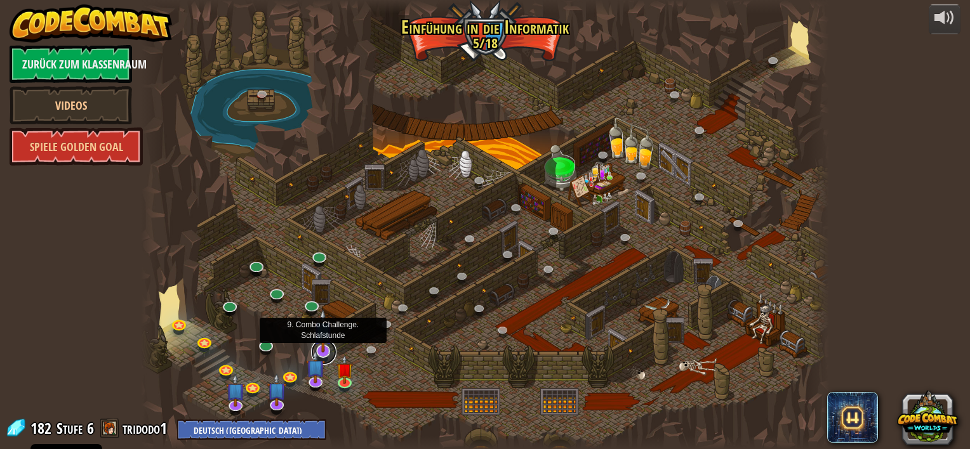
click at [326, 353] on link at bounding box center [323, 351] width 25 height 25
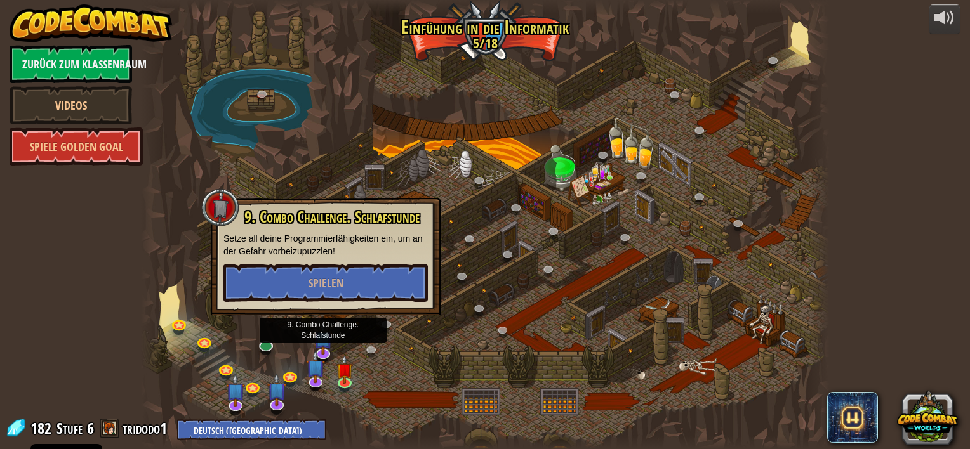
click at [398, 388] on div at bounding box center [484, 224] width 687 height 449
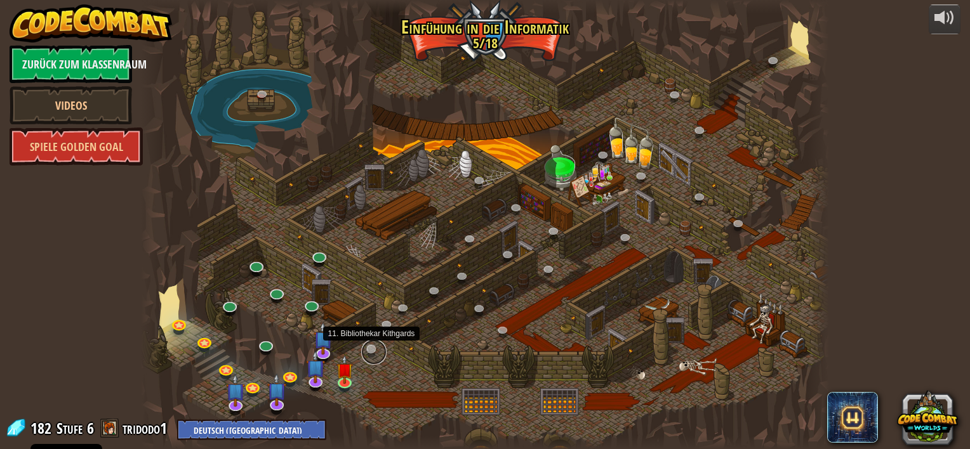
click at [372, 347] on link at bounding box center [373, 351] width 25 height 25
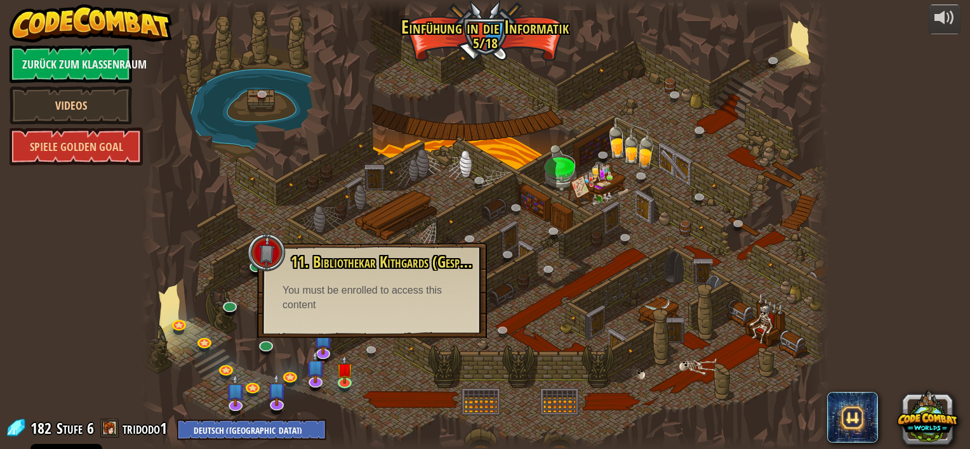
click at [363, 388] on div at bounding box center [484, 224] width 687 height 449
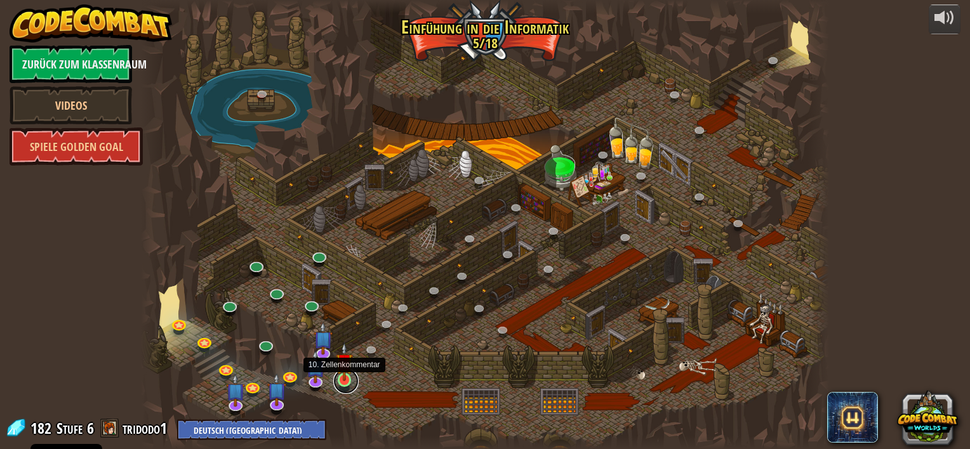
click at [344, 385] on link at bounding box center [345, 381] width 25 height 25
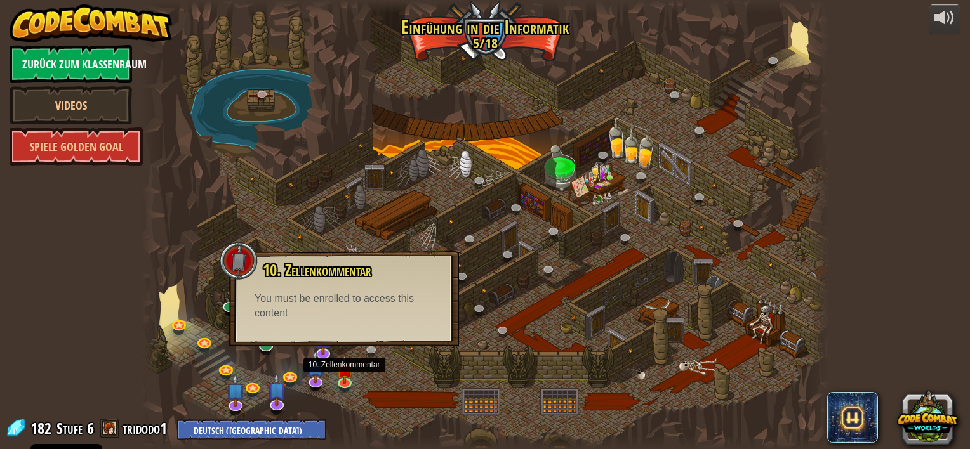
click at [418, 380] on div at bounding box center [484, 224] width 687 height 449
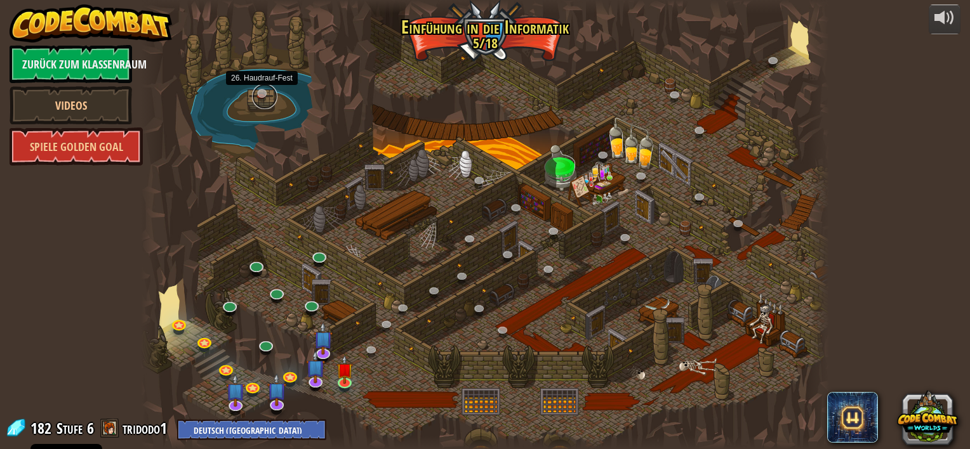
click at [260, 99] on link at bounding box center [264, 96] width 25 height 25
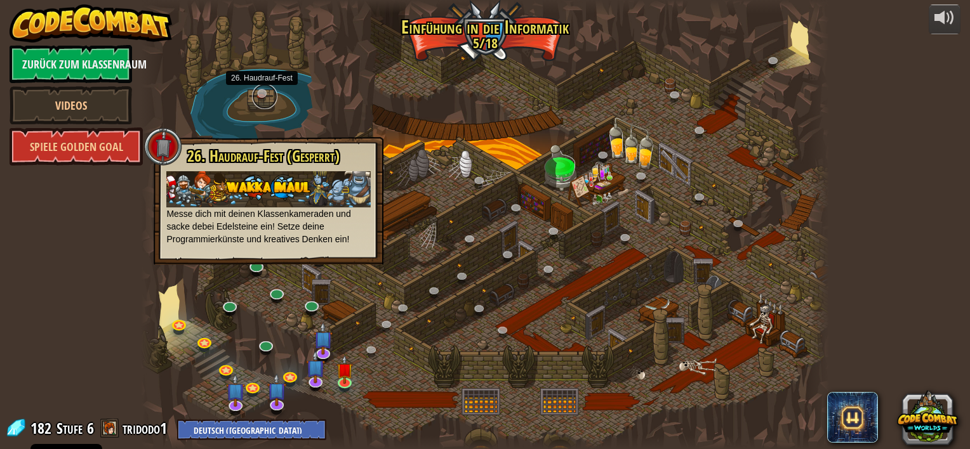
click at [260, 99] on link at bounding box center [264, 96] width 25 height 25
click at [385, 114] on div at bounding box center [484, 224] width 687 height 449
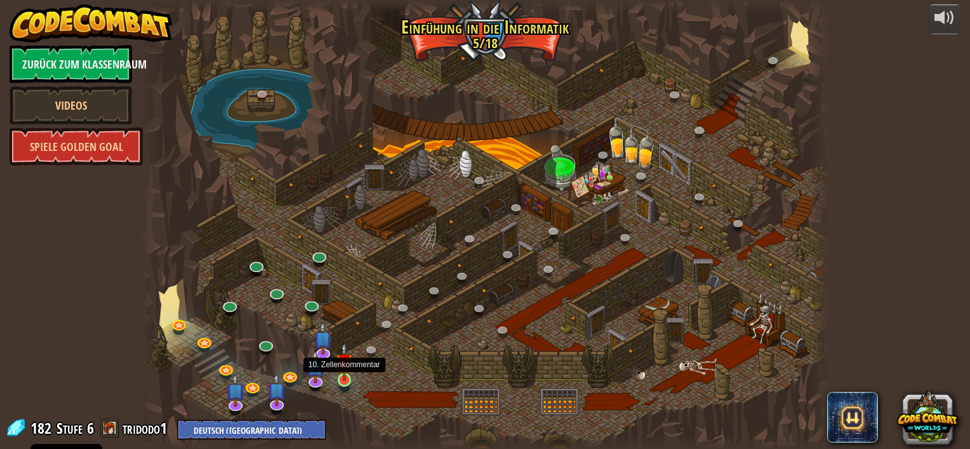
click at [350, 375] on img at bounding box center [344, 362] width 17 height 39
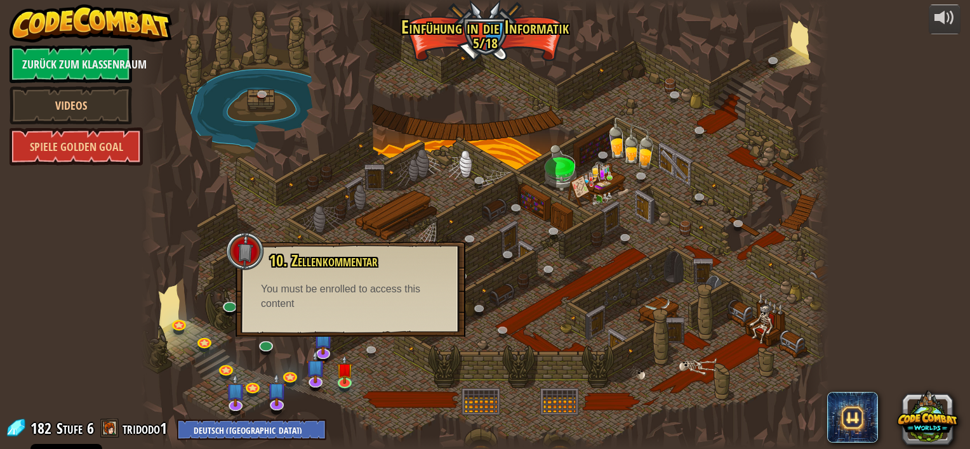
click at [448, 363] on div at bounding box center [484, 224] width 687 height 449
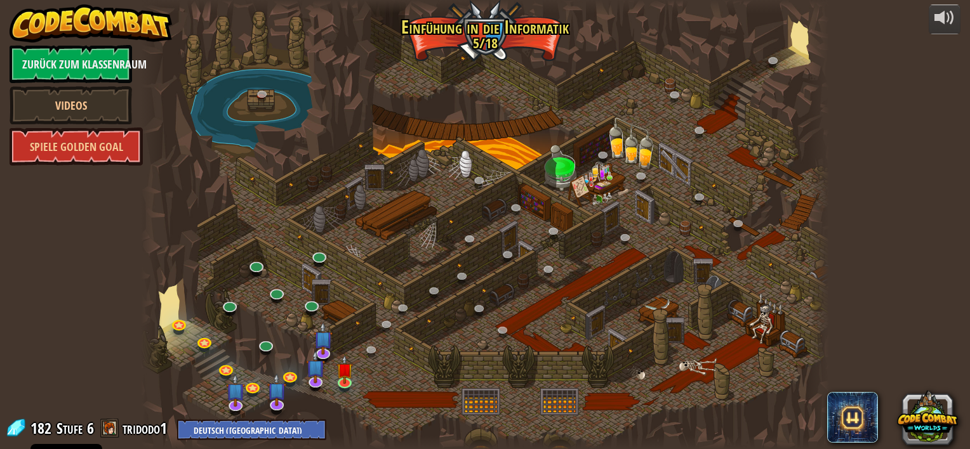
click at [744, 308] on div at bounding box center [484, 224] width 687 height 449
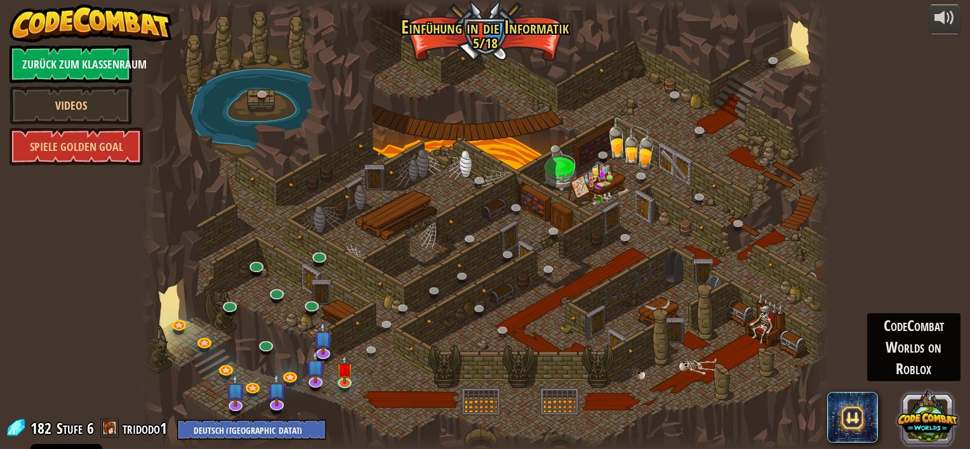
click at [930, 416] on button at bounding box center [927, 416] width 61 height 61
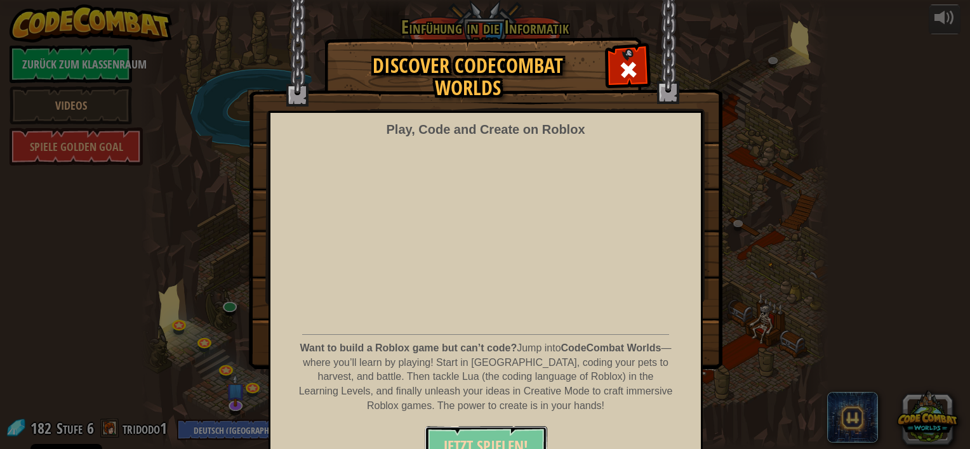
click at [454, 431] on button "JETZT SPIELEN!" at bounding box center [485, 445] width 122 height 38
